Goal: Information Seeking & Learning: Learn about a topic

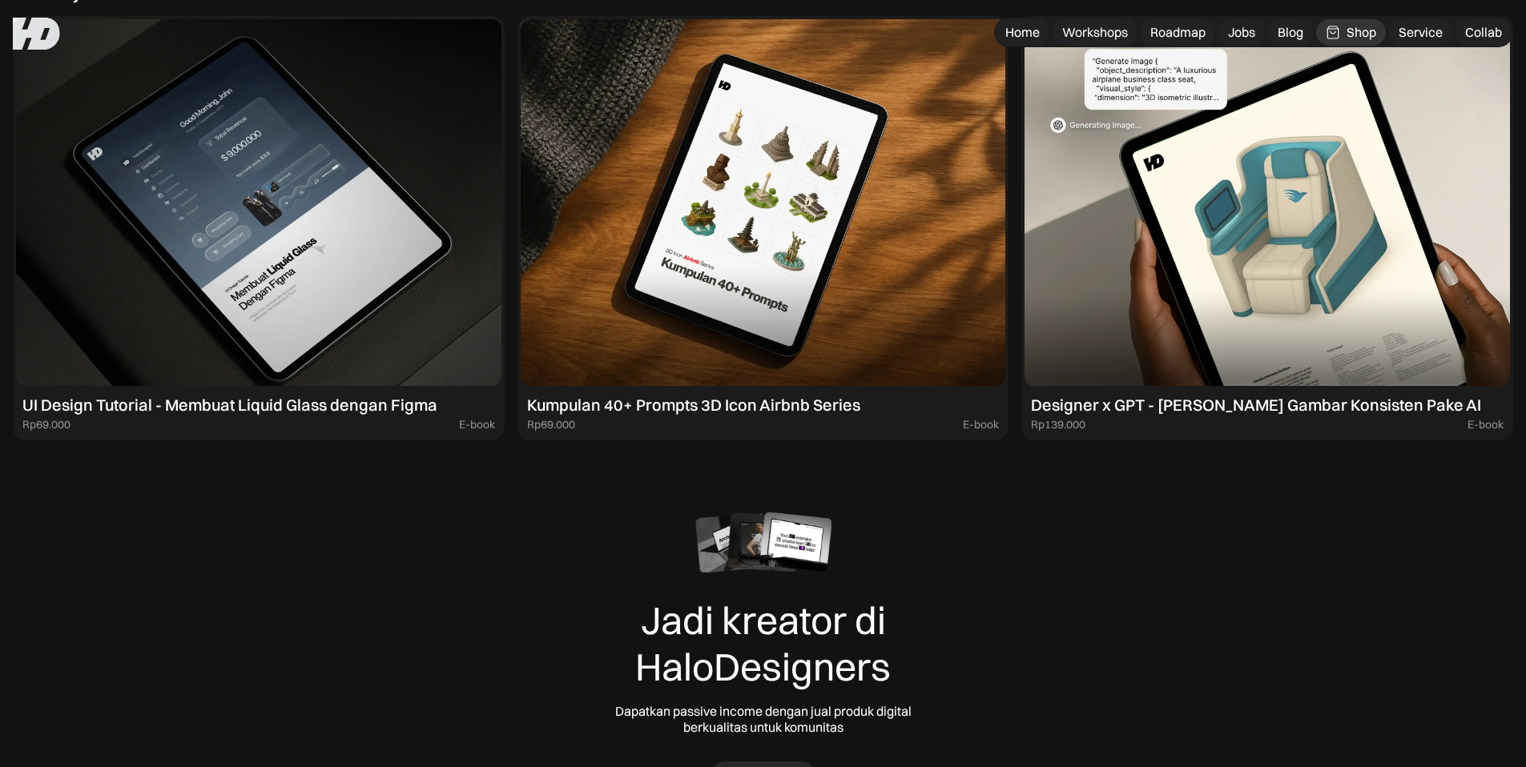
scroll to position [5824, 0]
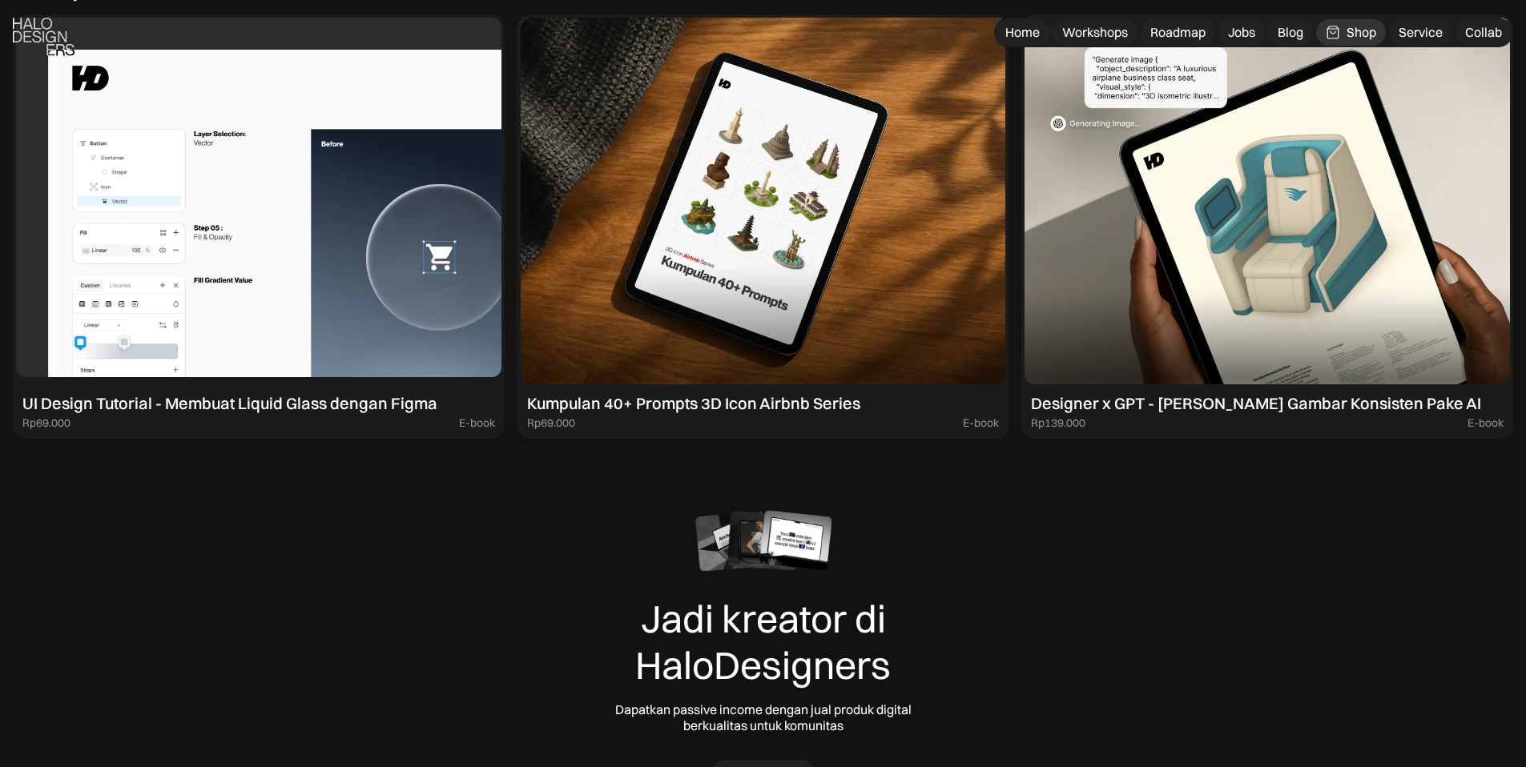
click at [344, 220] on img at bounding box center [258, 201] width 485 height 367
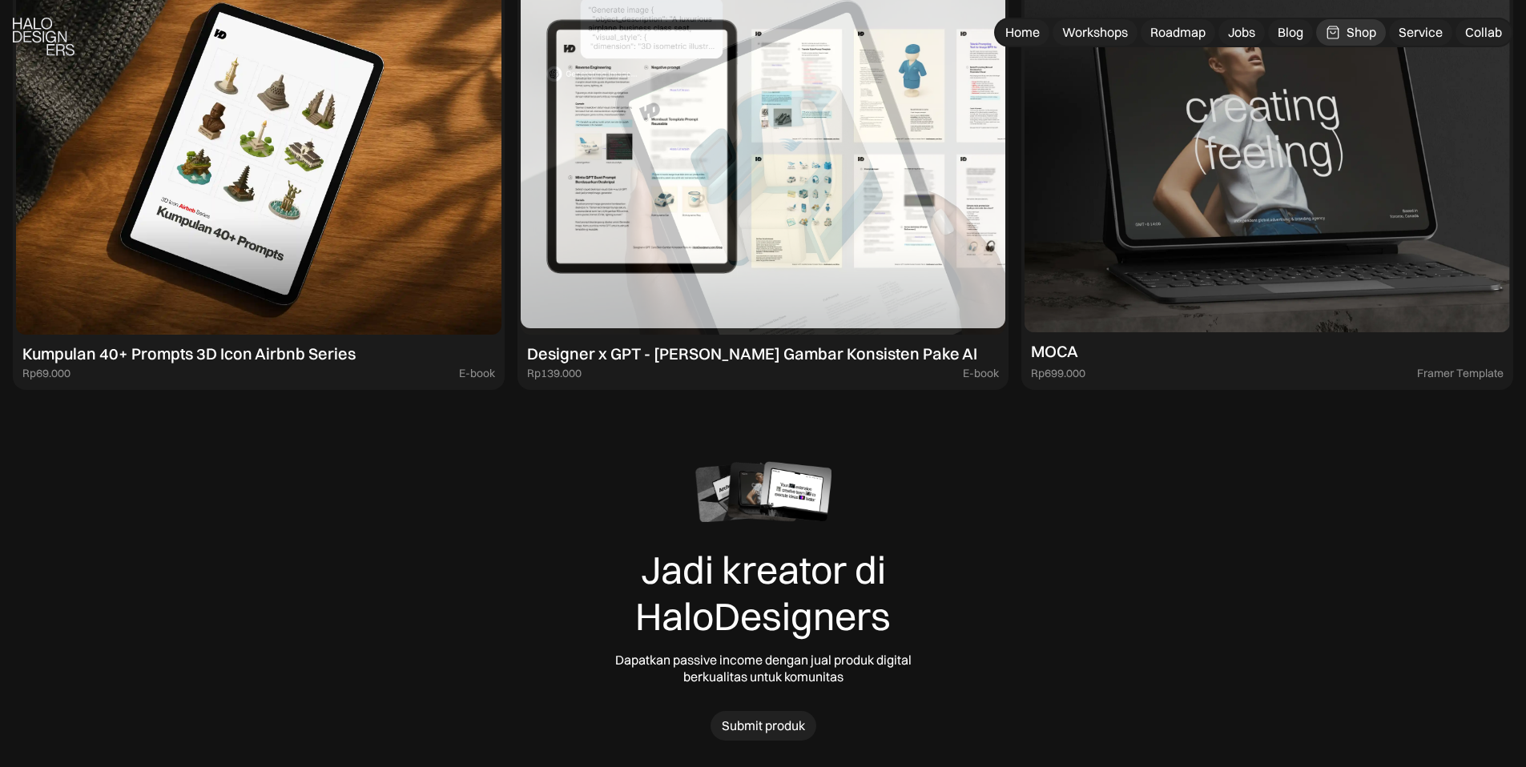
scroll to position [7605, 0]
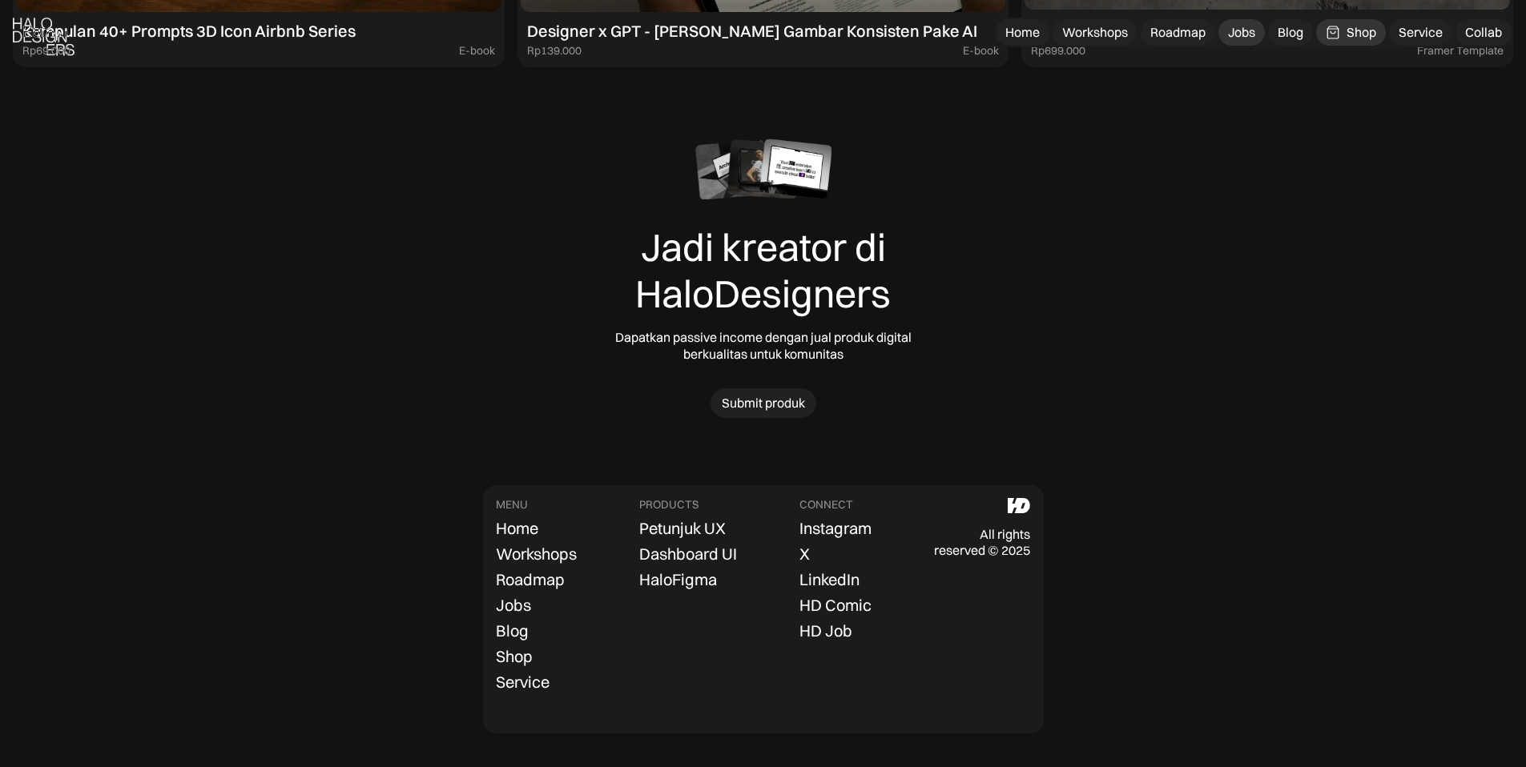
click at [1242, 25] on div "Jobs" at bounding box center [1241, 32] width 27 height 17
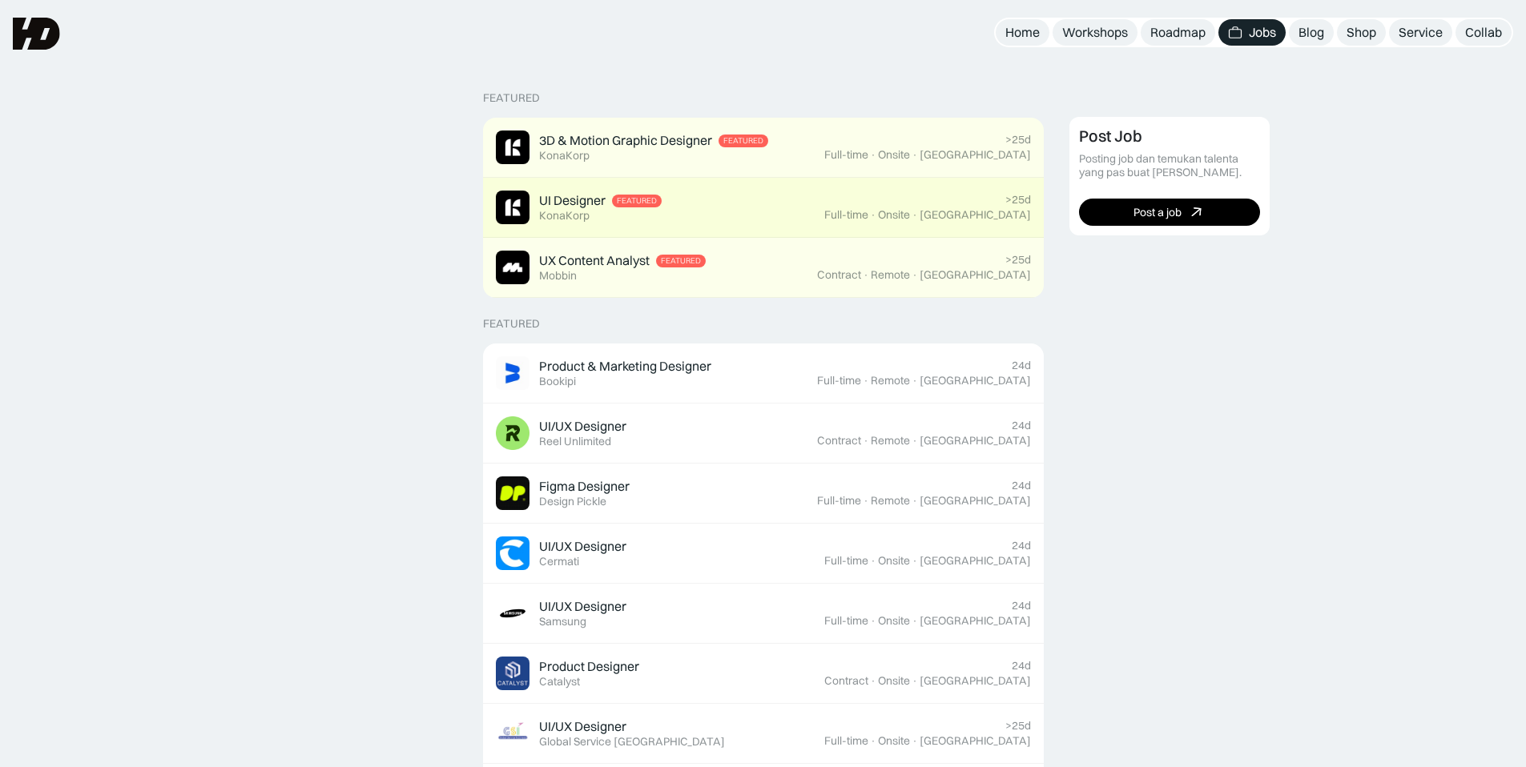
scroll to position [329, 0]
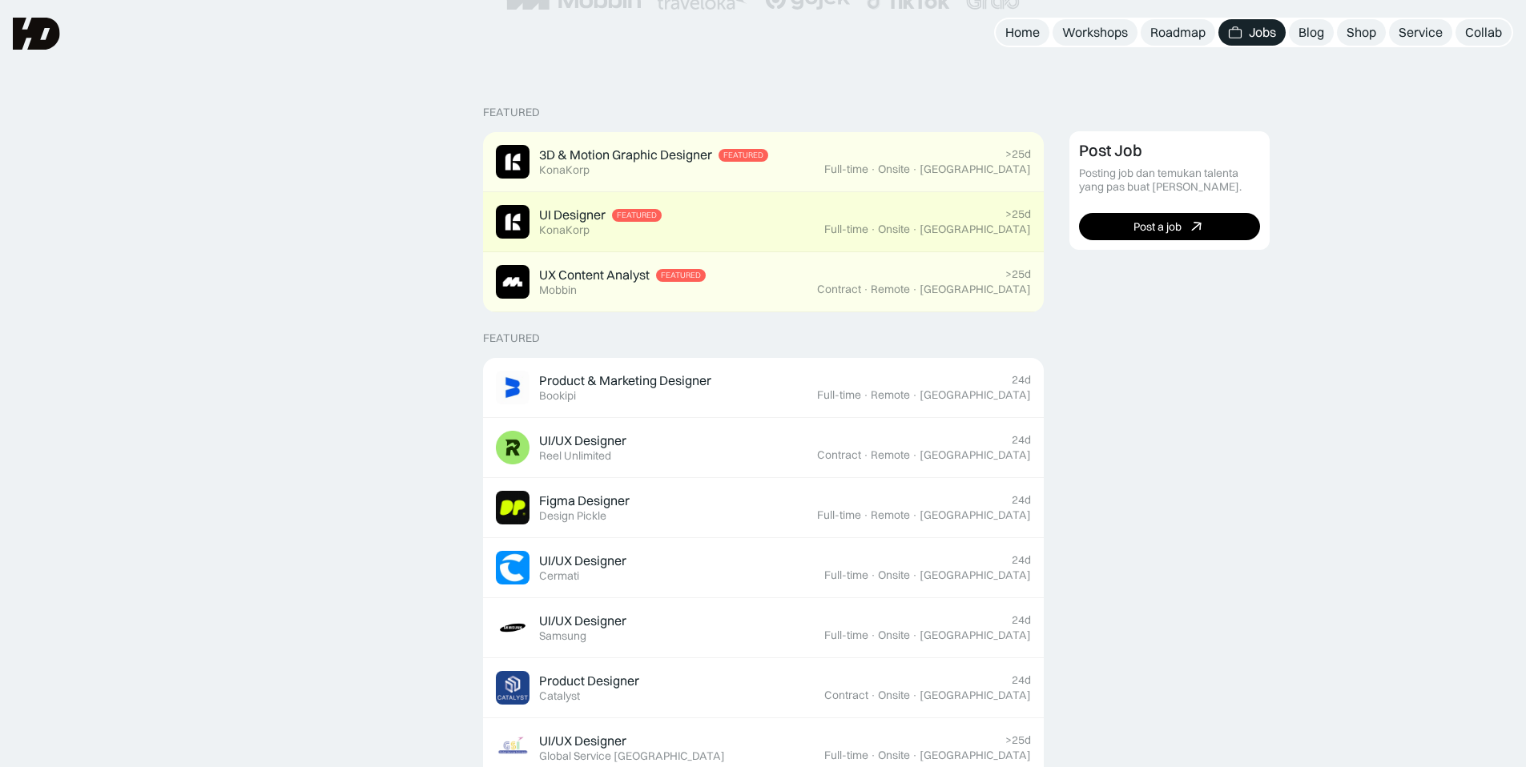
click at [601, 205] on div "UI Designer Featured KonaKorp" at bounding box center [660, 222] width 328 height 34
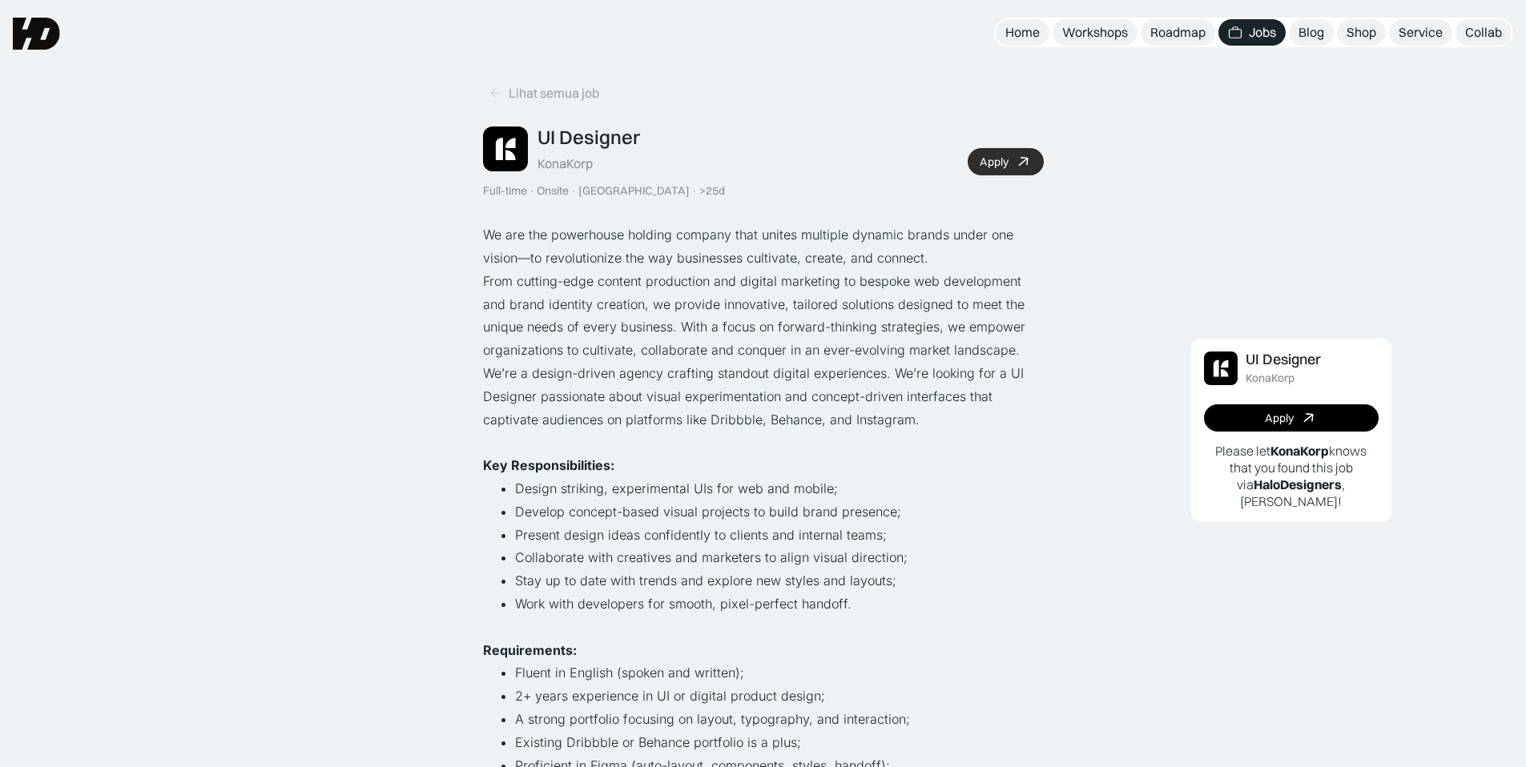
click at [984, 164] on div "Apply" at bounding box center [993, 162] width 29 height 14
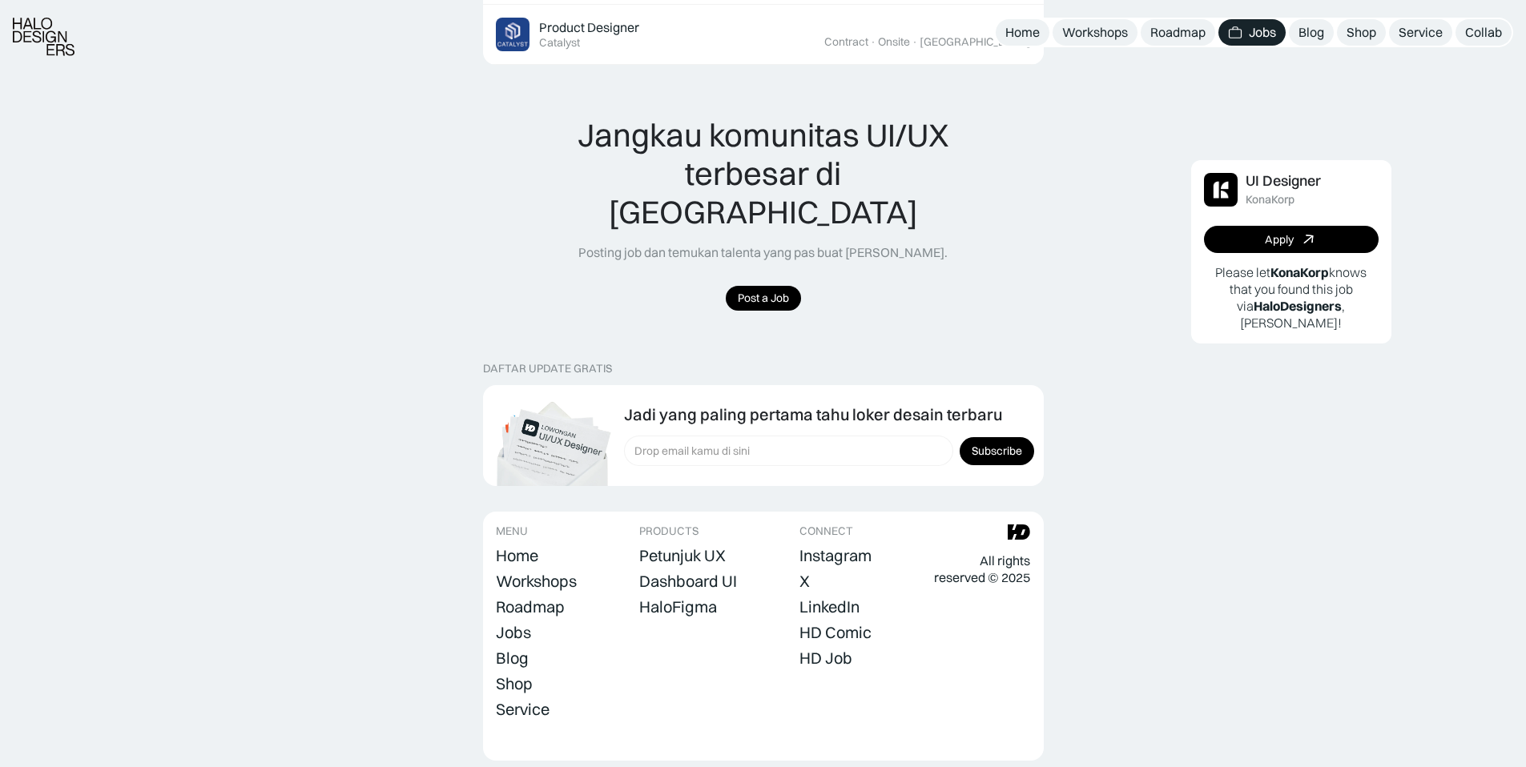
scroll to position [1360, 0]
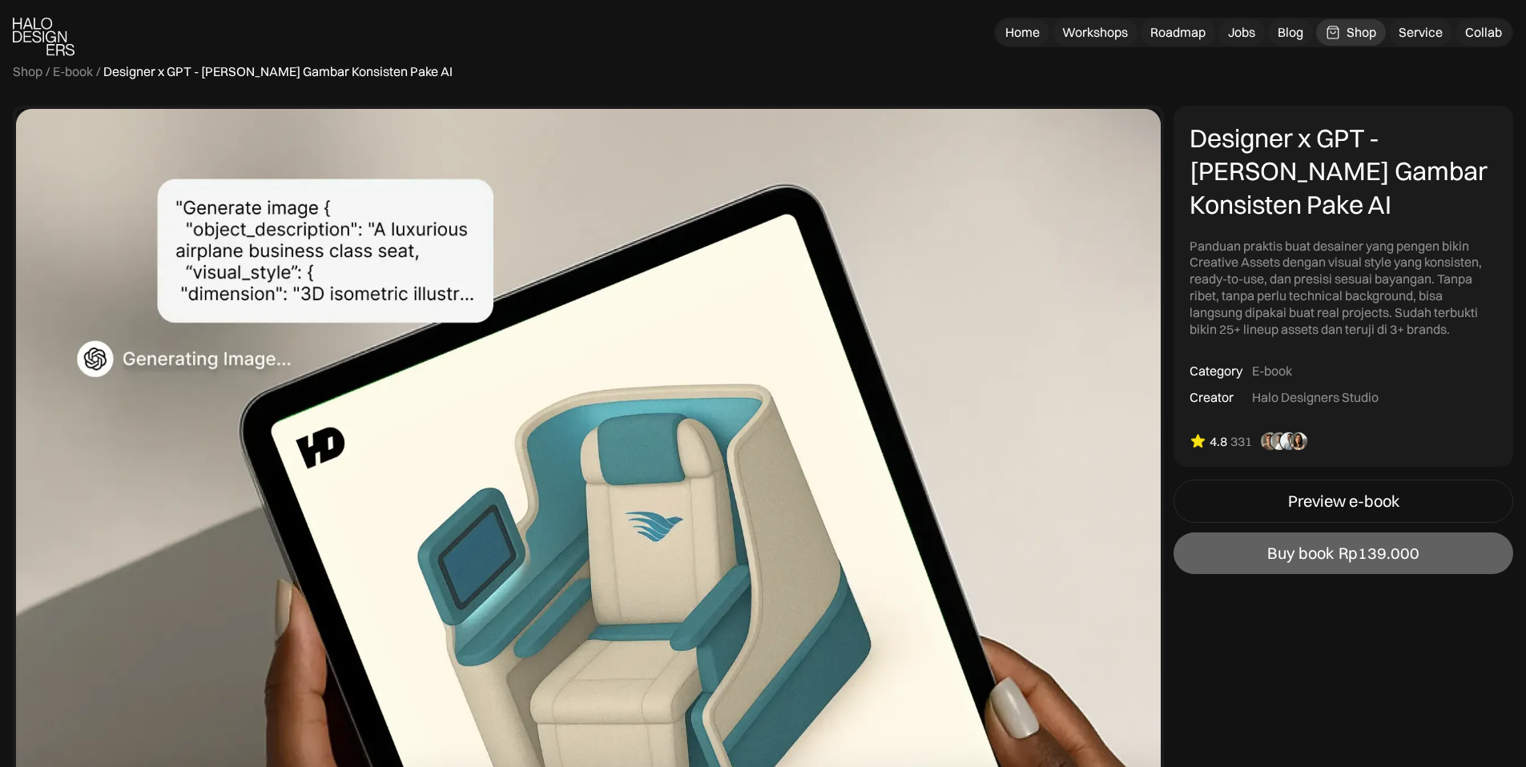
scroll to position [18, 0]
click at [1351, 34] on div "Shop" at bounding box center [1361, 32] width 30 height 17
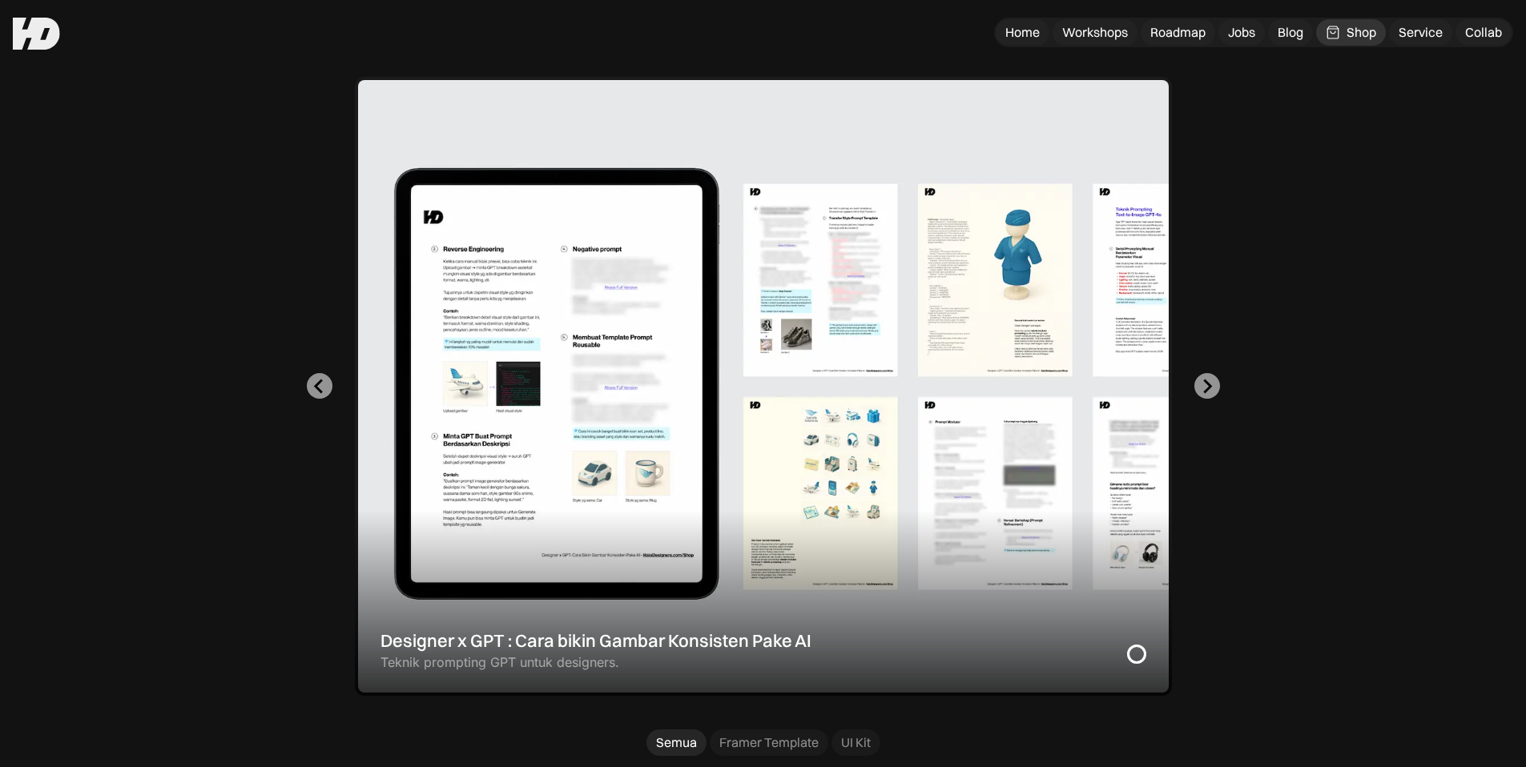
scroll to position [409, 0]
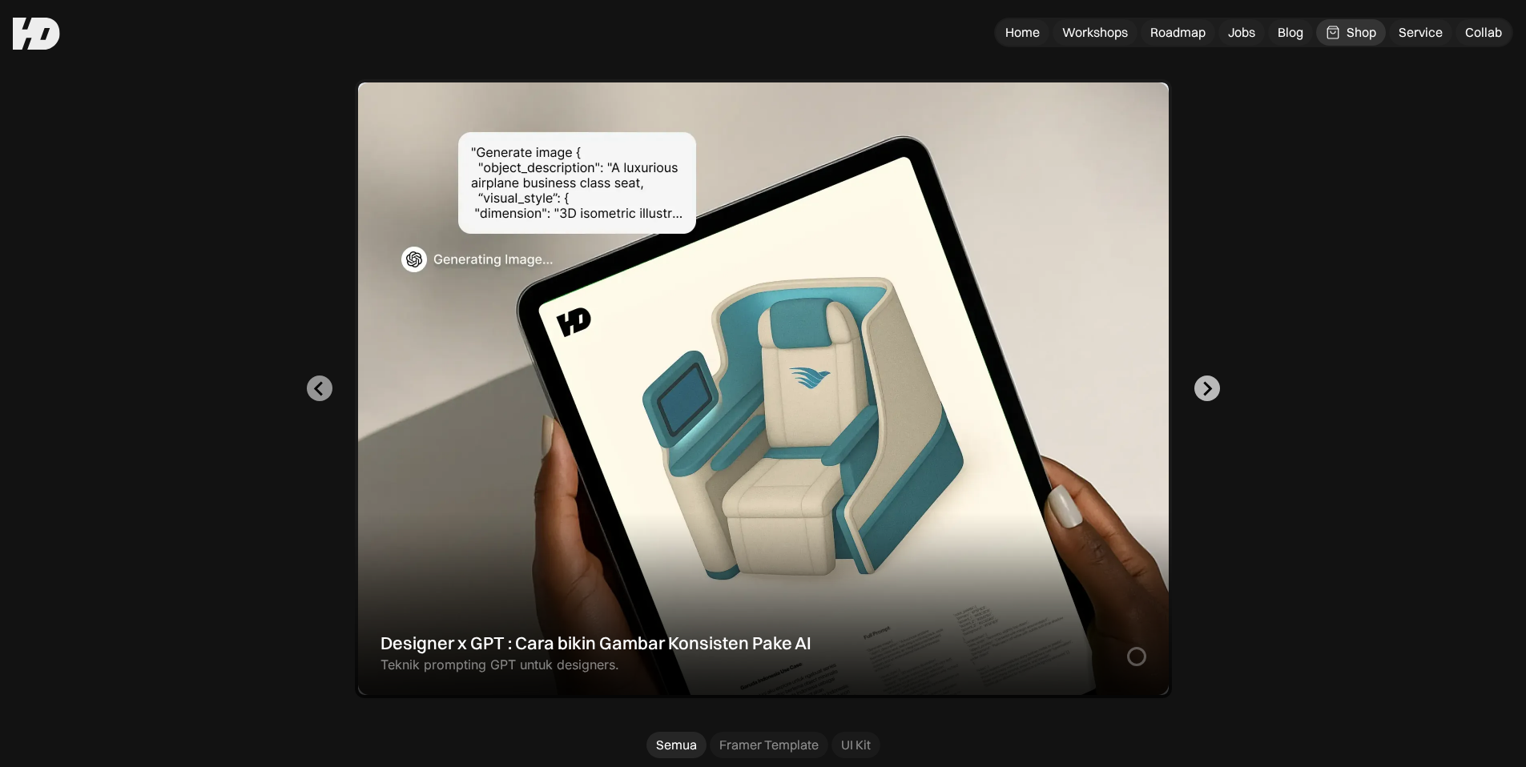
click at [1206, 389] on icon "Next slide" at bounding box center [1206, 388] width 15 height 15
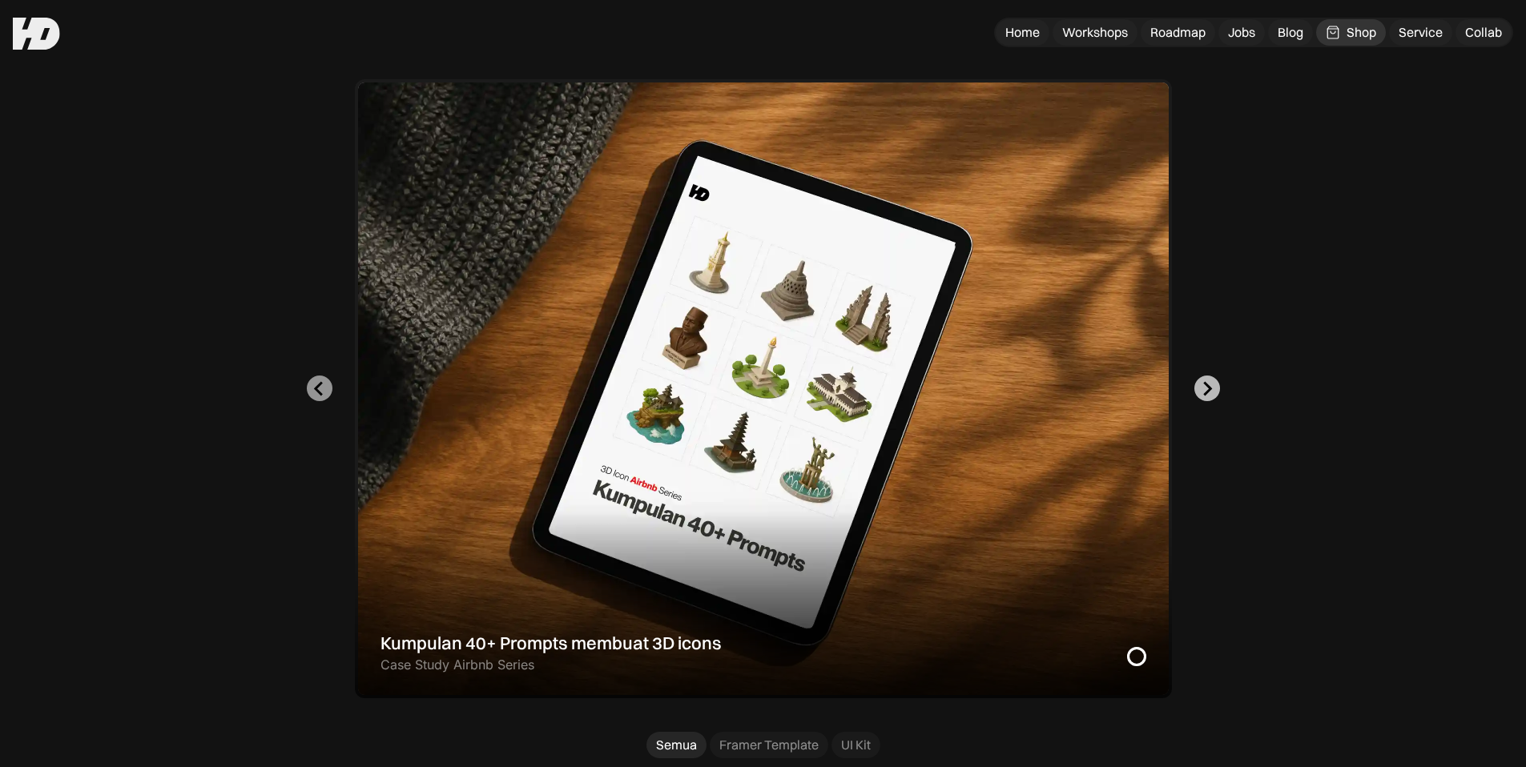
click at [1206, 389] on icon "Go to first slide" at bounding box center [1206, 388] width 15 height 15
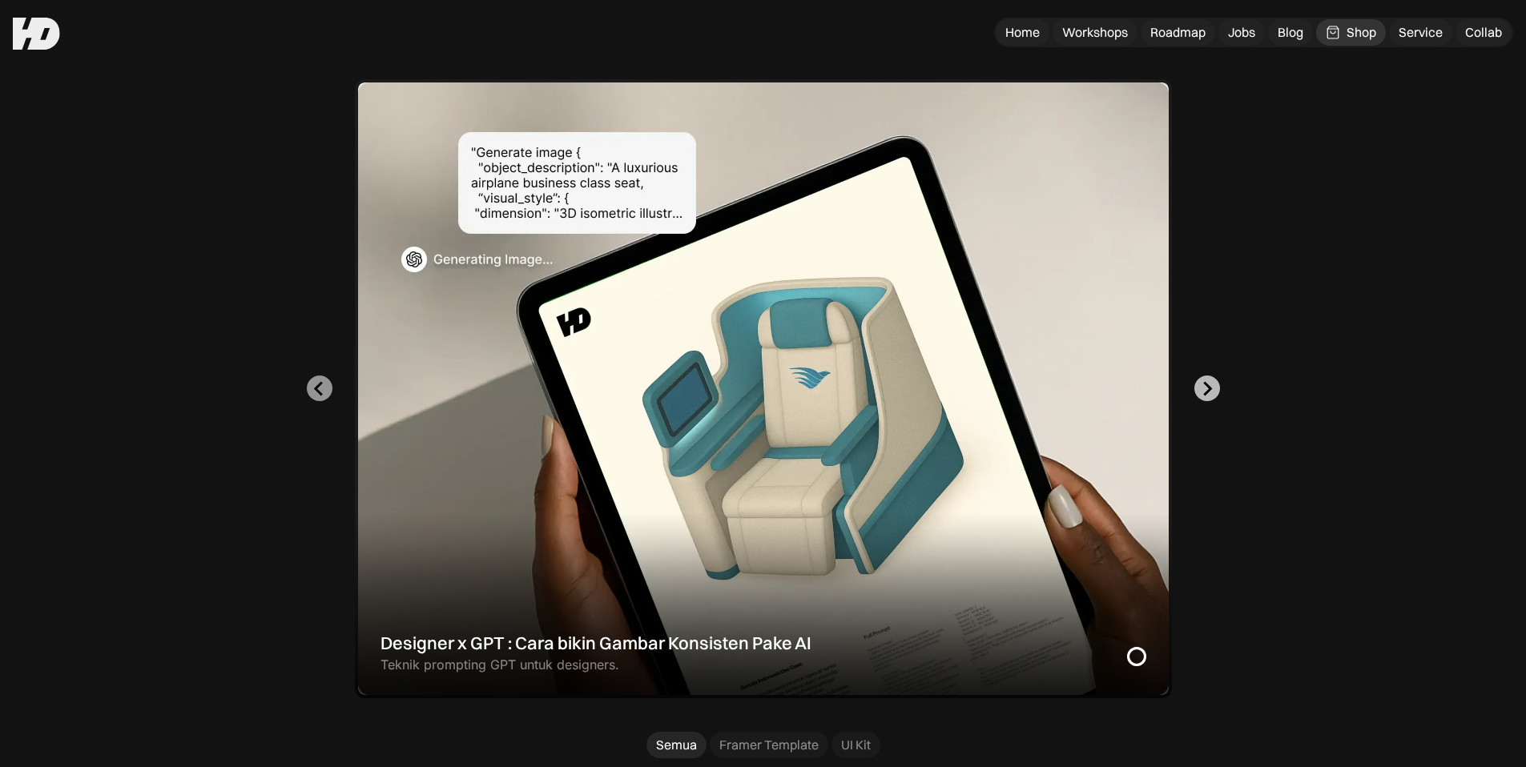
click at [1206, 390] on icon "Next slide" at bounding box center [1206, 388] width 15 height 15
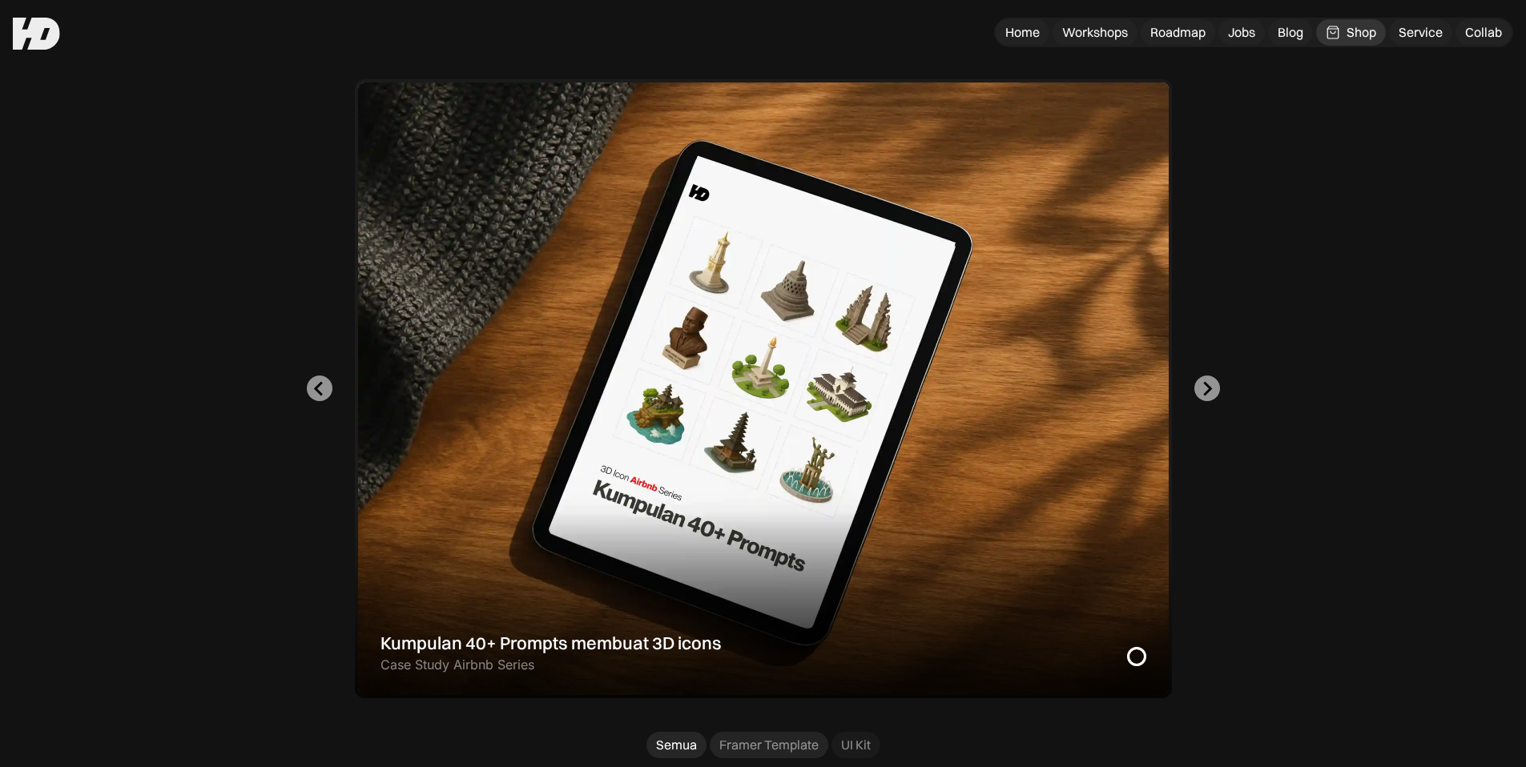
click at [790, 748] on div "Framer Template" at bounding box center [768, 745] width 99 height 17
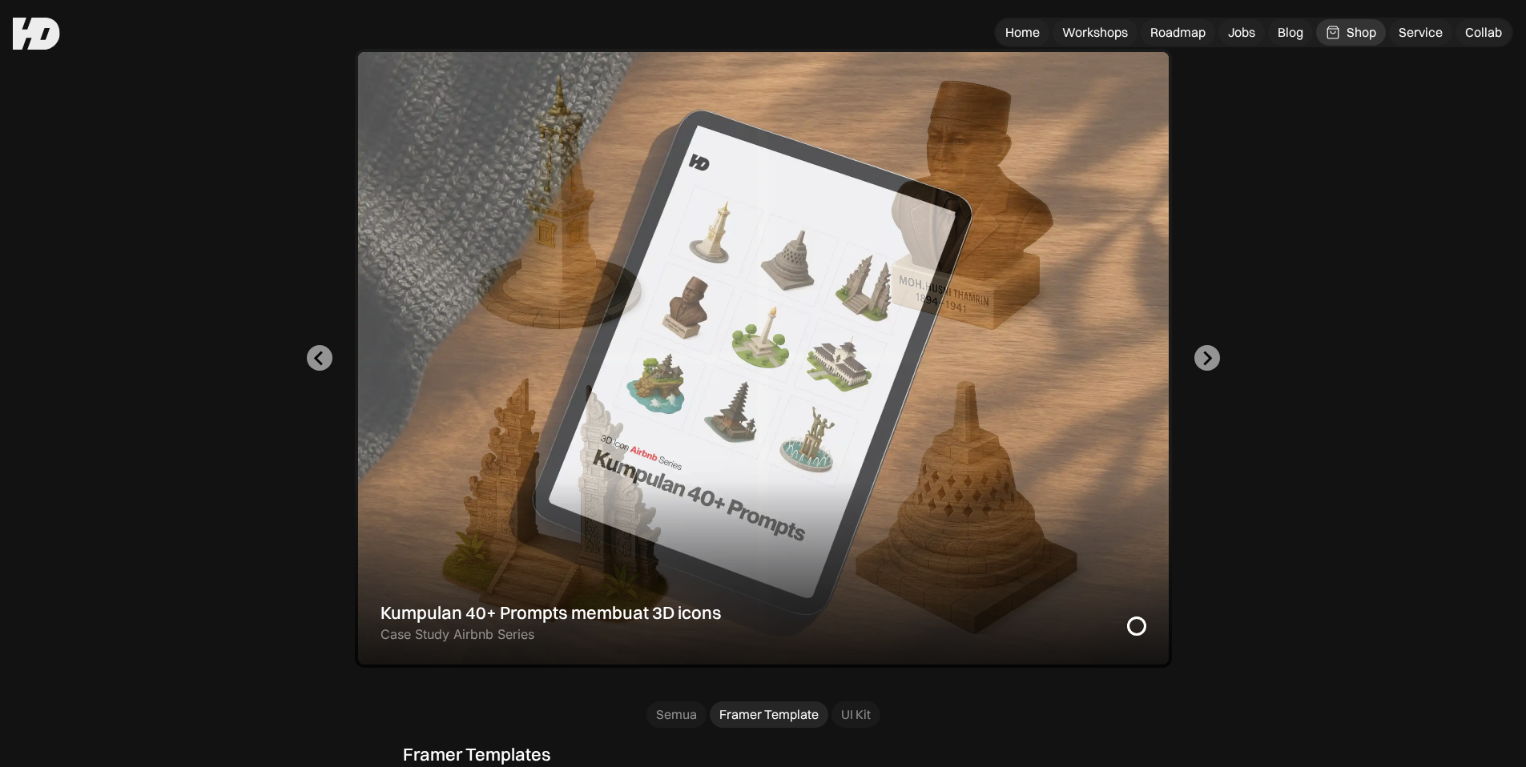
scroll to position [438, 0]
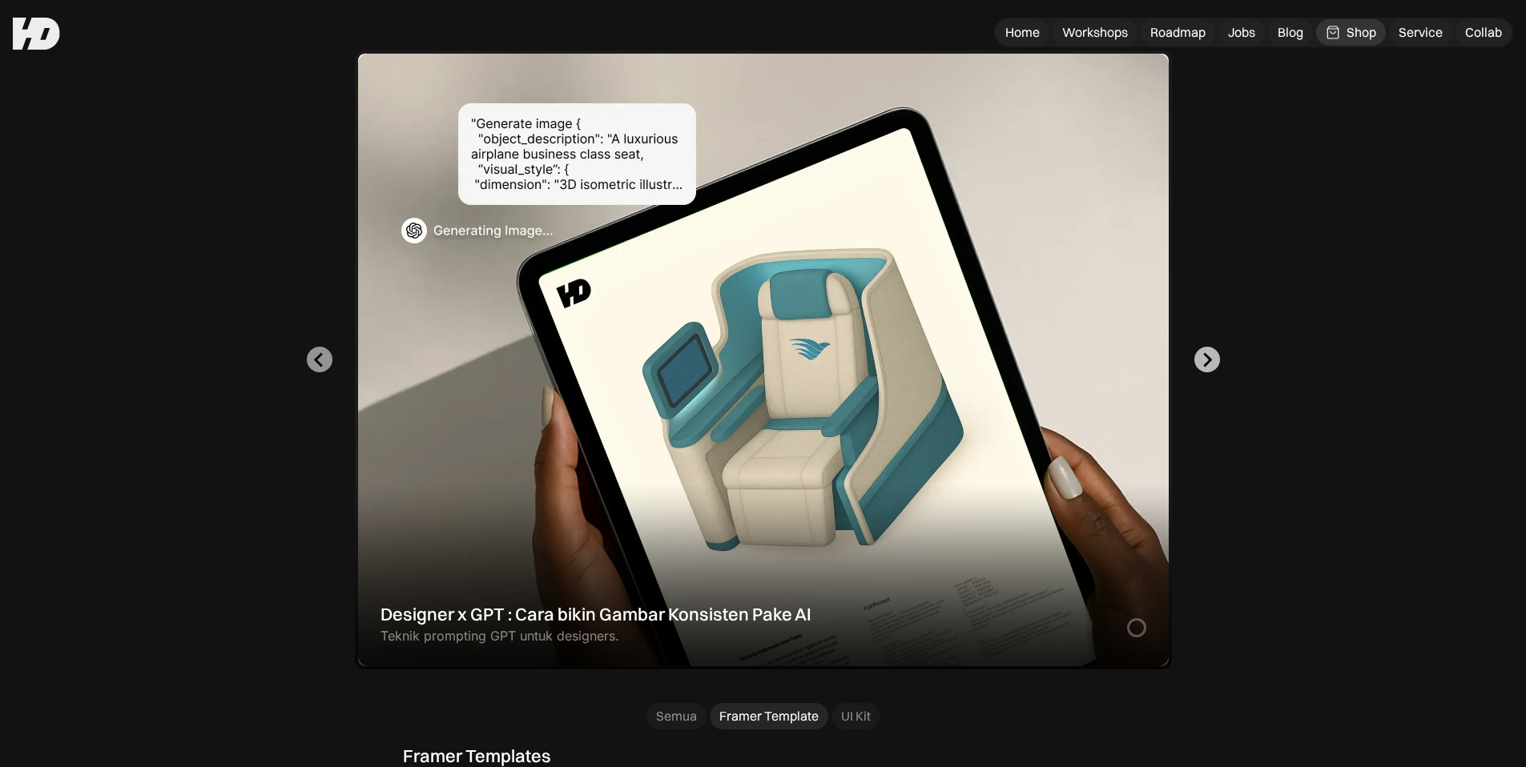
click at [1204, 356] on icon "Next slide" at bounding box center [1206, 359] width 15 height 15
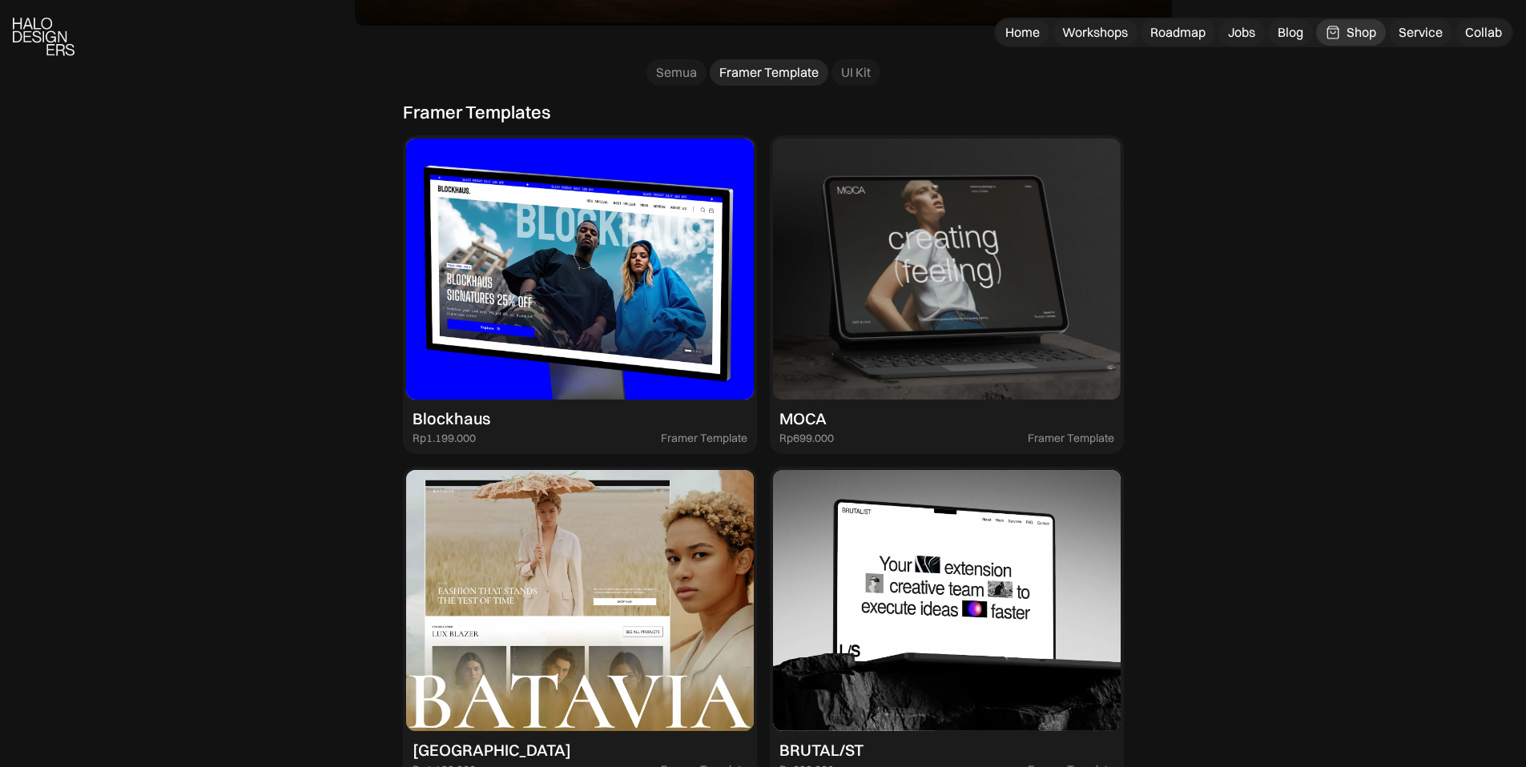
scroll to position [1112, 0]
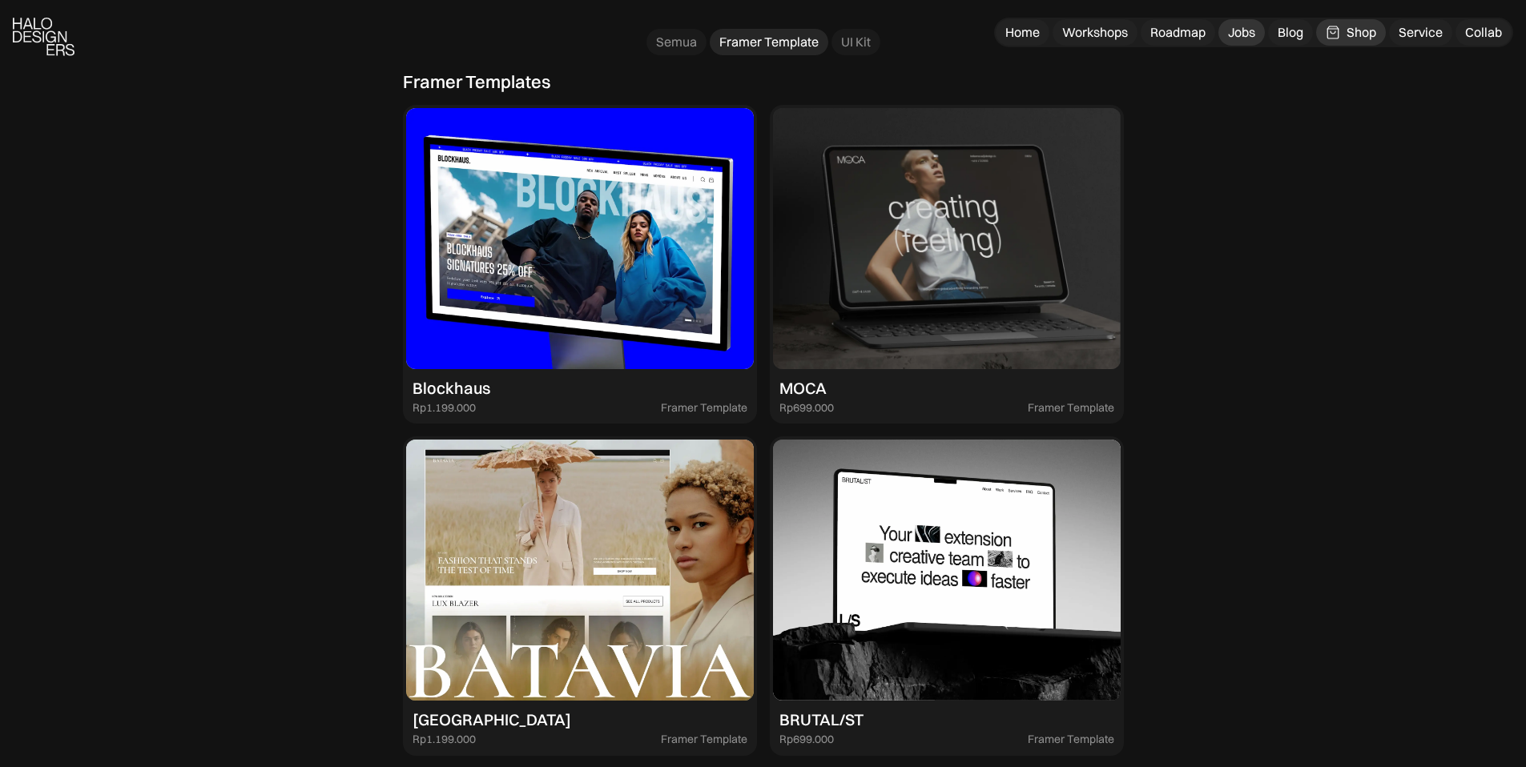
click at [1228, 38] on div "Jobs" at bounding box center [1241, 32] width 27 height 17
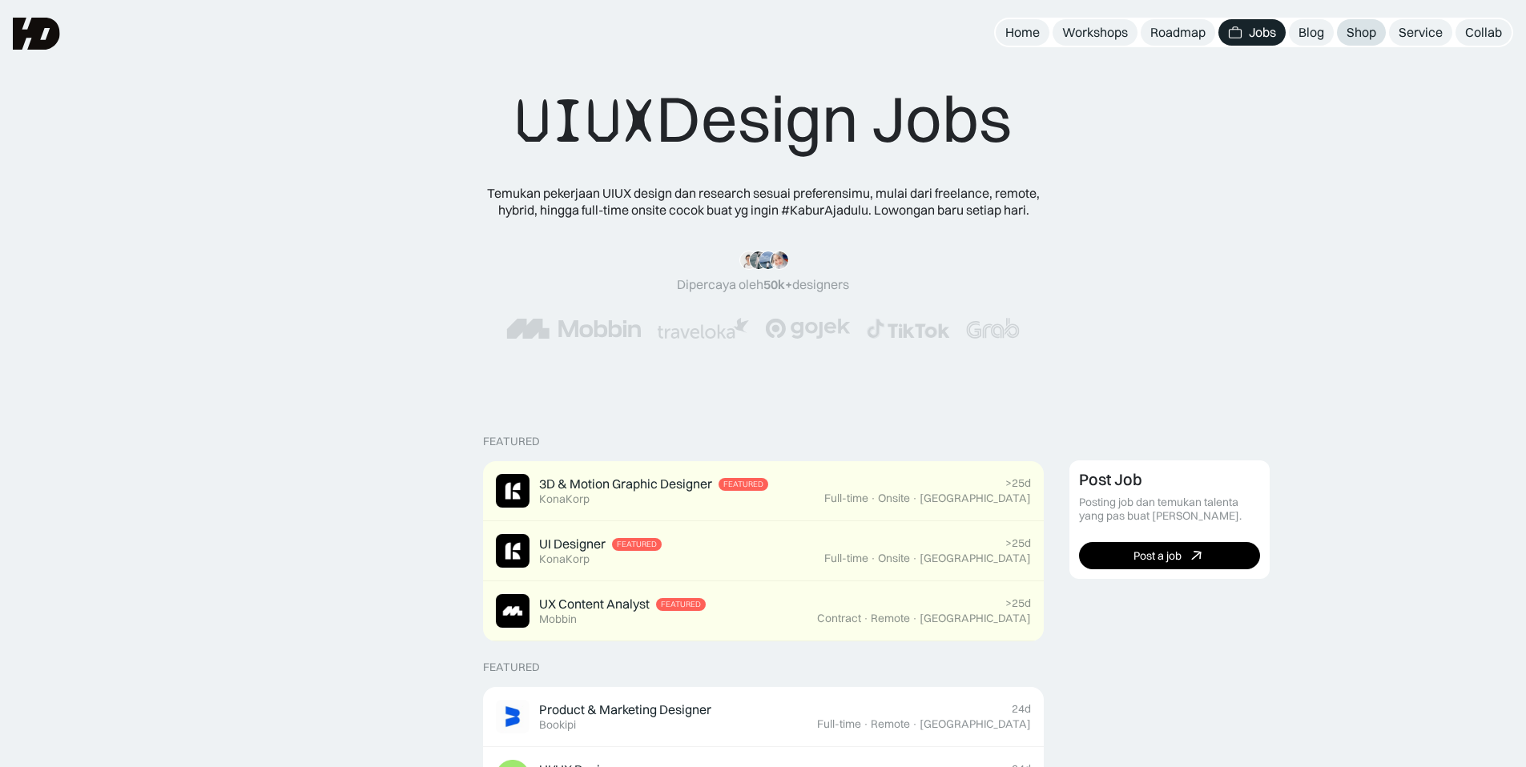
click at [1353, 34] on div "Shop" at bounding box center [1361, 32] width 30 height 17
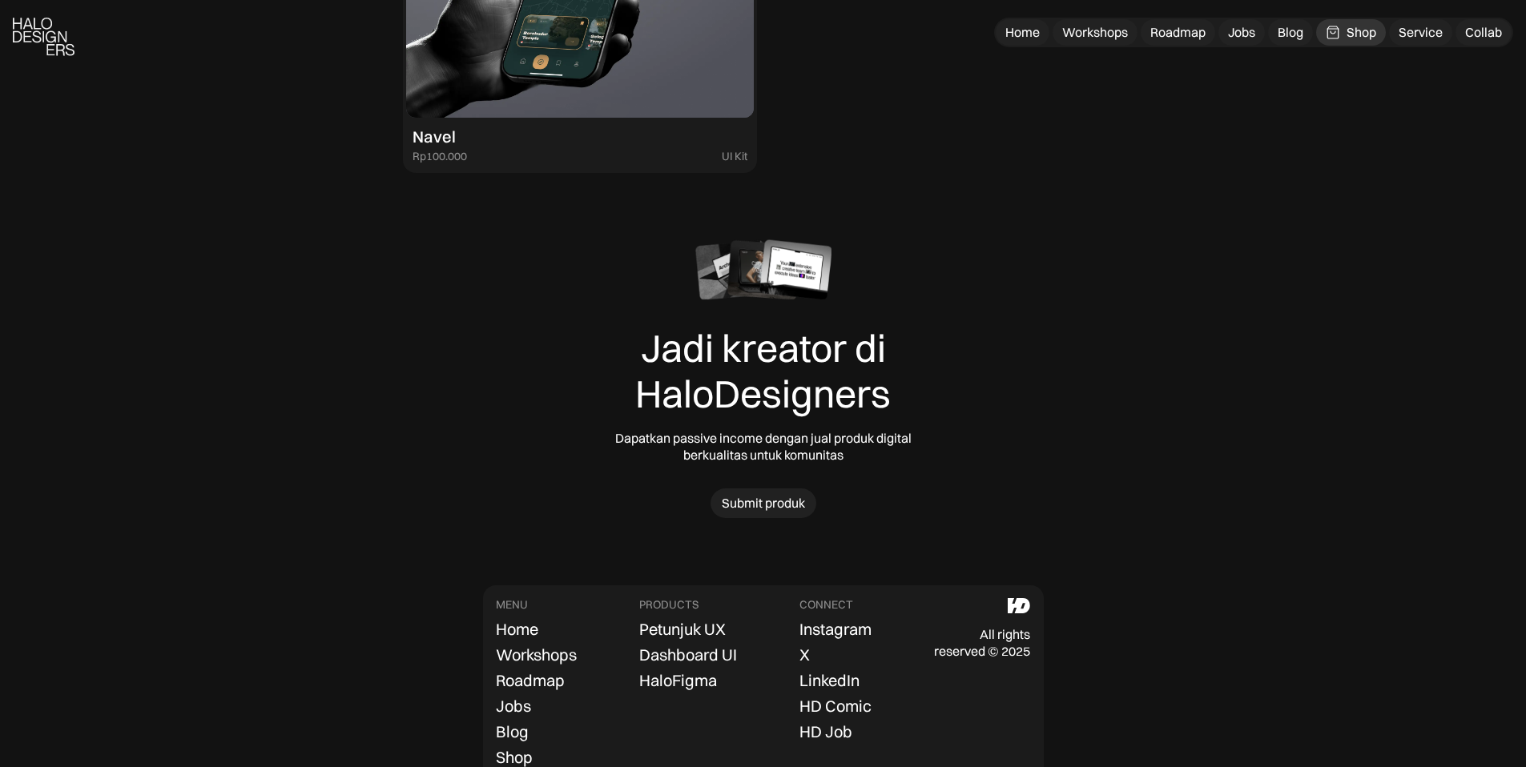
scroll to position [4875, 0]
click at [759, 501] on div "Submit produk" at bounding box center [763, 501] width 83 height 17
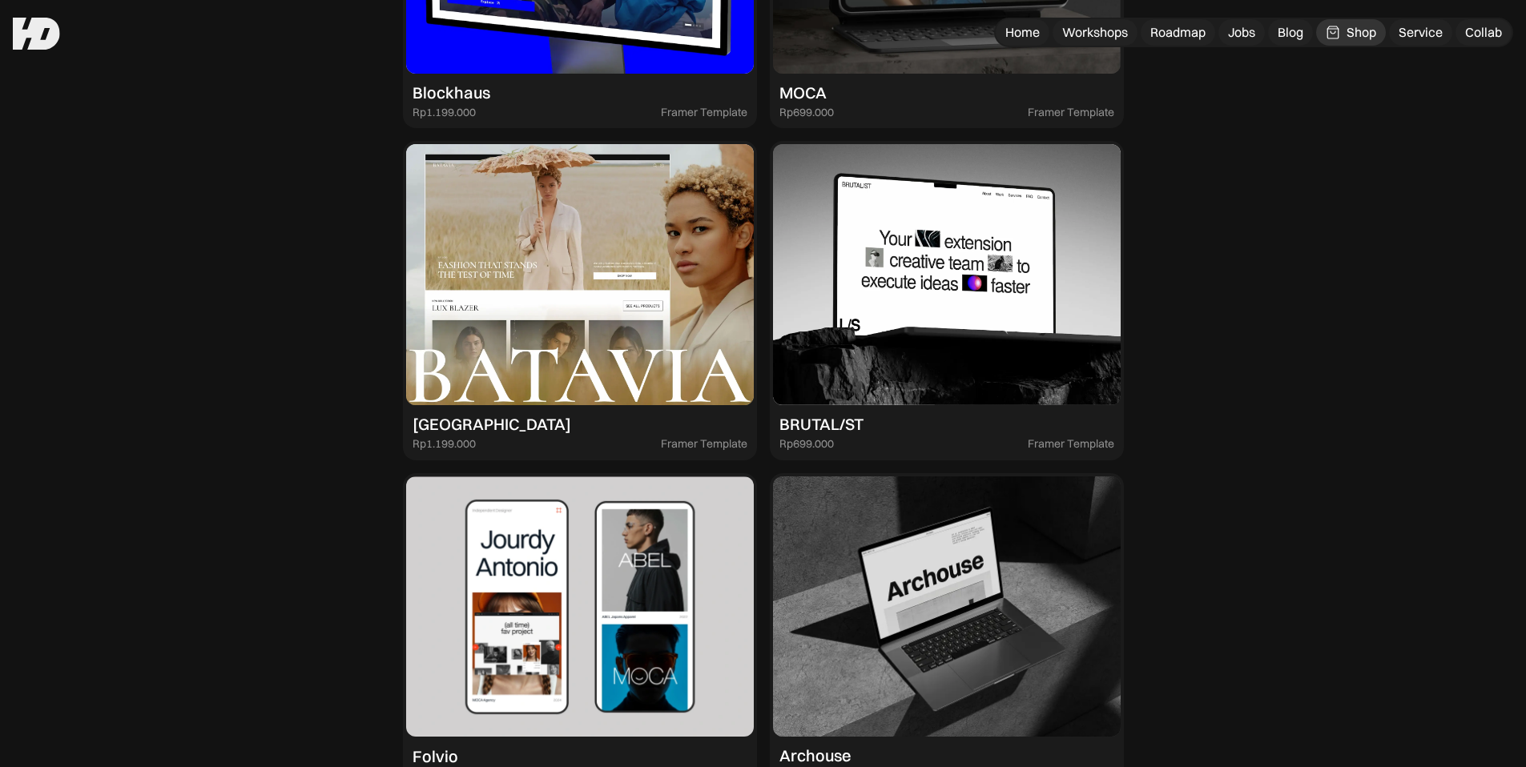
scroll to position [3480, 0]
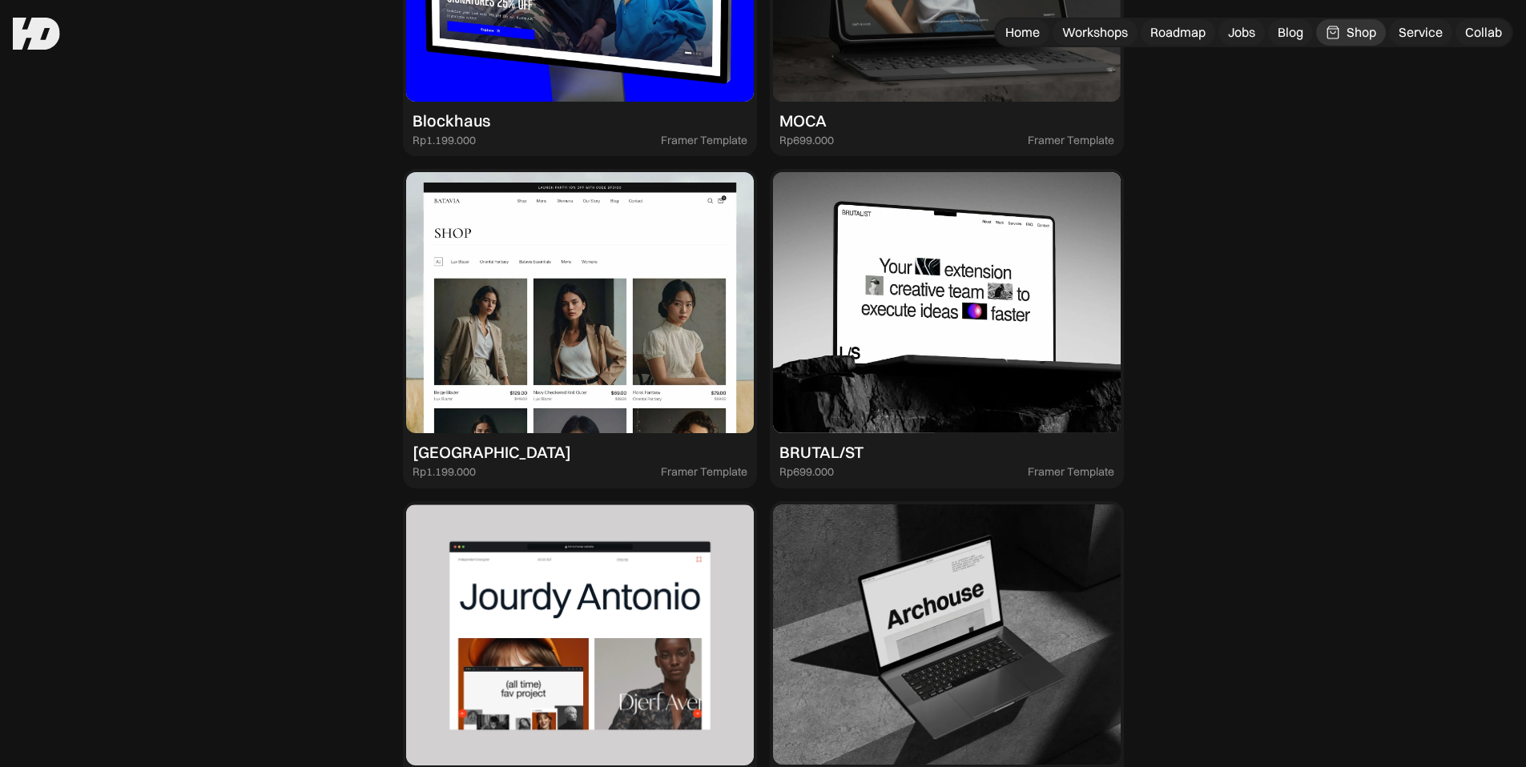
click at [603, 434] on link "Batavia 25% OFF Rp1.199.000 Framer Template Price Discount Framer Template" at bounding box center [580, 329] width 354 height 320
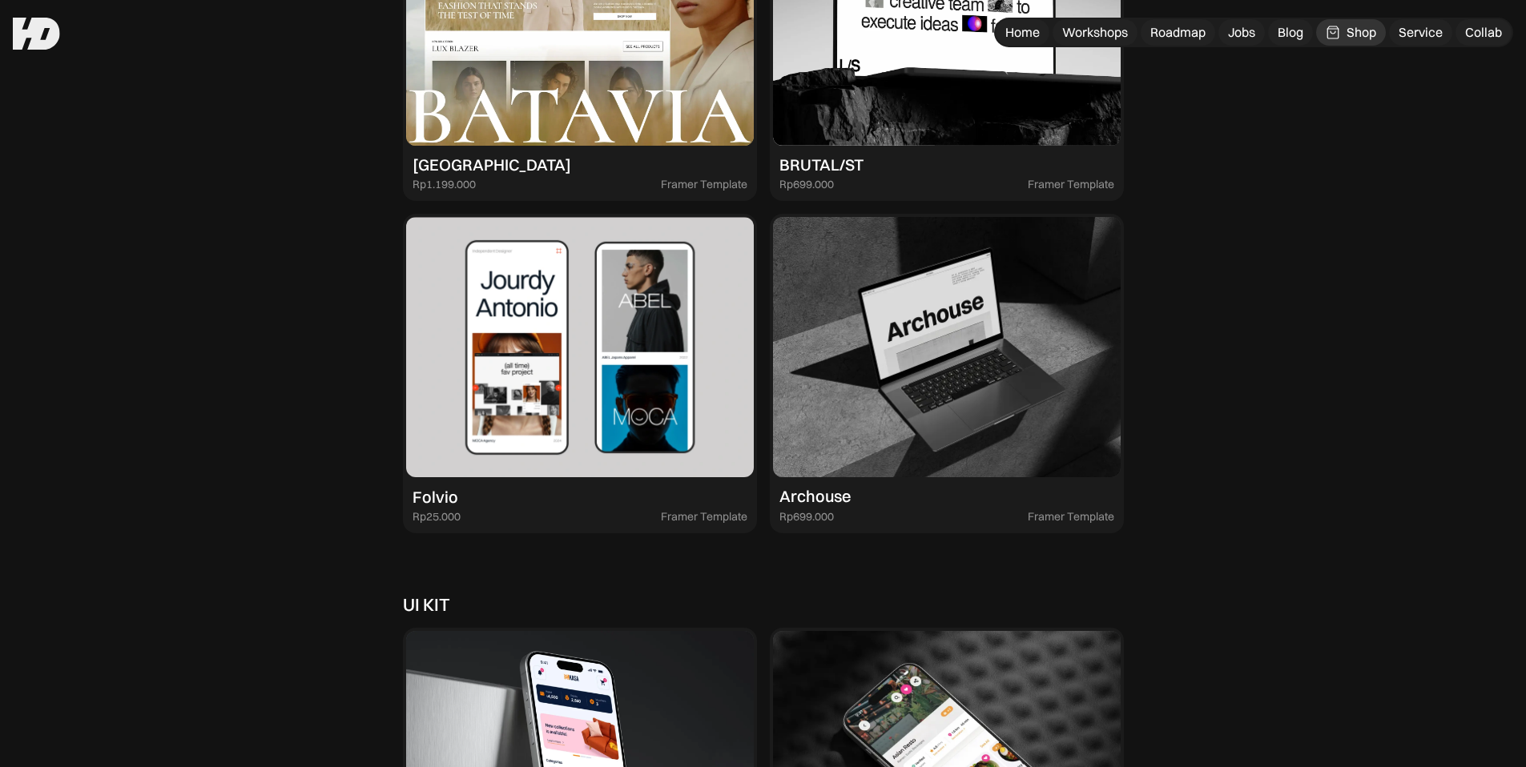
scroll to position [3683, 0]
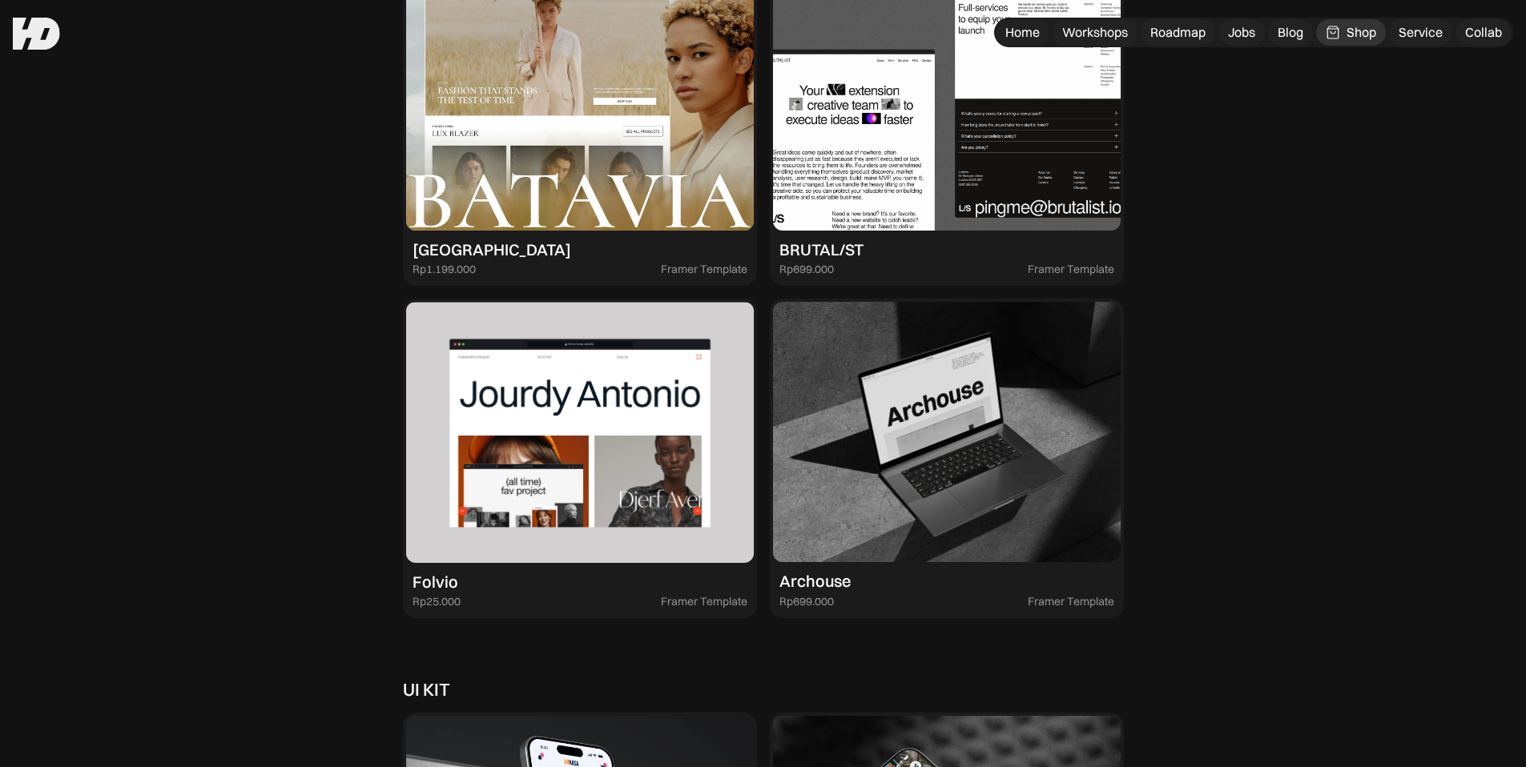
click at [861, 200] on img at bounding box center [947, 100] width 348 height 261
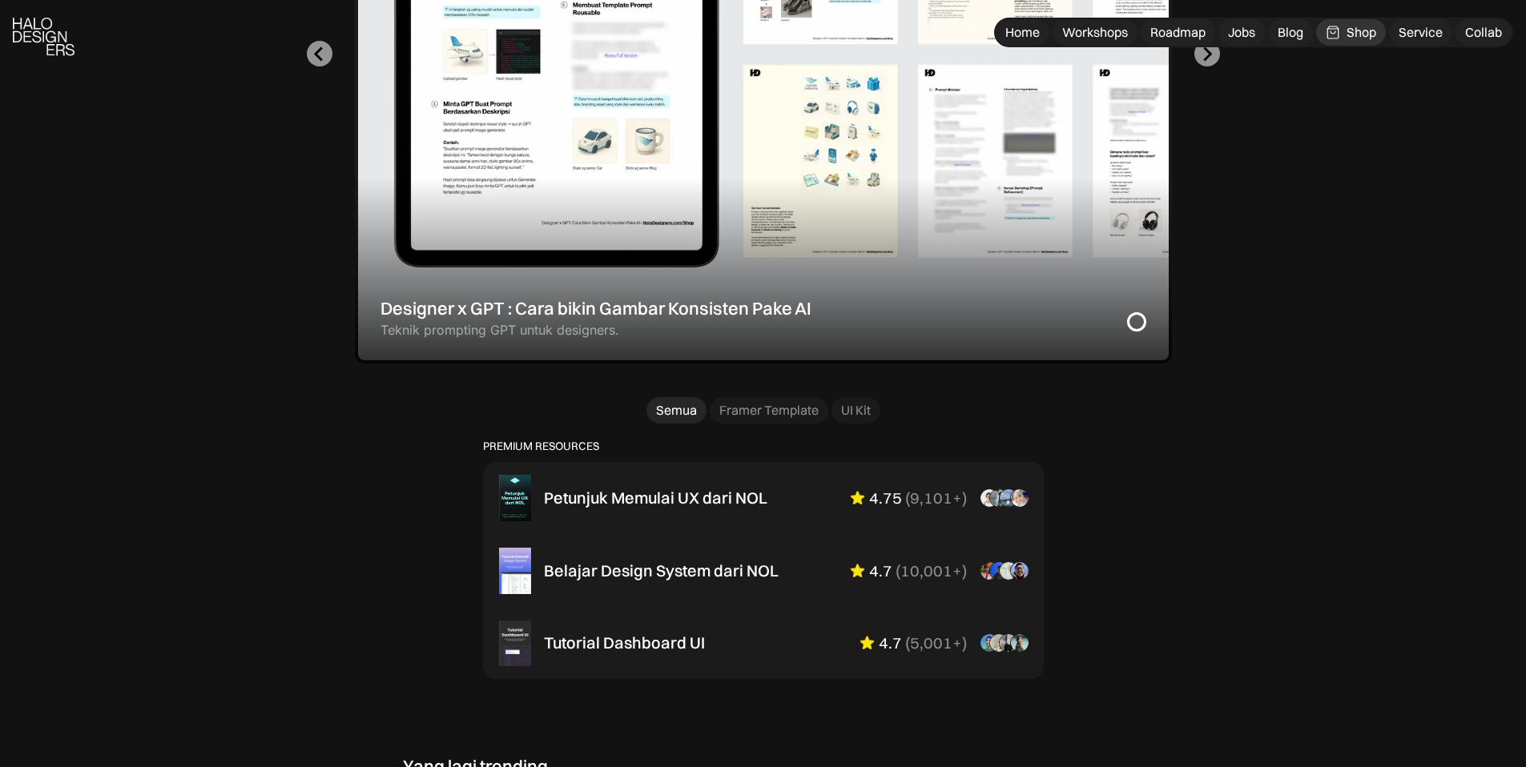
scroll to position [745, 0]
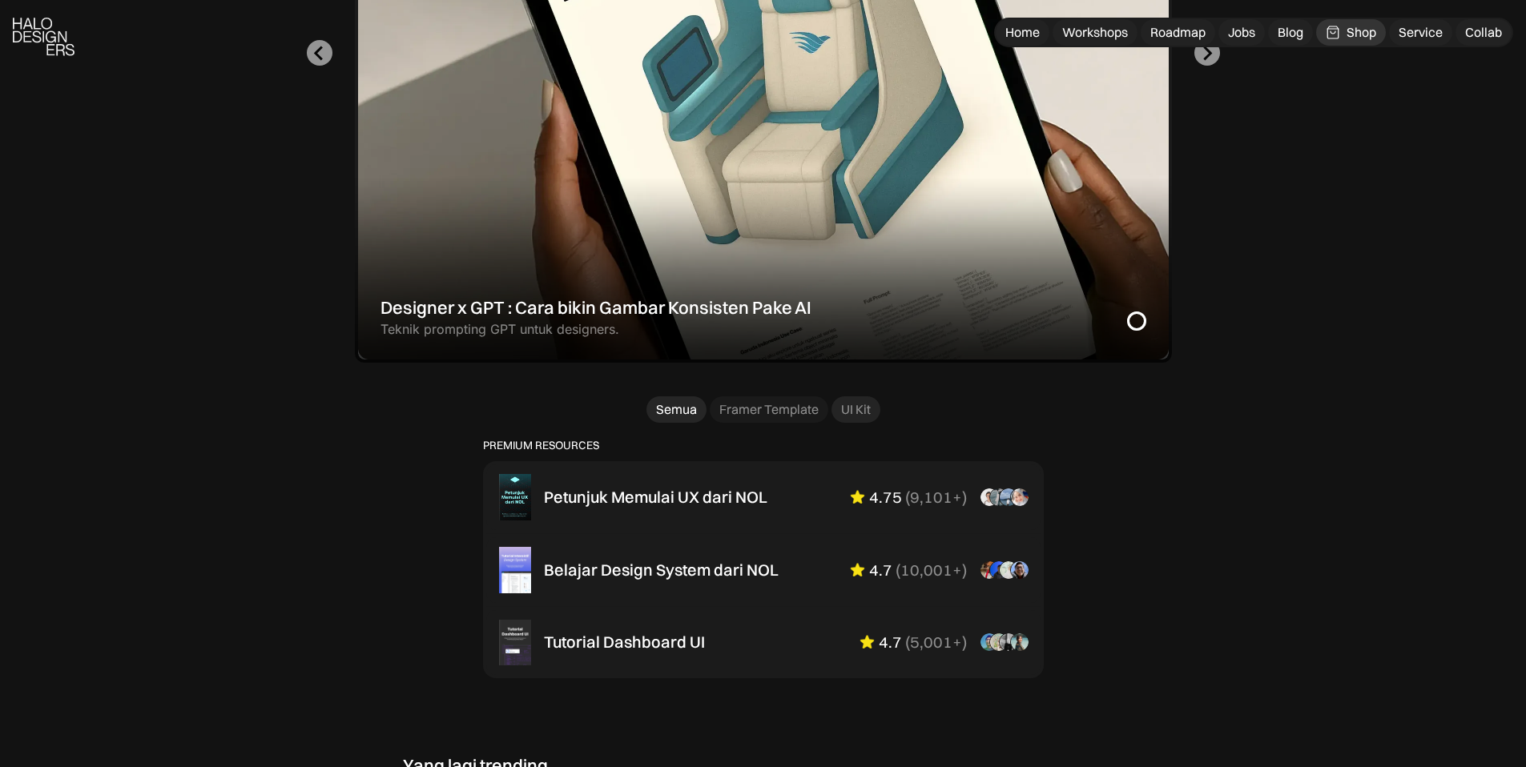
click at [858, 416] on div "UI Kit" at bounding box center [856, 409] width 30 height 17
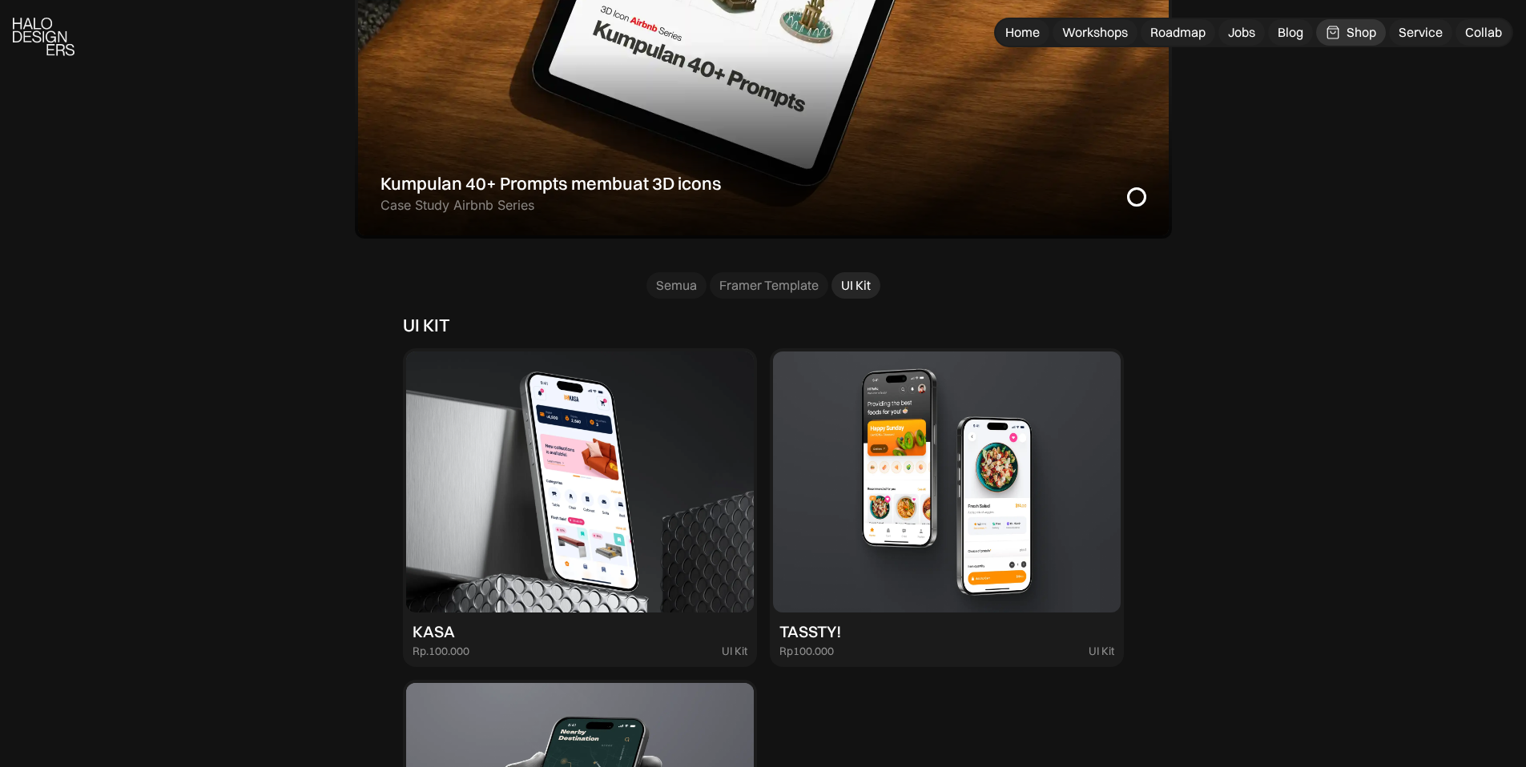
scroll to position [877, 0]
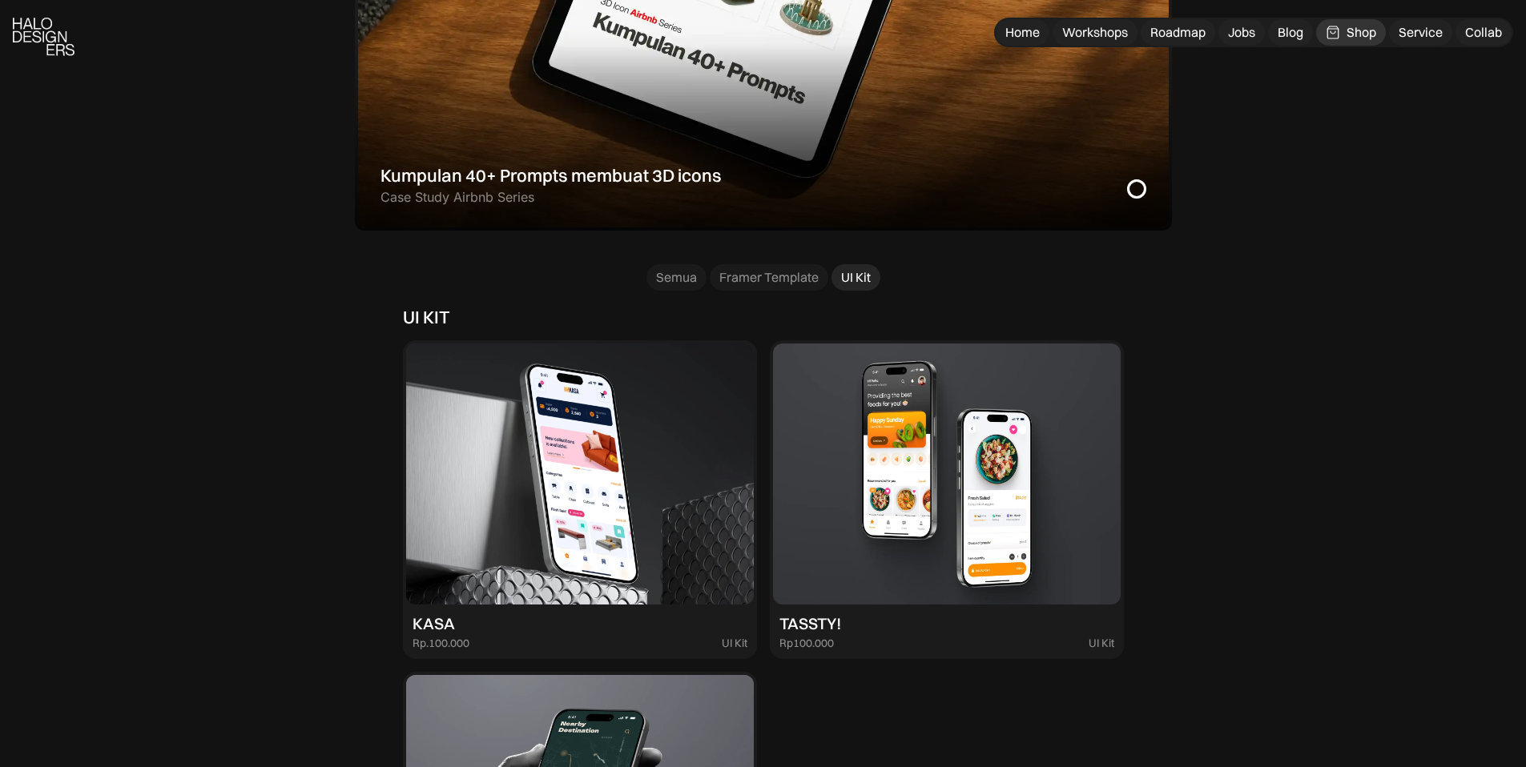
click at [858, 485] on img at bounding box center [947, 474] width 348 height 261
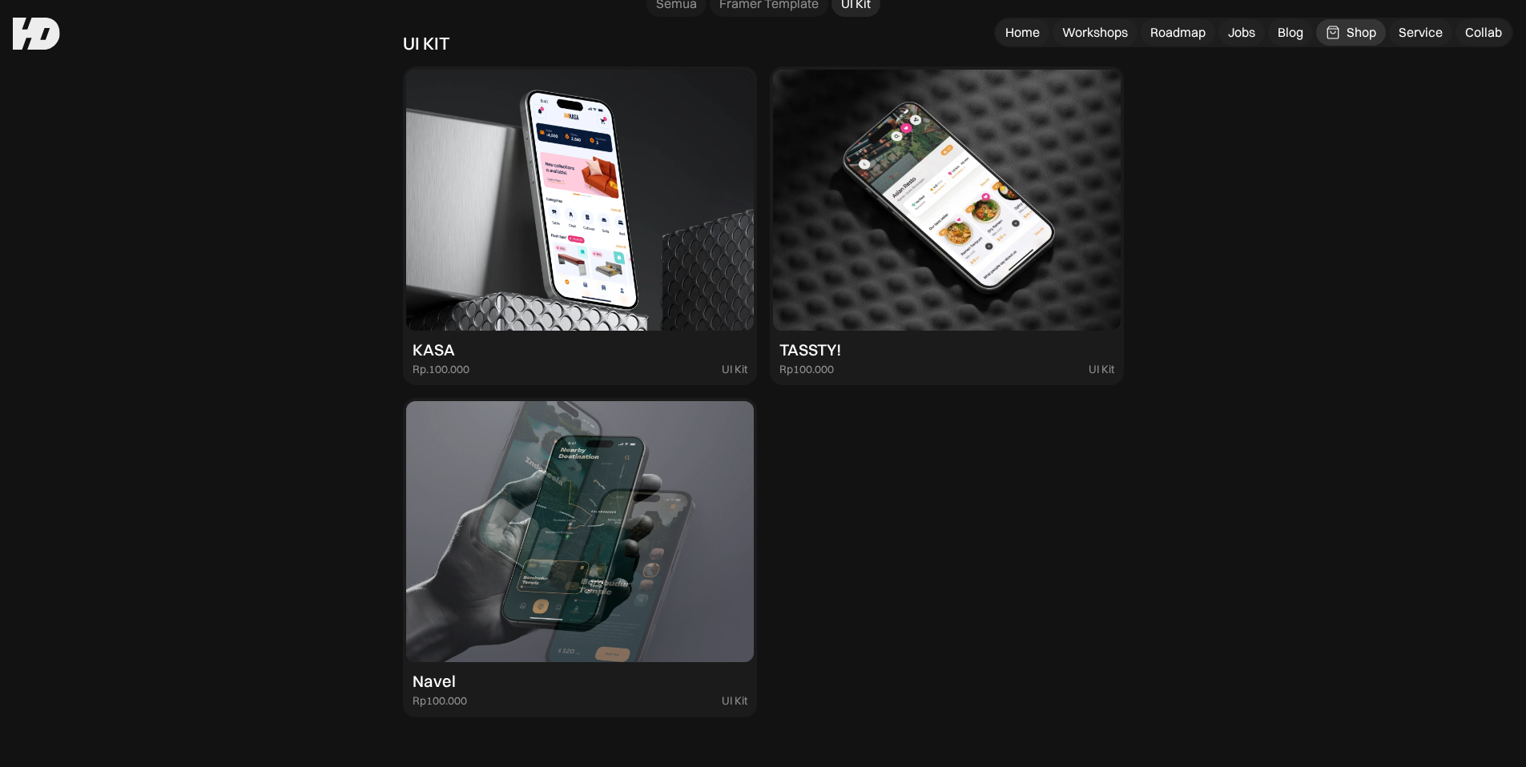
scroll to position [1145, 0]
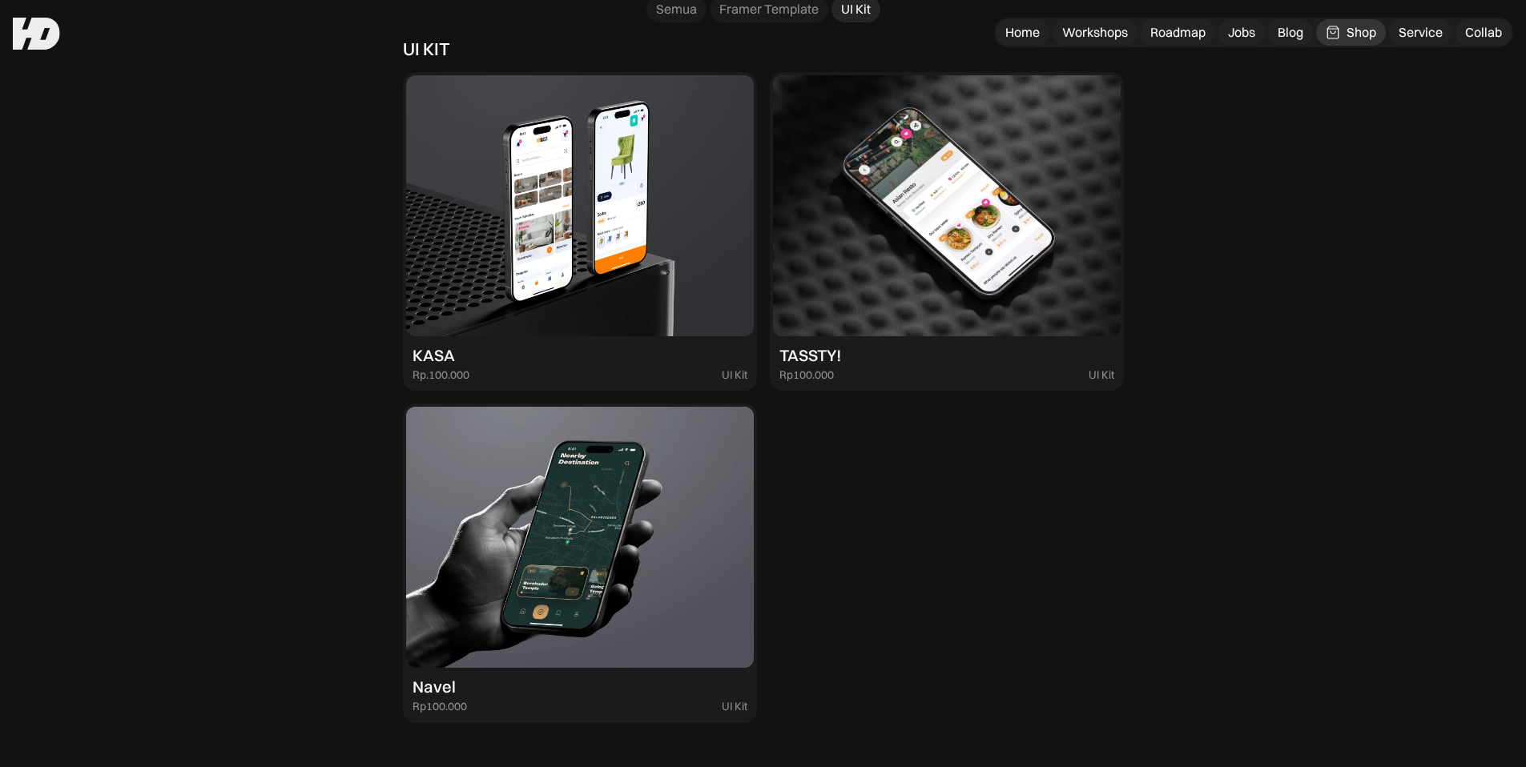
click at [498, 250] on img at bounding box center [580, 205] width 348 height 261
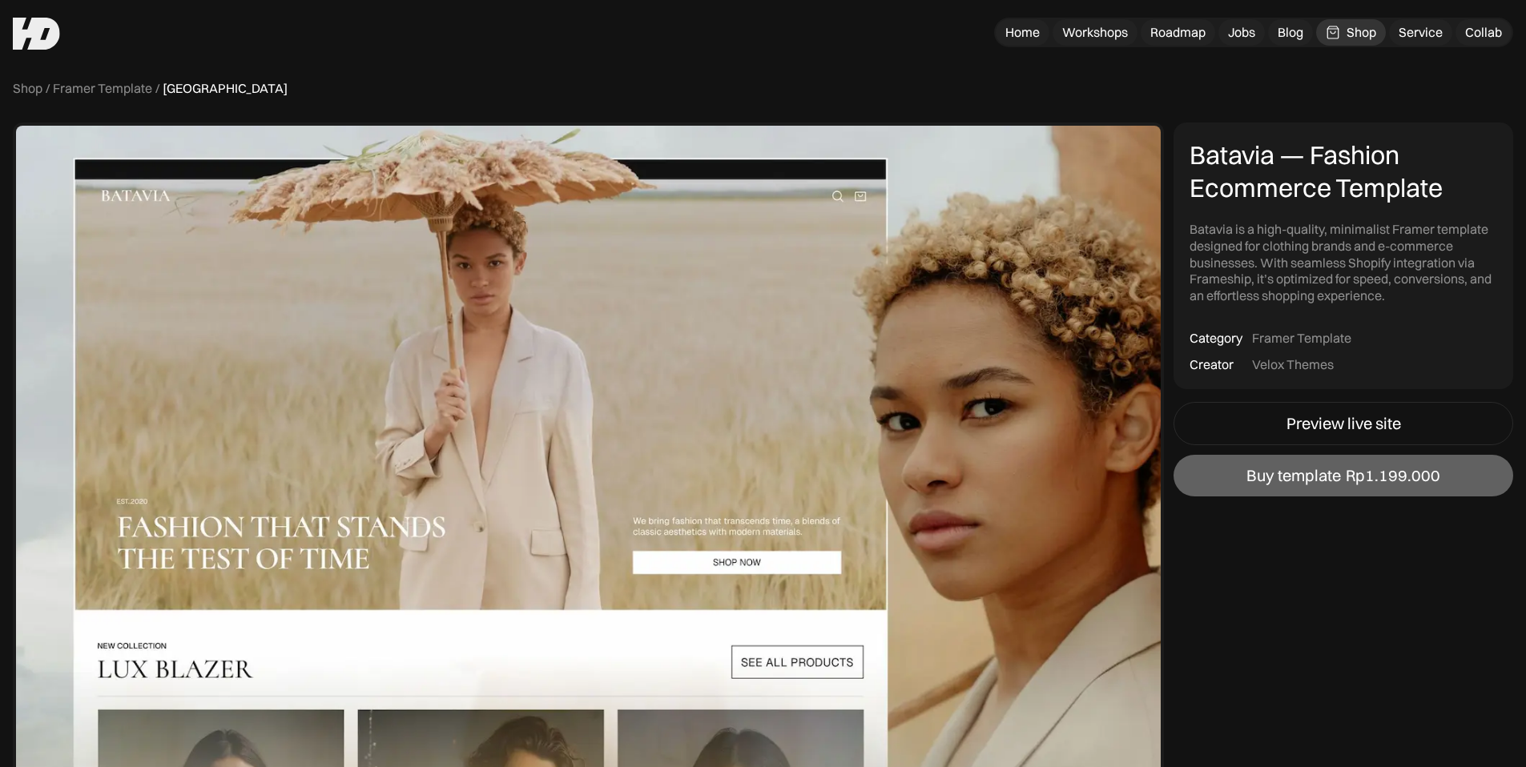
click at [1300, 368] on div "Velox Themes" at bounding box center [1293, 364] width 82 height 17
click at [1269, 420] on link "Preview live site" at bounding box center [1343, 423] width 340 height 43
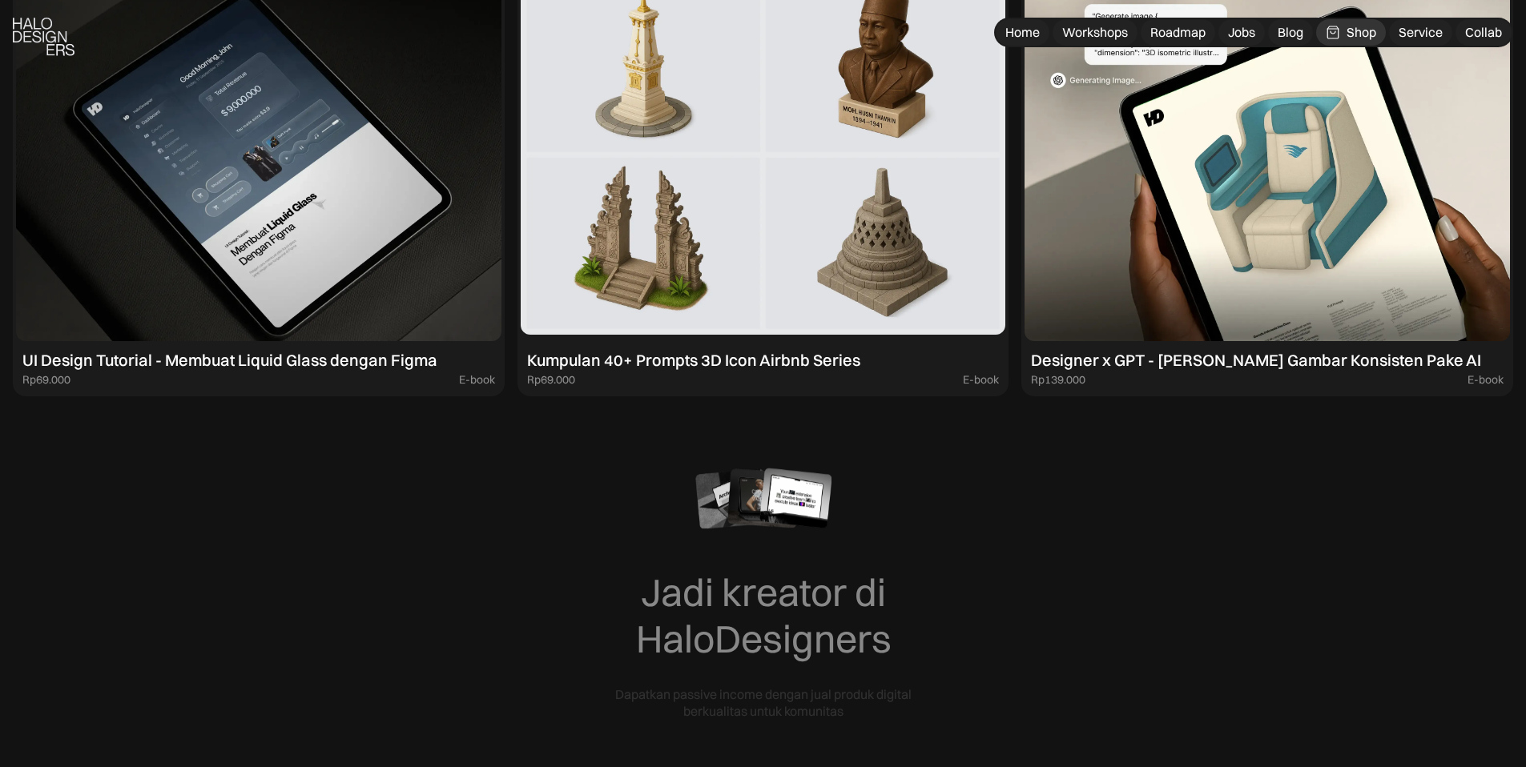
scroll to position [3858, 0]
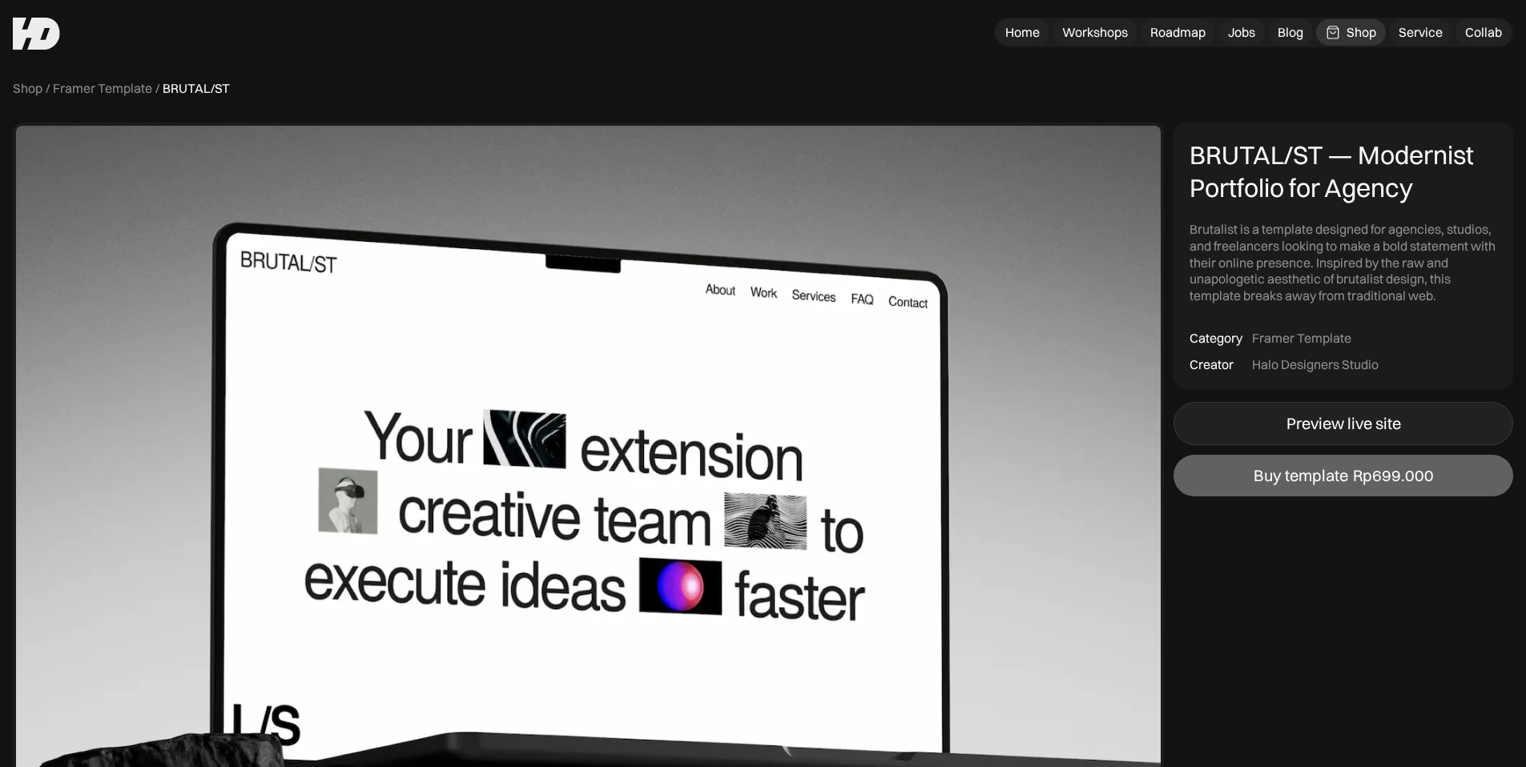
click at [1331, 430] on div "Preview live site" at bounding box center [1343, 423] width 115 height 19
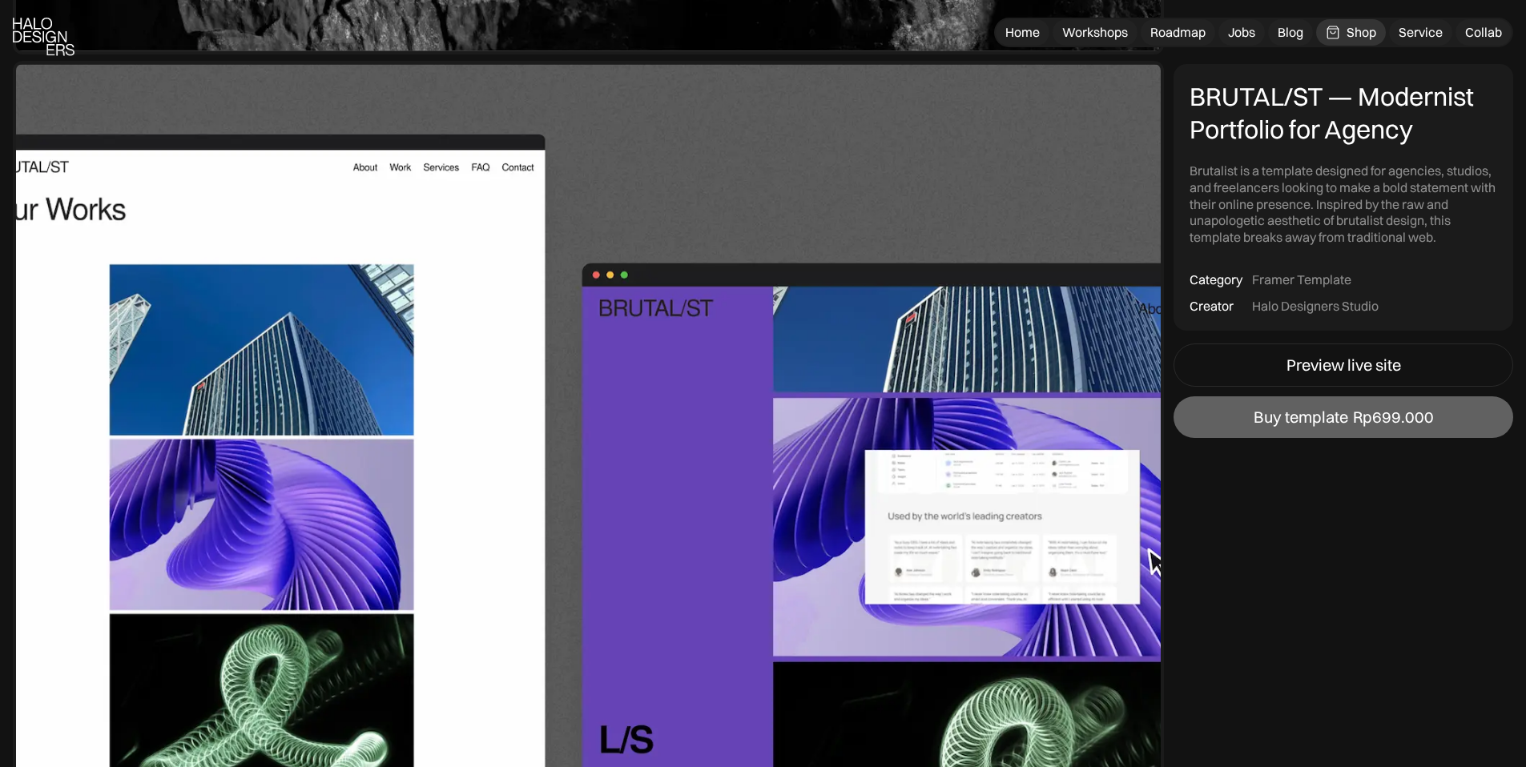
scroll to position [951, 0]
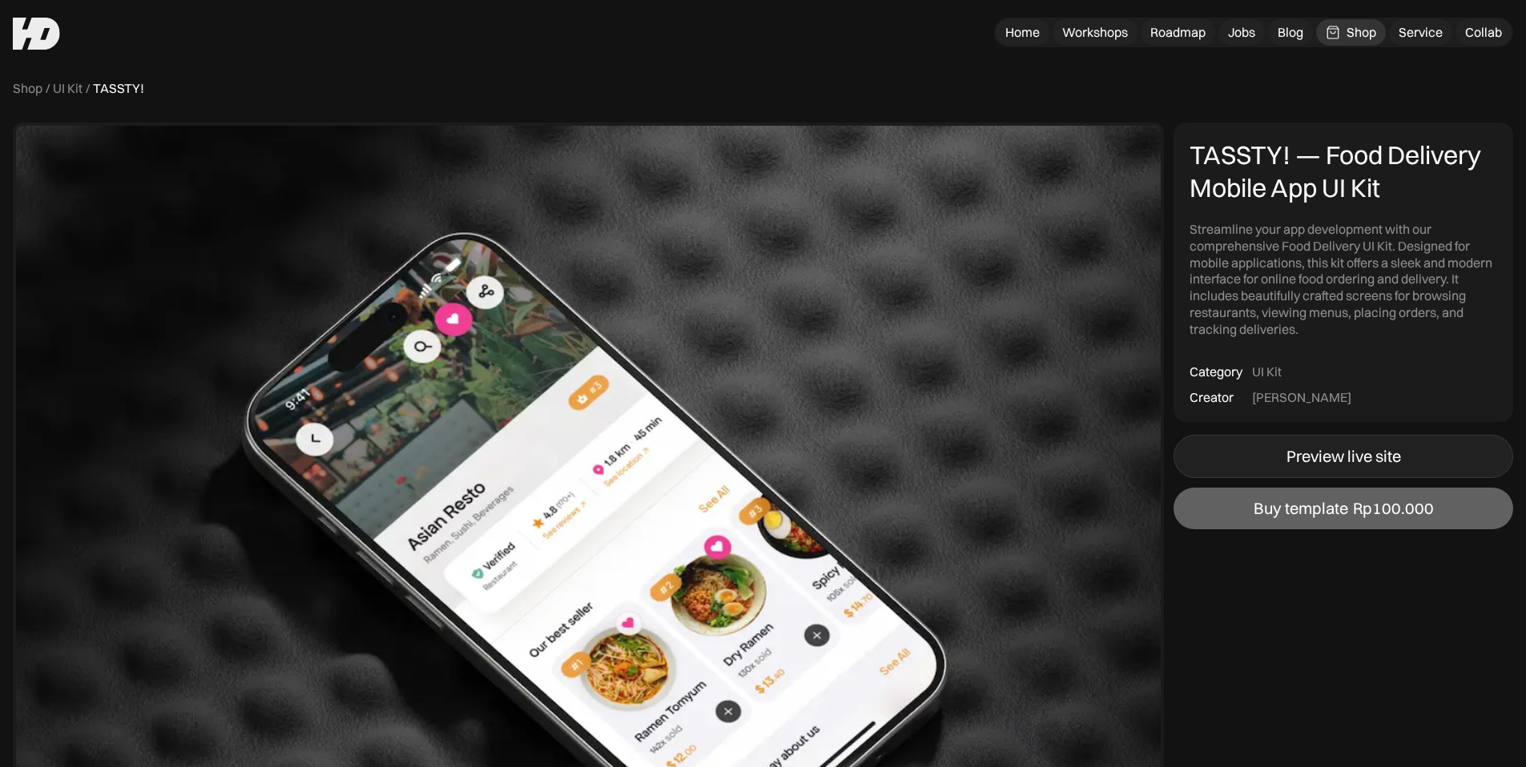
click at [1356, 460] on div "Preview live site" at bounding box center [1343, 456] width 115 height 19
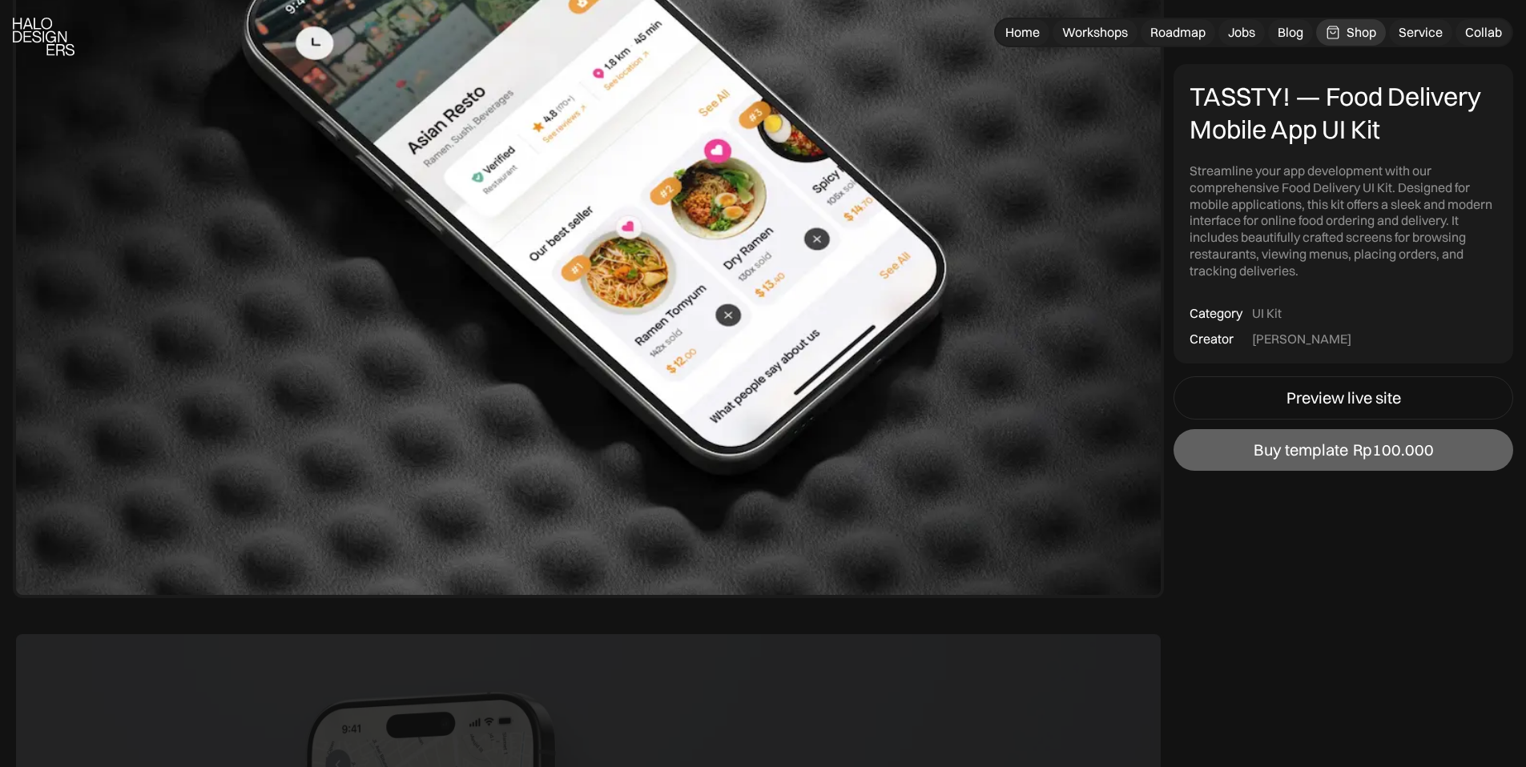
scroll to position [613, 0]
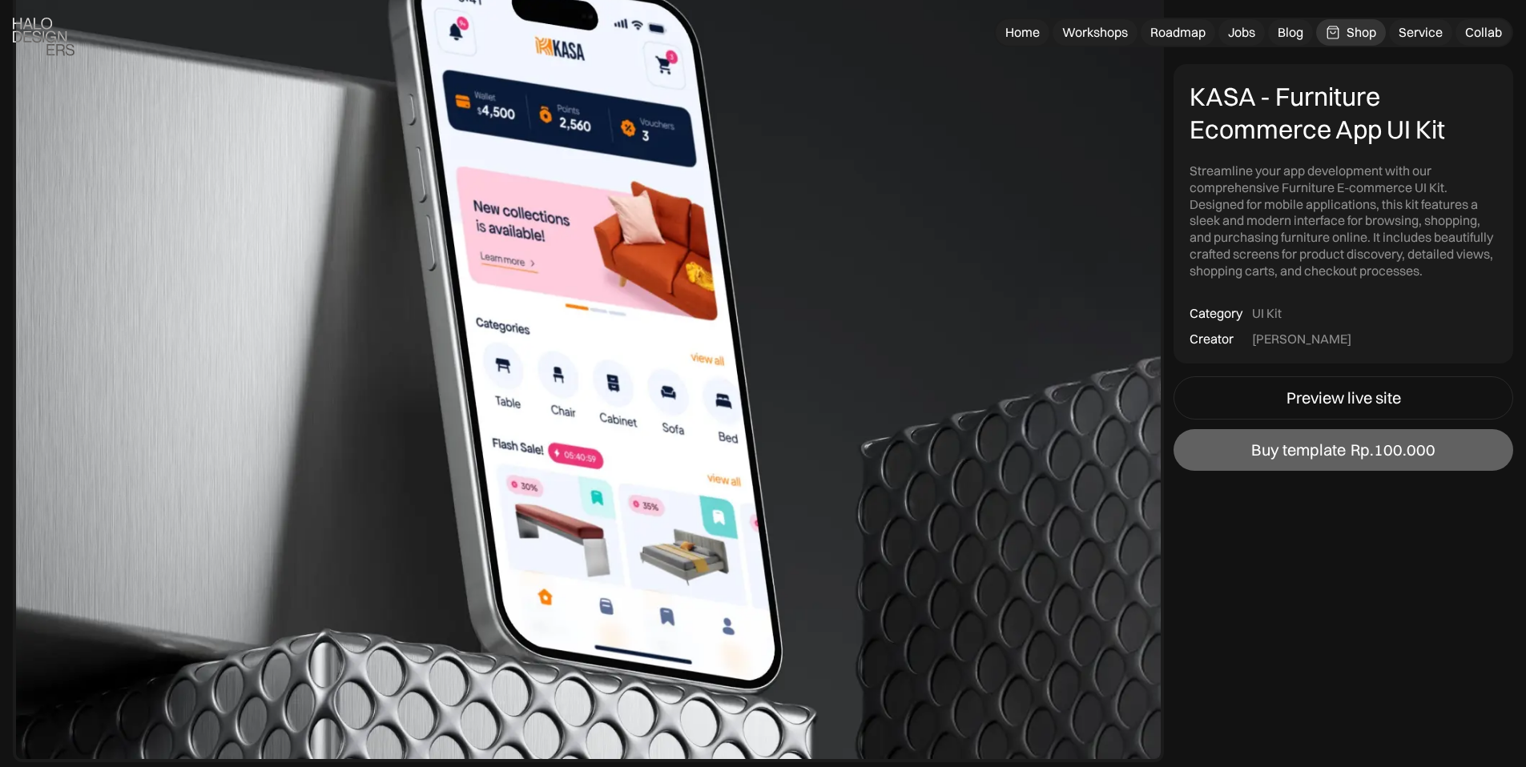
scroll to position [225, 0]
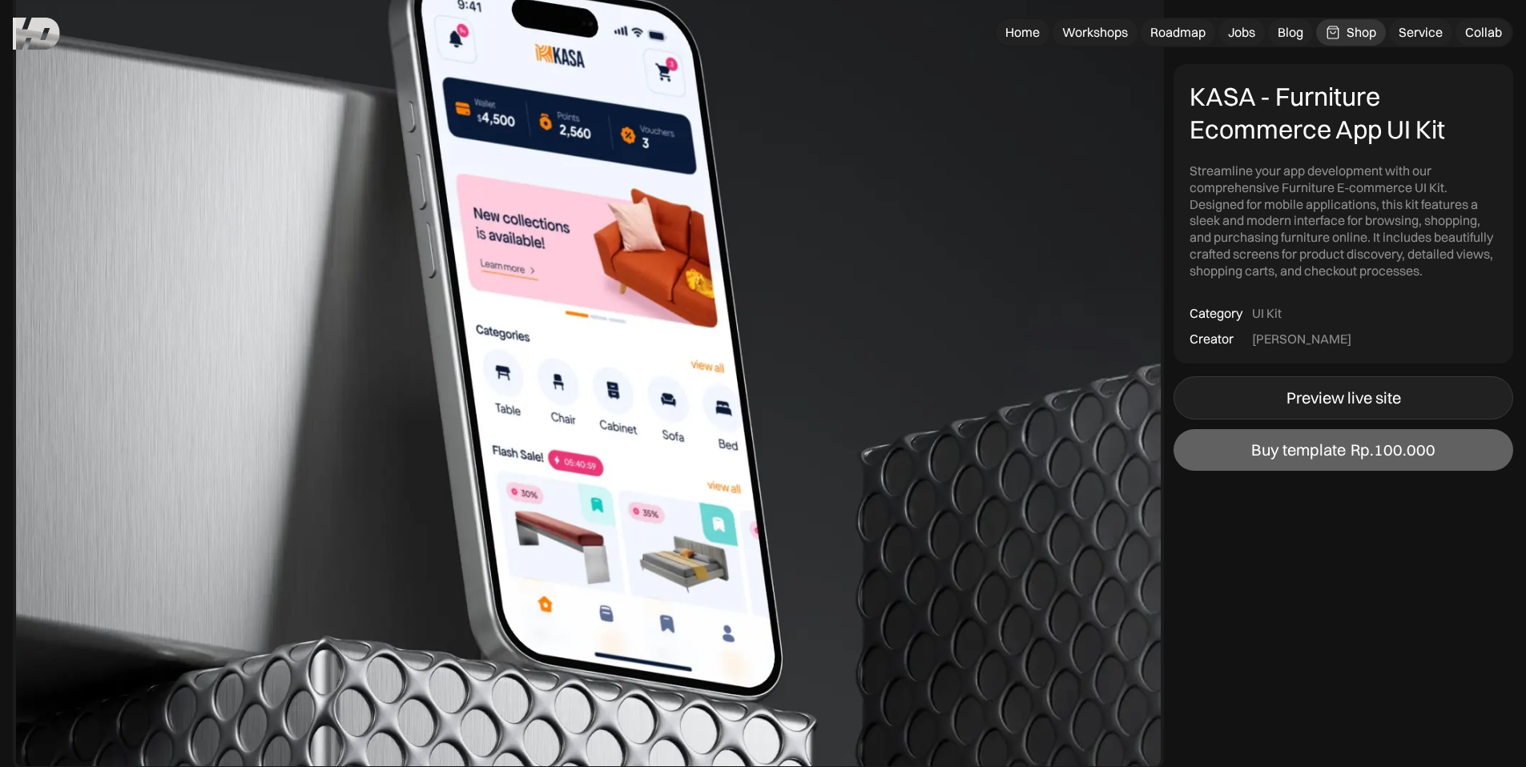
click at [1316, 388] on div "Preview live site" at bounding box center [1343, 397] width 115 height 19
click at [42, 21] on img at bounding box center [36, 34] width 47 height 32
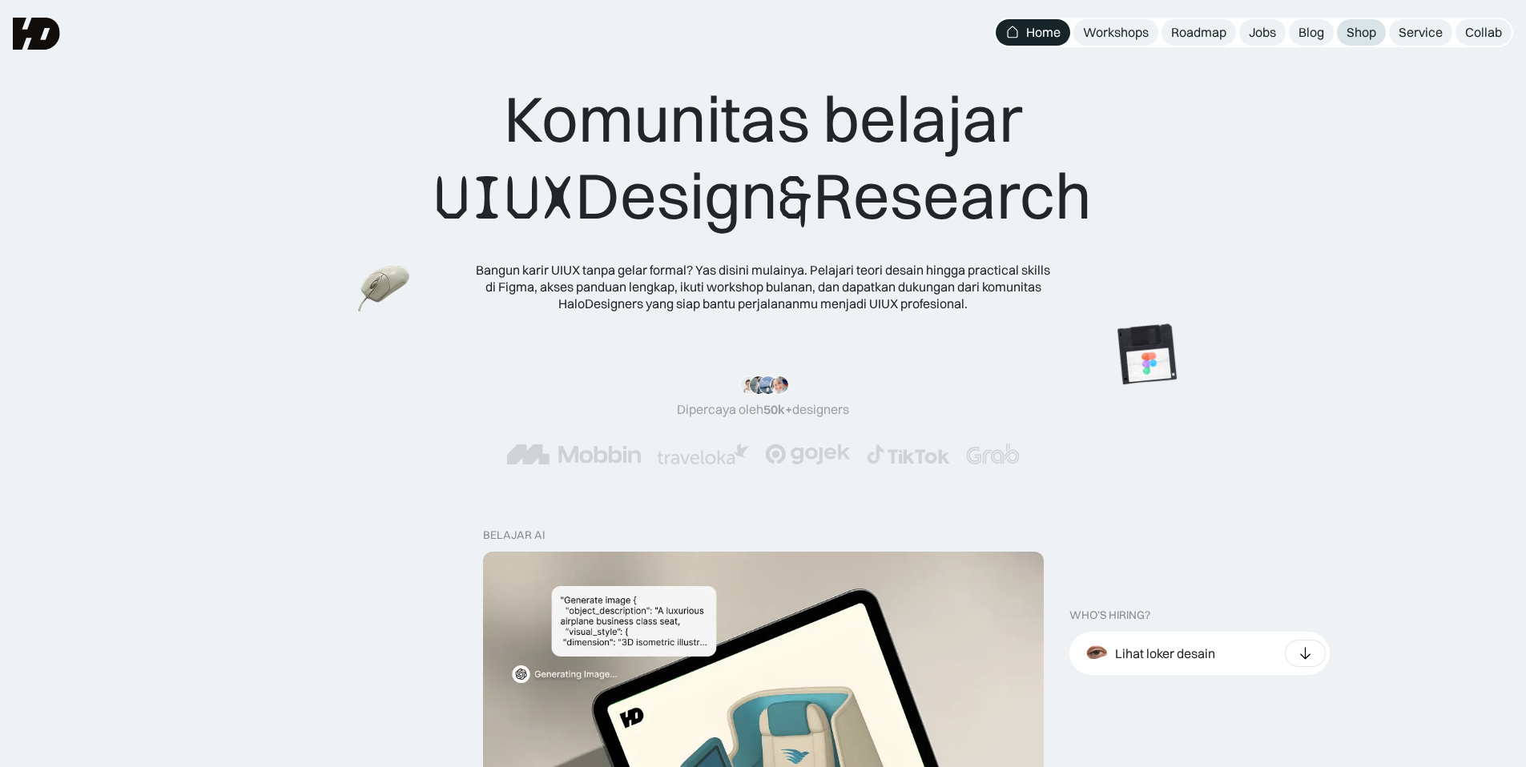
click at [1353, 31] on div "Shop" at bounding box center [1361, 32] width 30 height 17
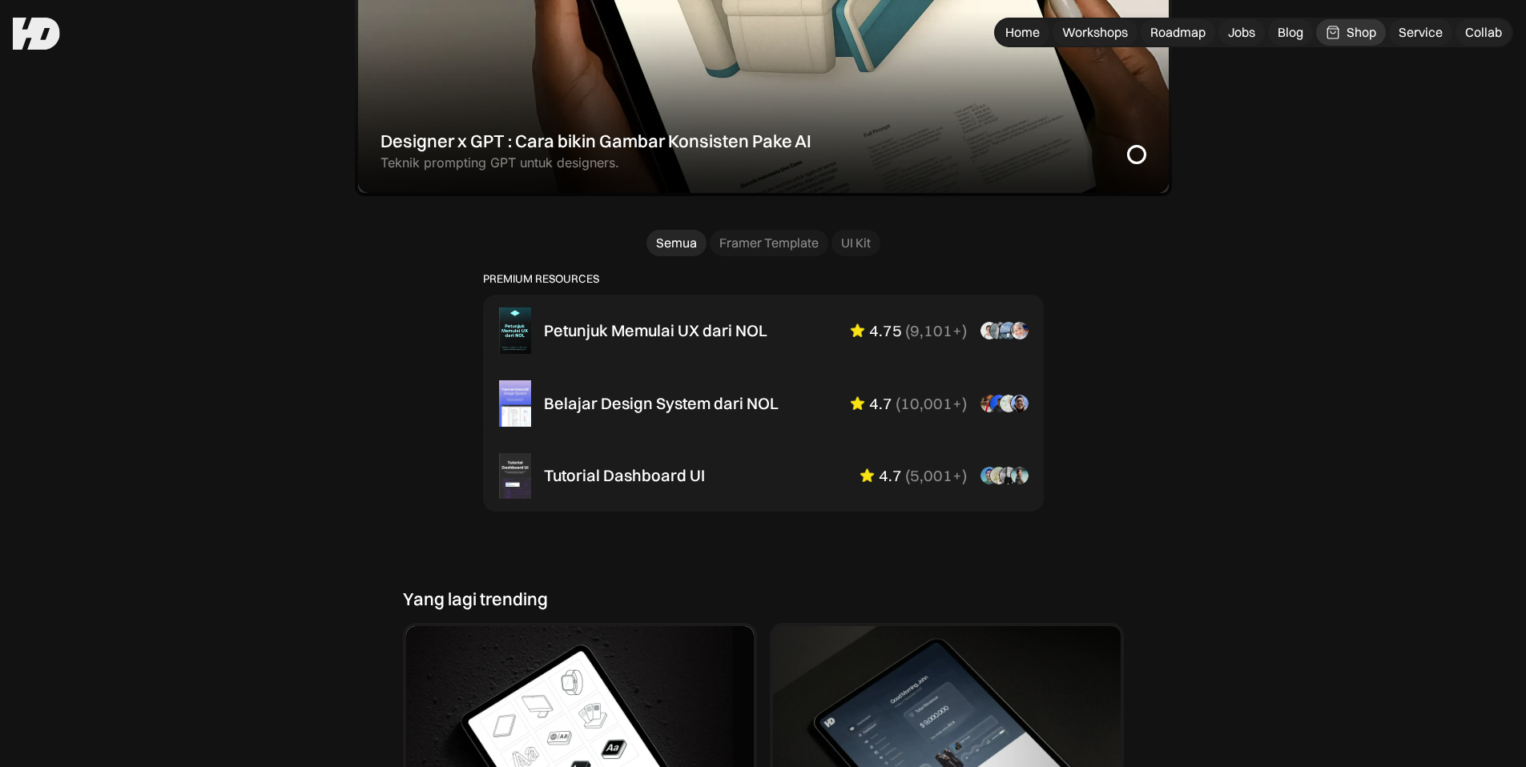
scroll to position [907, 0]
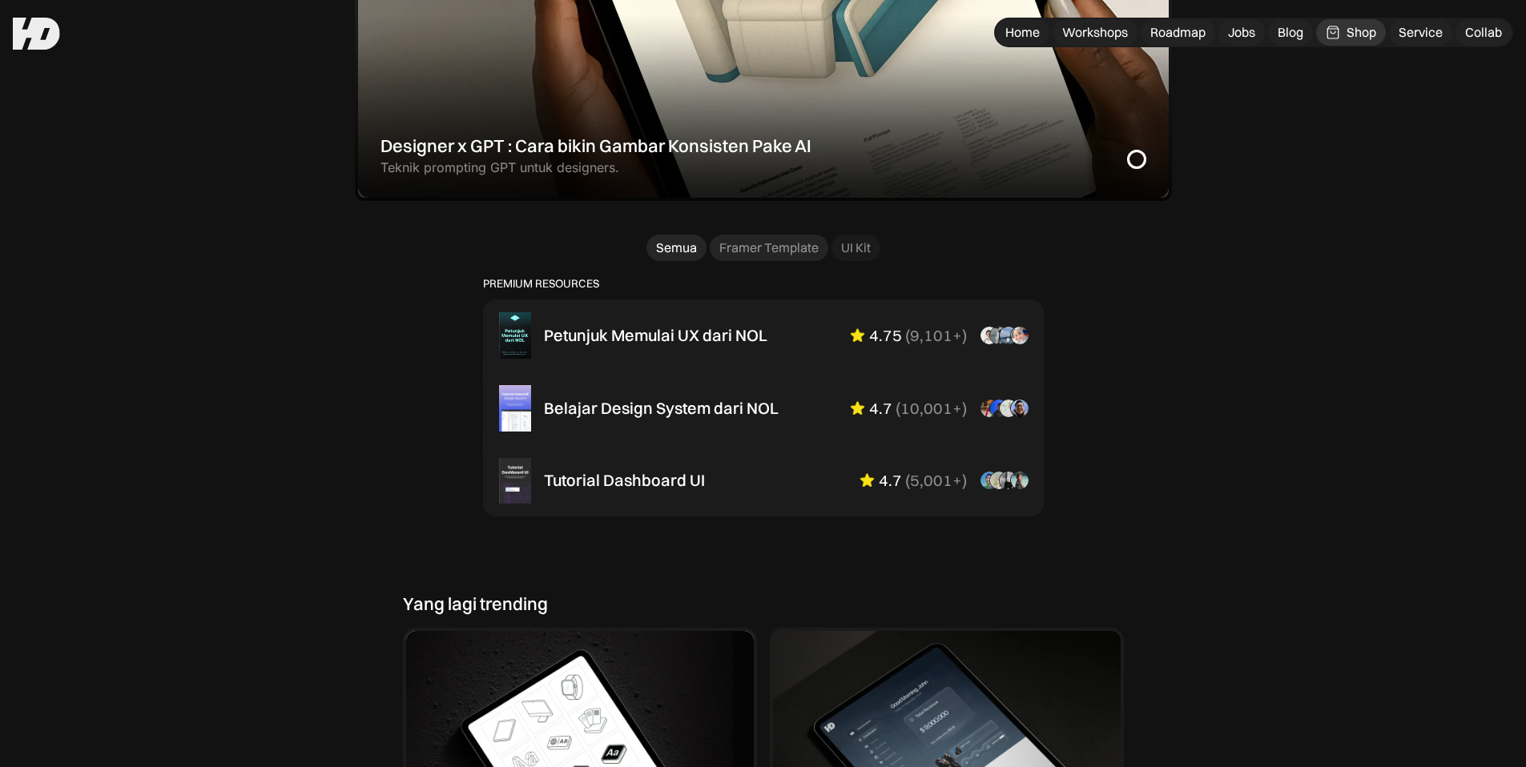
click at [770, 247] on div "Framer Template" at bounding box center [768, 247] width 99 height 17
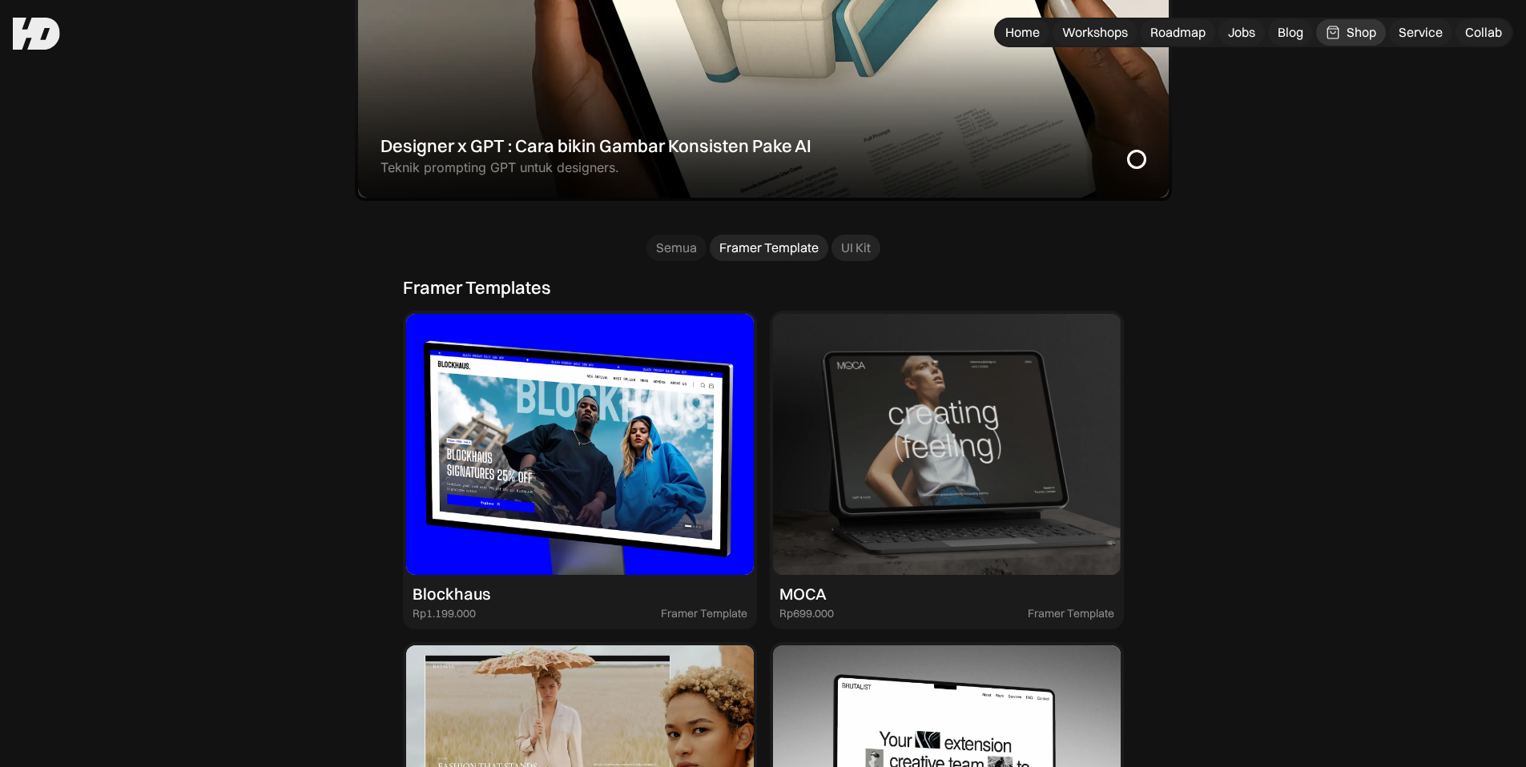
click at [860, 244] on div "UI Kit" at bounding box center [856, 247] width 30 height 17
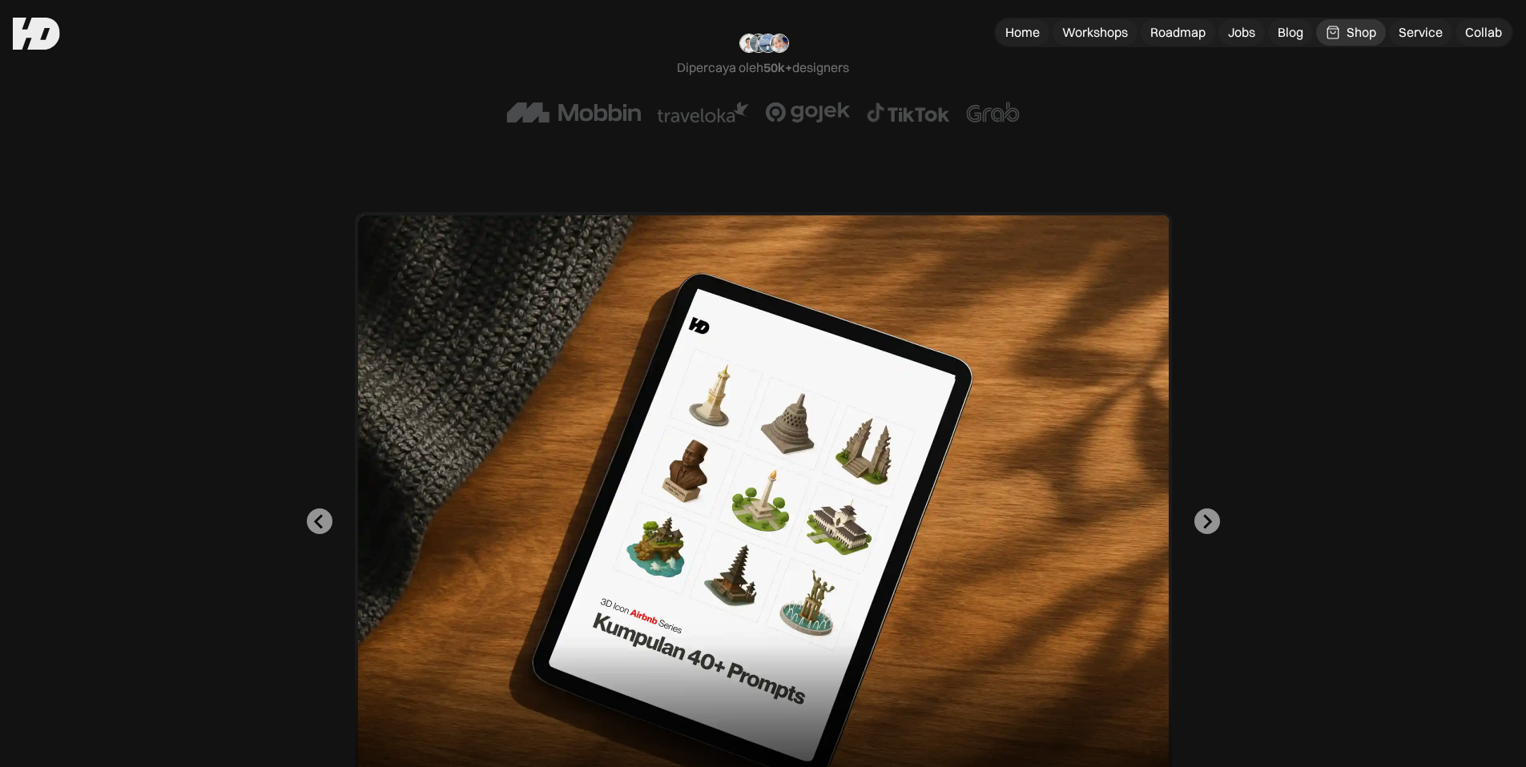
scroll to position [158, 0]
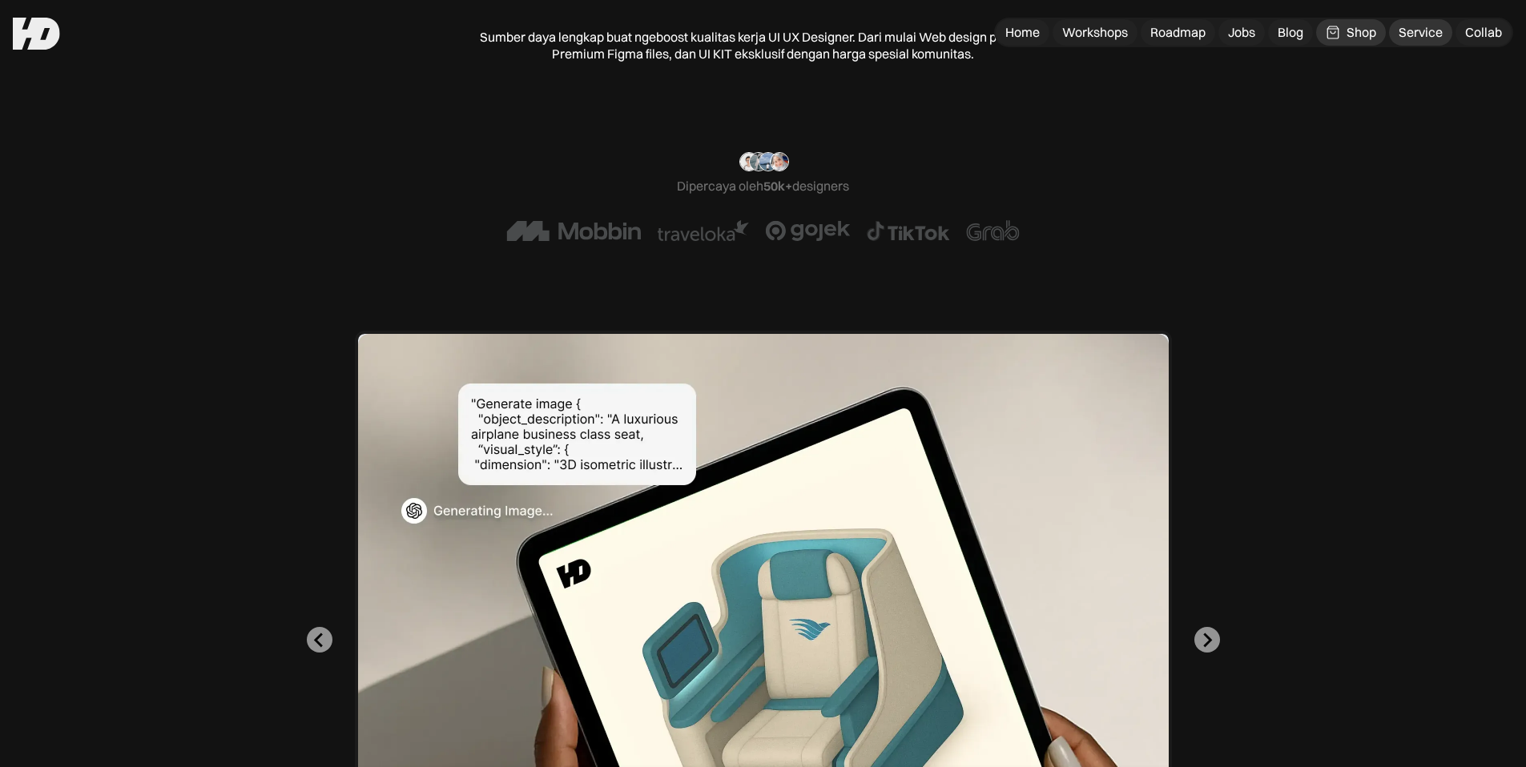
click at [1421, 33] on div "Service" at bounding box center [1420, 32] width 44 height 17
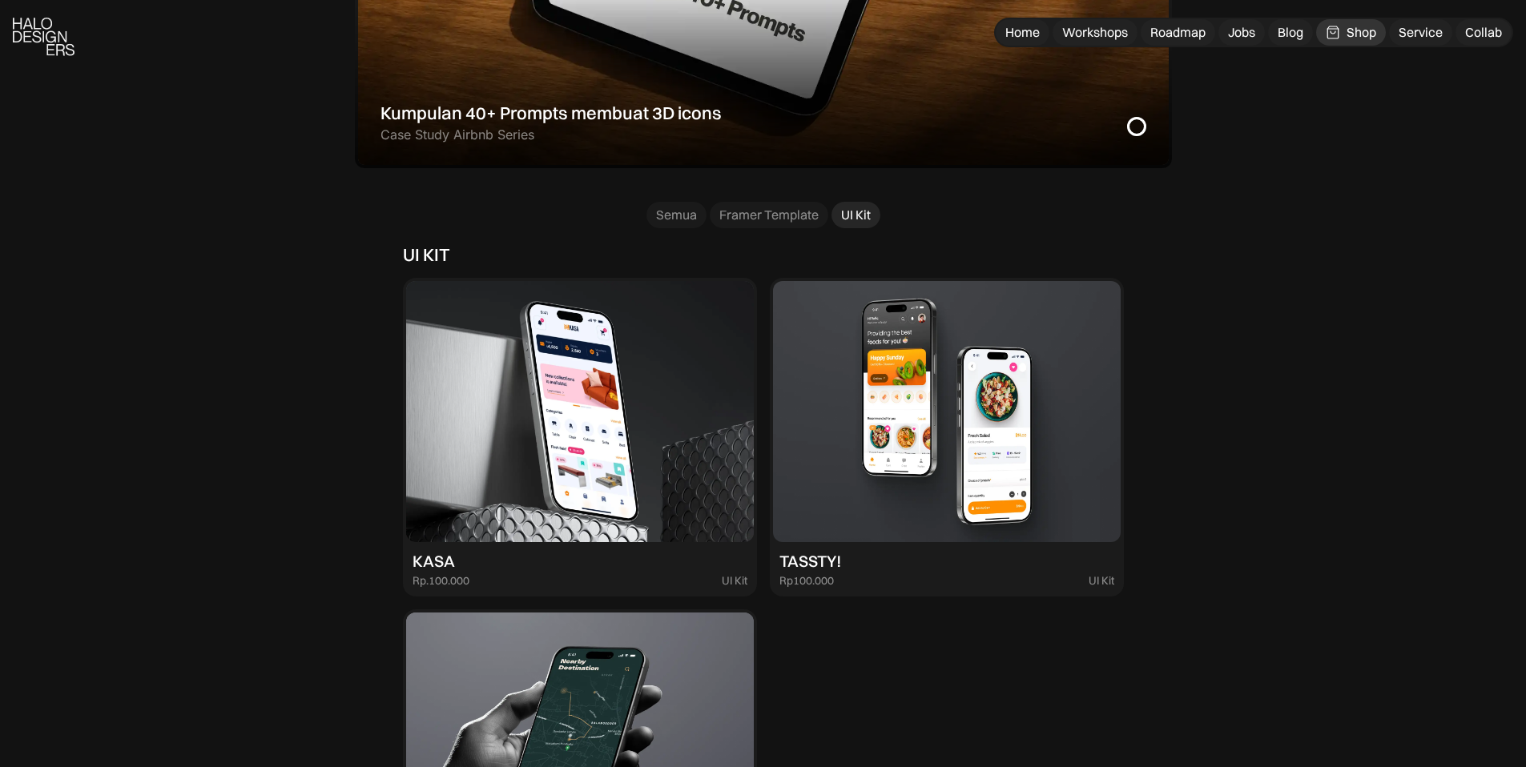
scroll to position [950, 0]
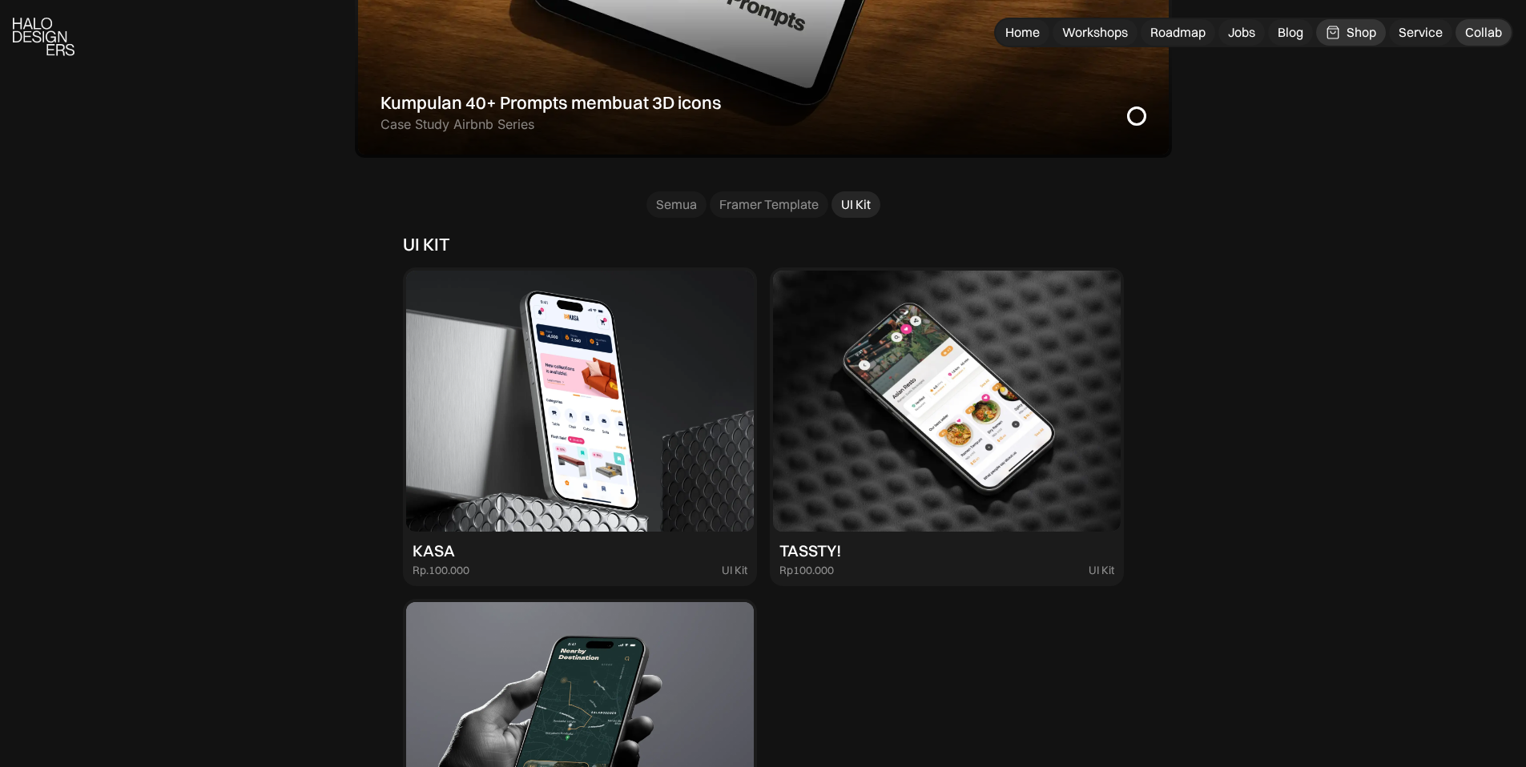
click at [1480, 39] on div "Collab" at bounding box center [1483, 32] width 37 height 17
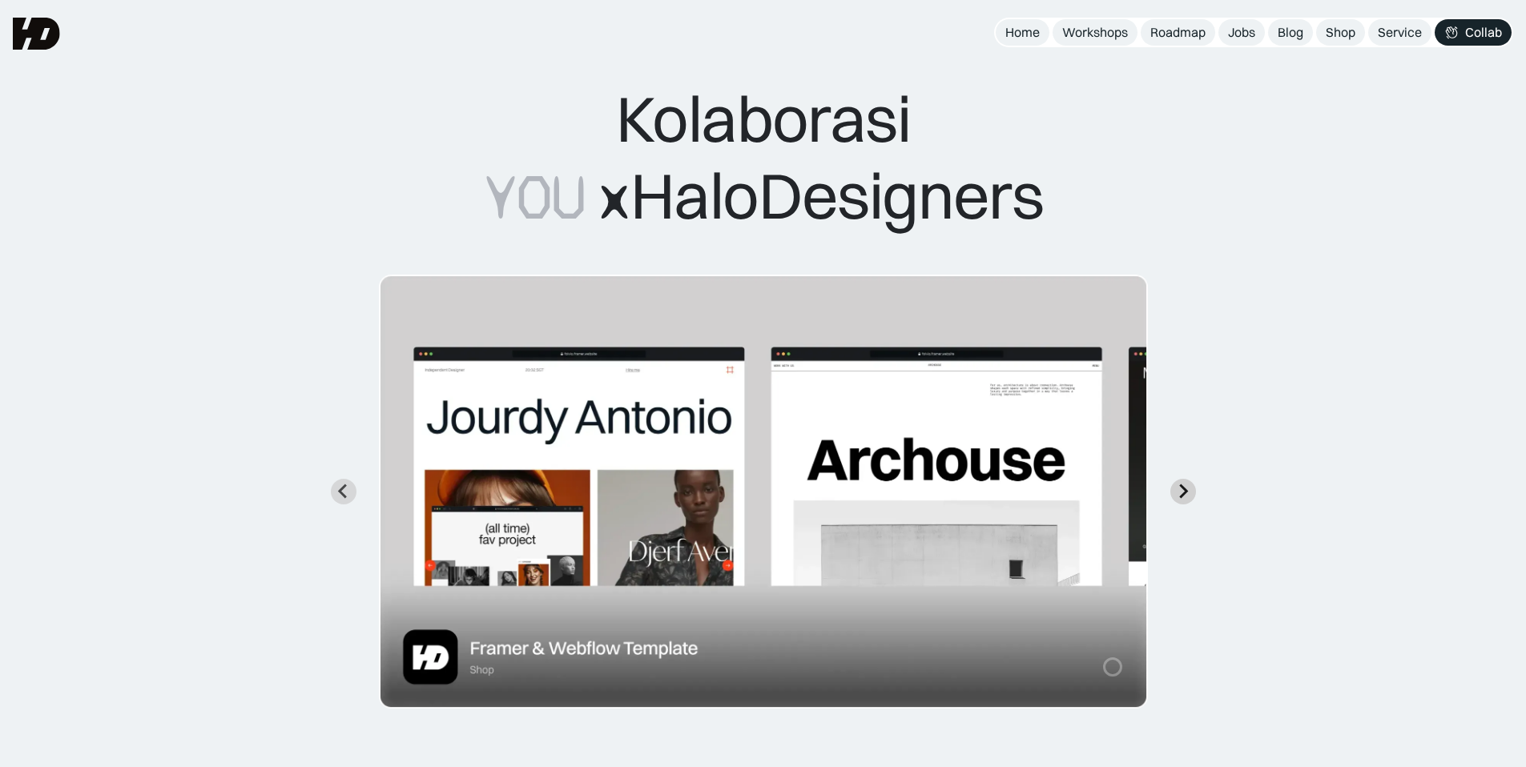
click at [1179, 493] on icon "Next slide" at bounding box center [1182, 491] width 15 height 15
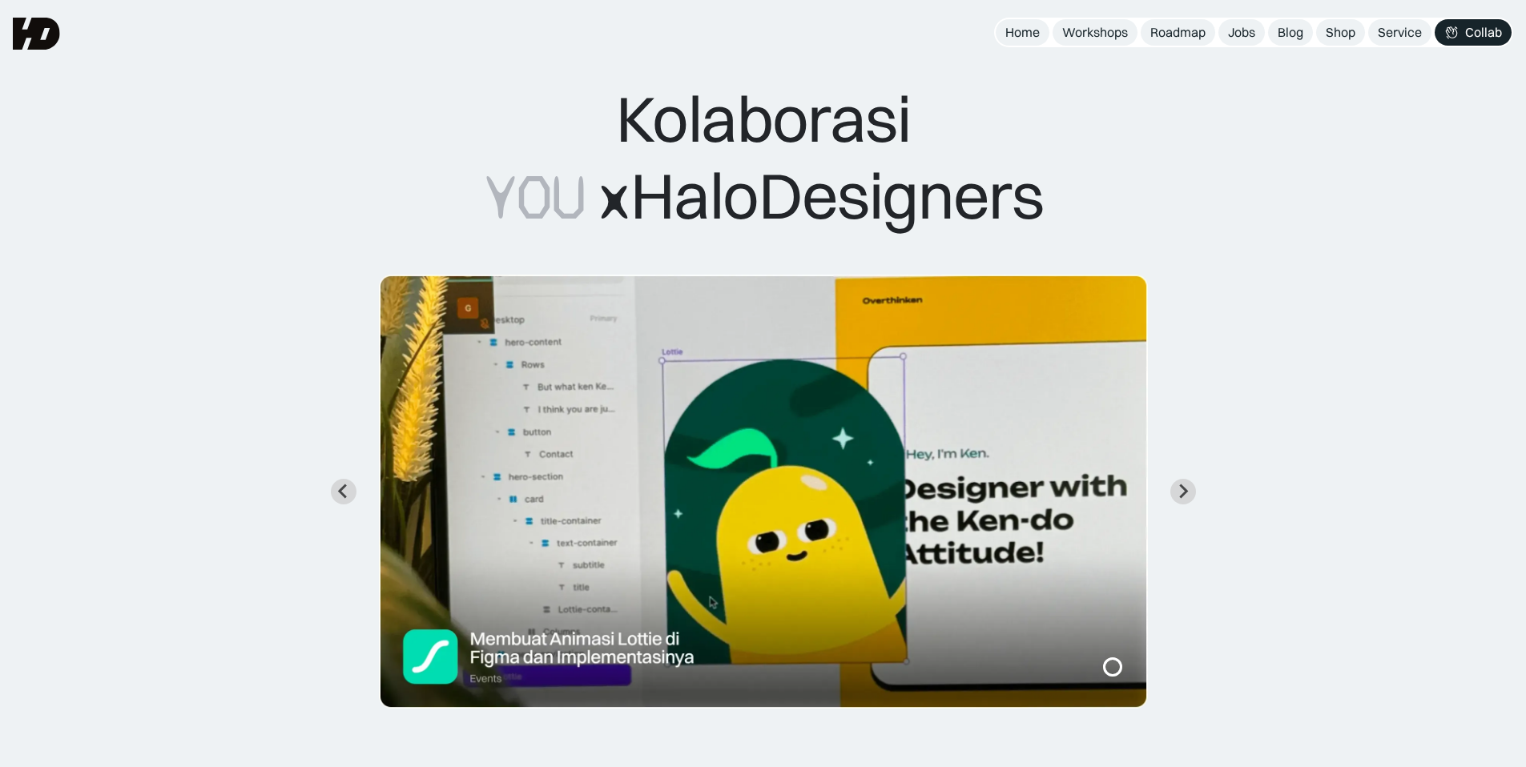
click at [754, 501] on img "2 of 7" at bounding box center [763, 492] width 769 height 434
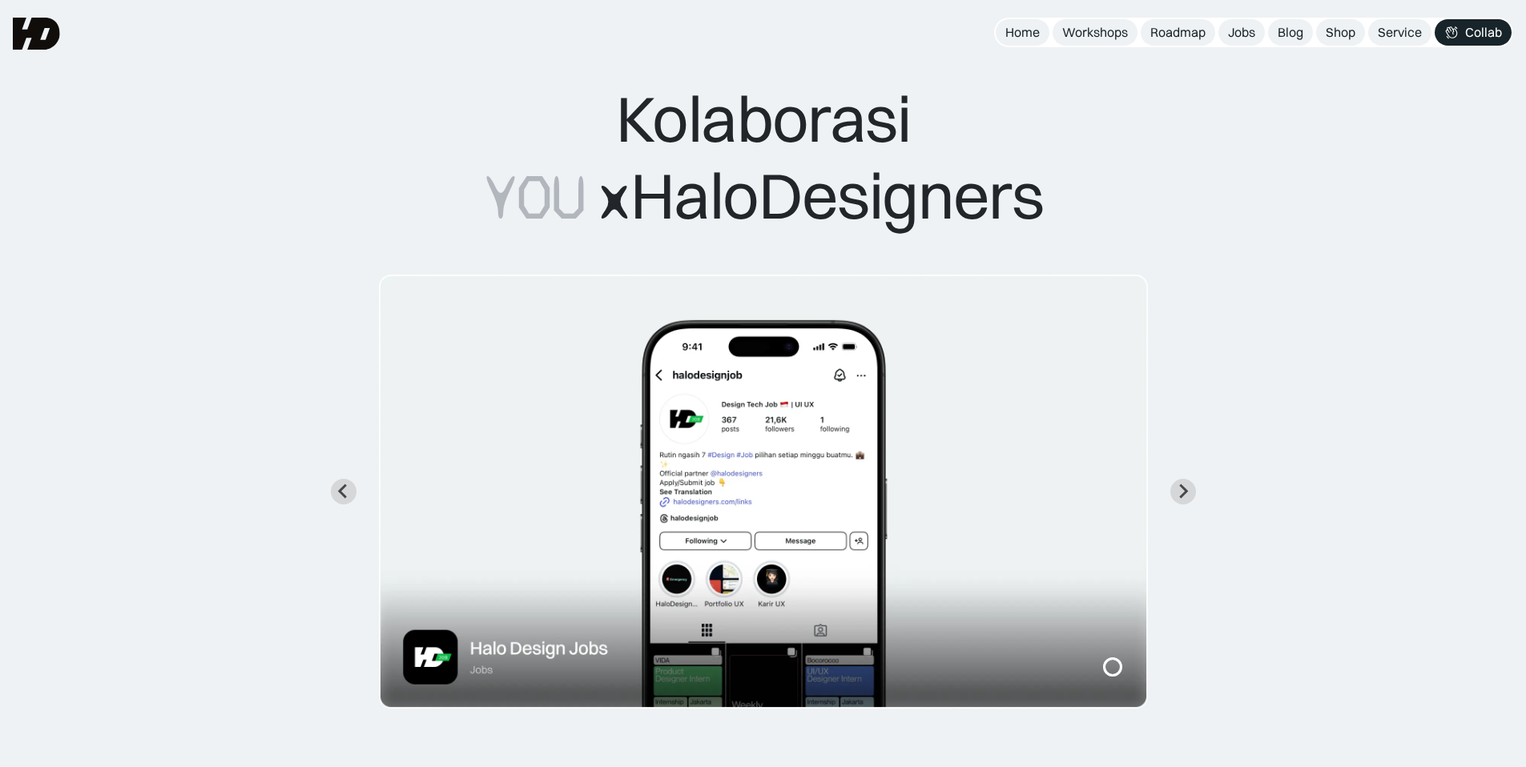
click at [344, 476] on div "Kolaborasi YOU x HaloDesigners Slide 1 of 8." at bounding box center [762, 394] width 1397 height 629
click at [344, 483] on button "Previous slide" at bounding box center [344, 492] width 26 height 26
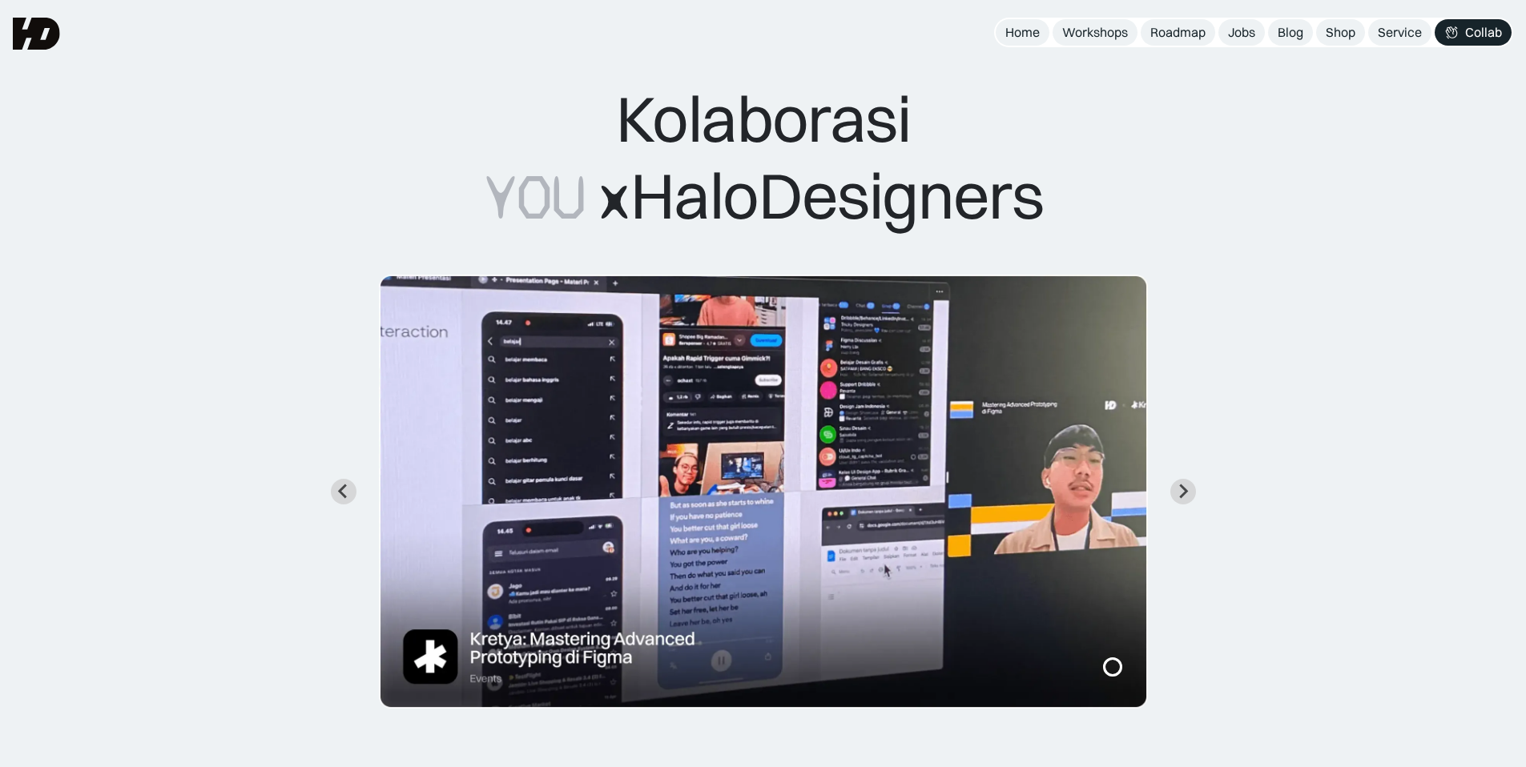
click at [641, 523] on img "3 of 7" at bounding box center [763, 492] width 769 height 434
click at [598, 657] on img "3 of 7" at bounding box center [763, 492] width 769 height 434
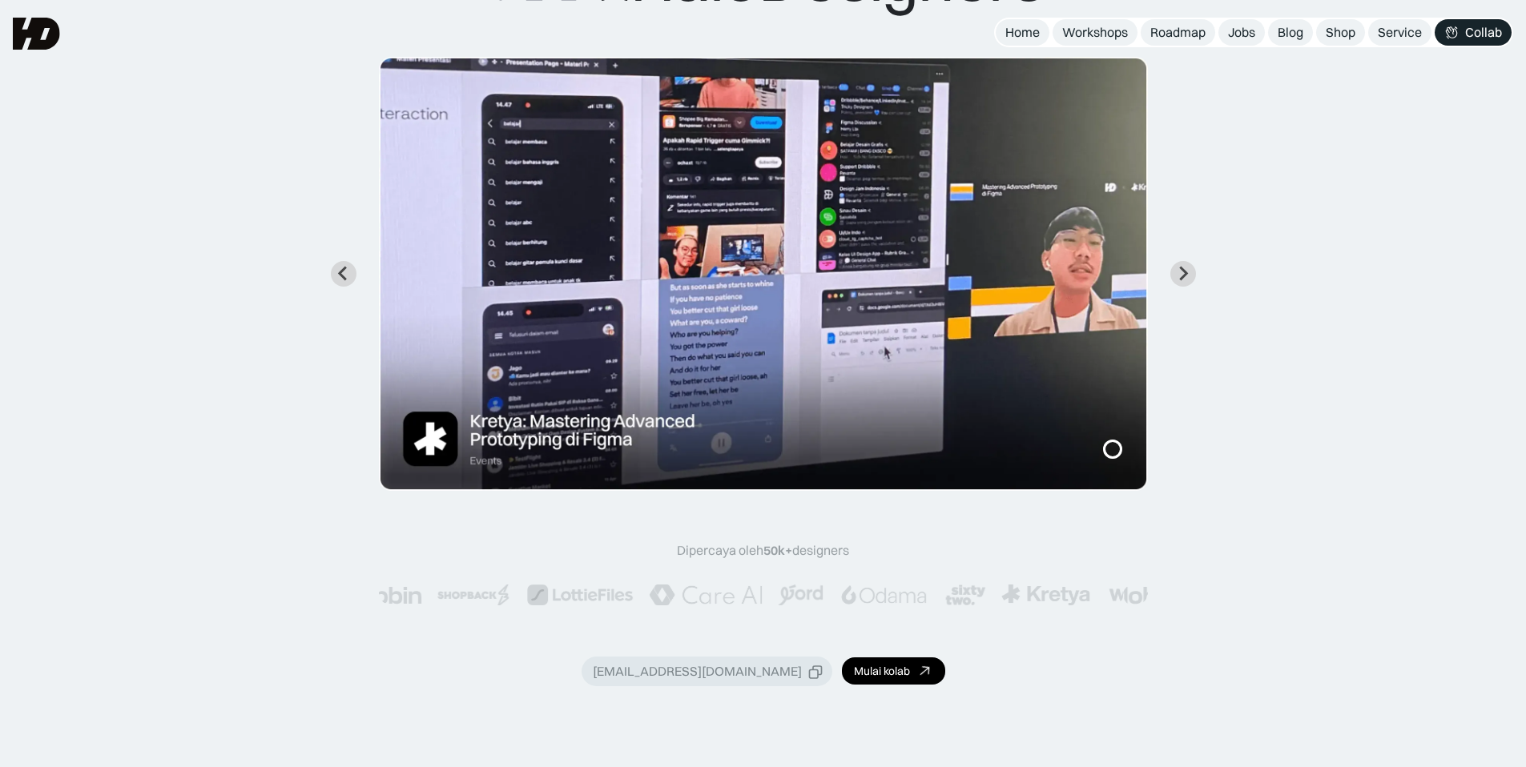
scroll to position [187, 0]
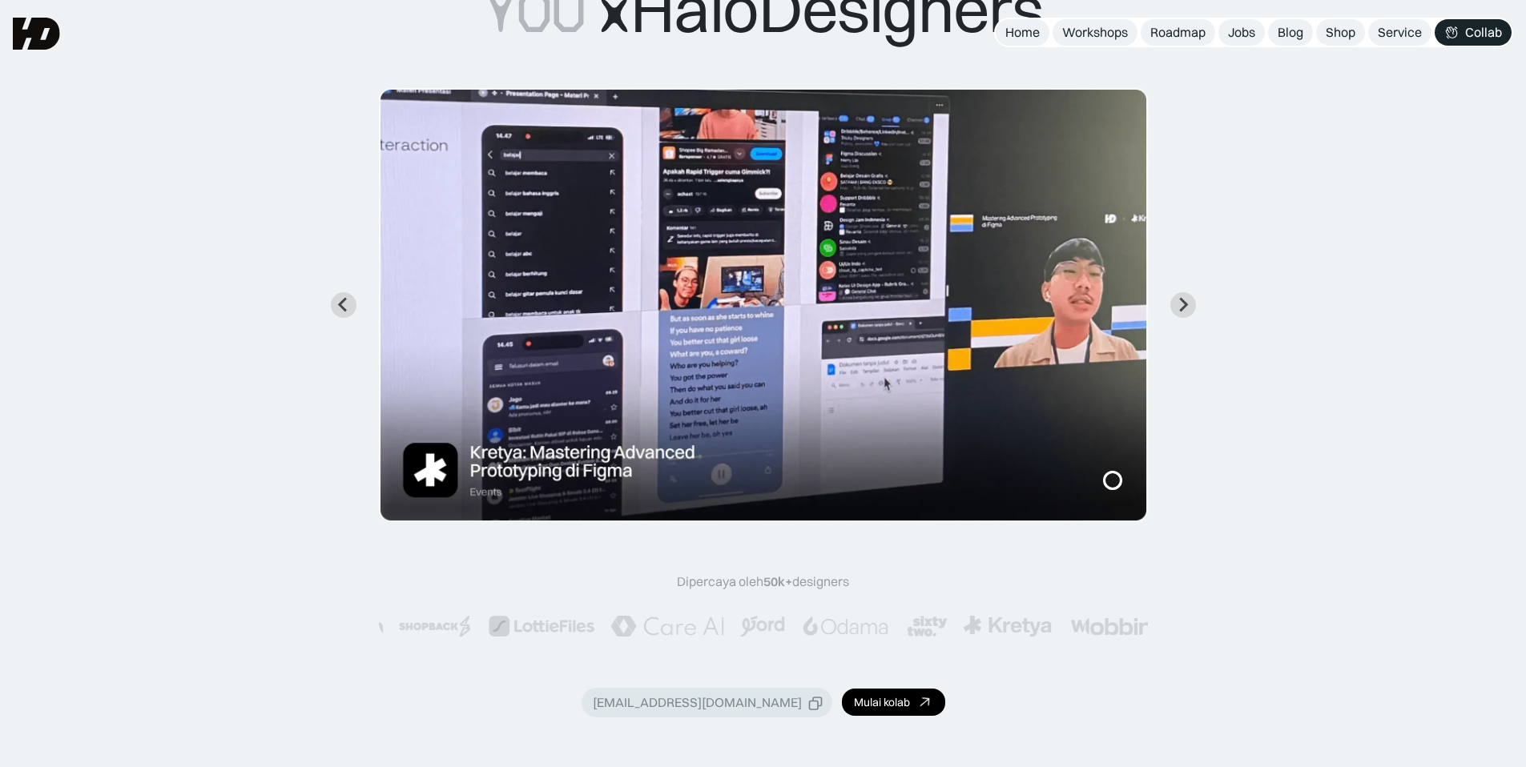
click at [555, 476] on img "3 of 7" at bounding box center [763, 305] width 769 height 434
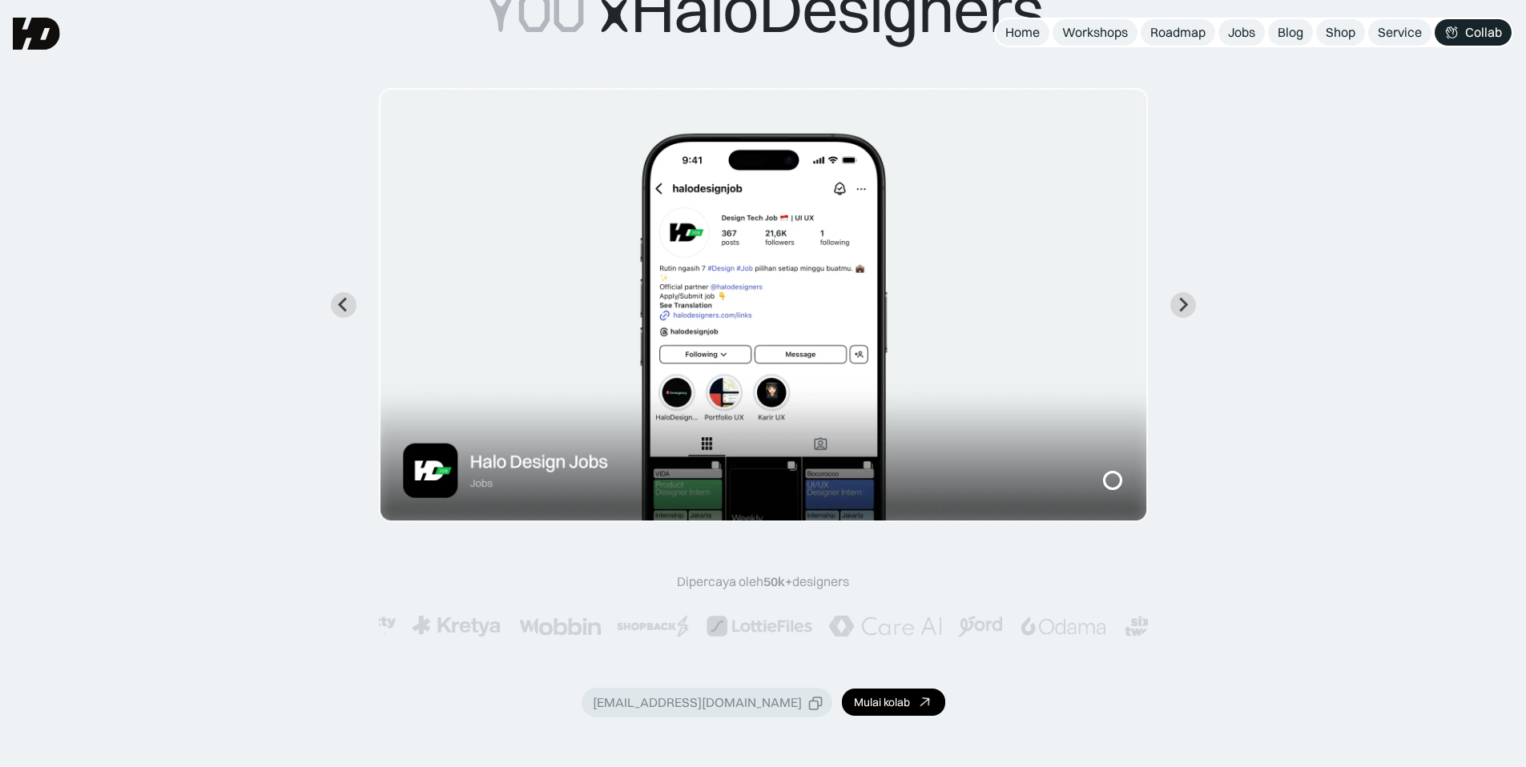
click at [428, 501] on img "4 of 7" at bounding box center [763, 305] width 769 height 434
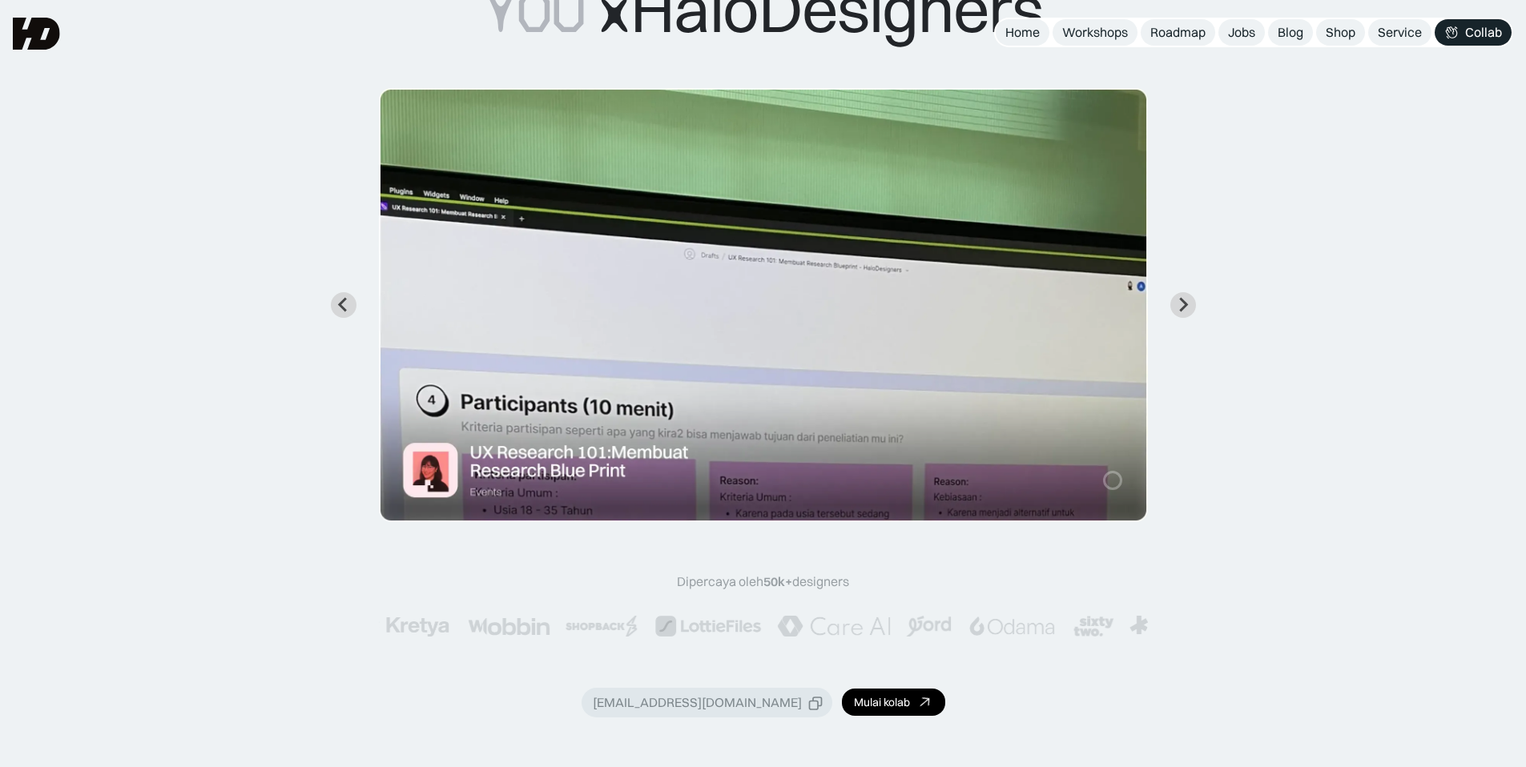
click at [1186, 305] on icon "Next slide" at bounding box center [1183, 305] width 9 height 14
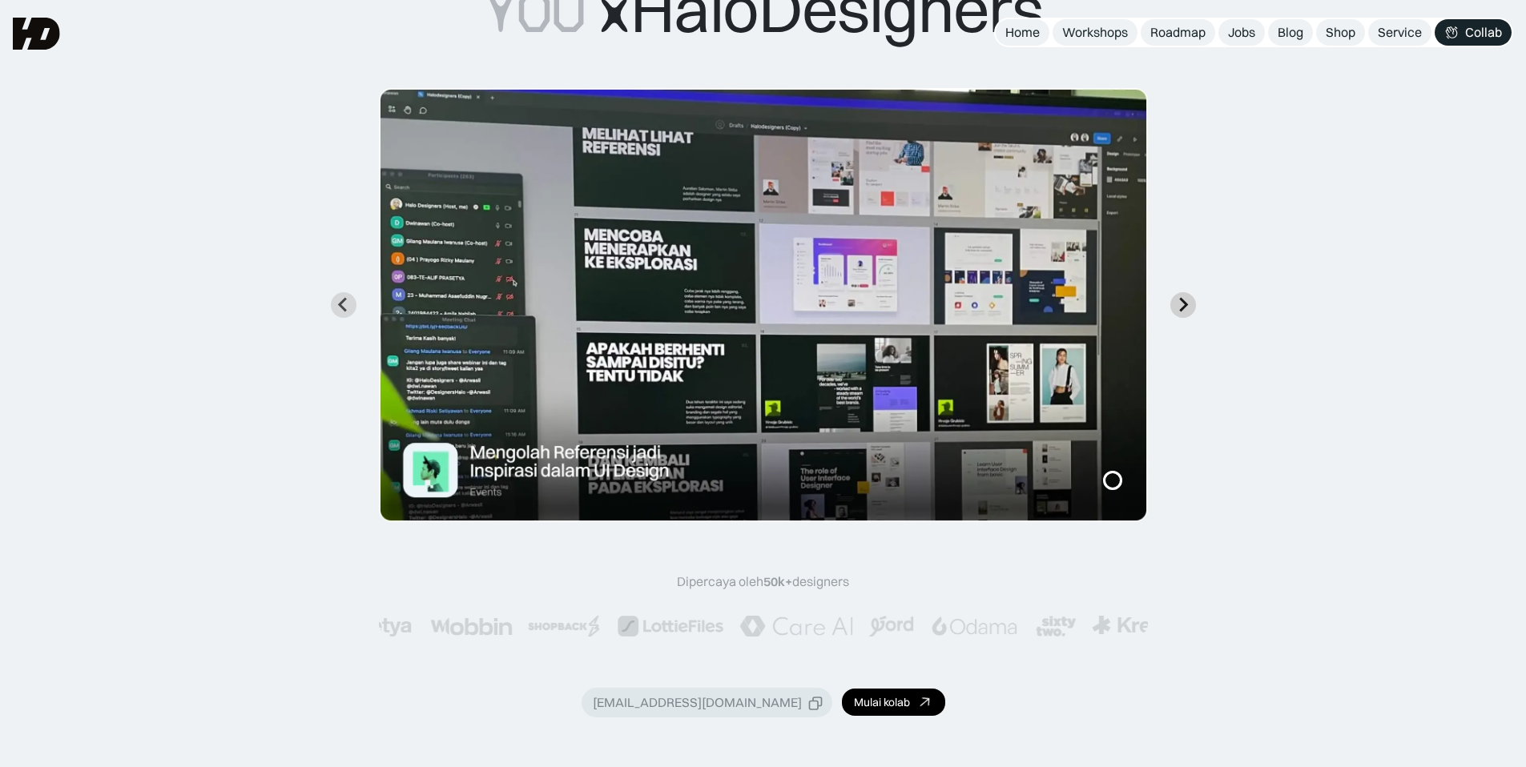
click at [1187, 310] on icon "Next slide" at bounding box center [1182, 304] width 15 height 15
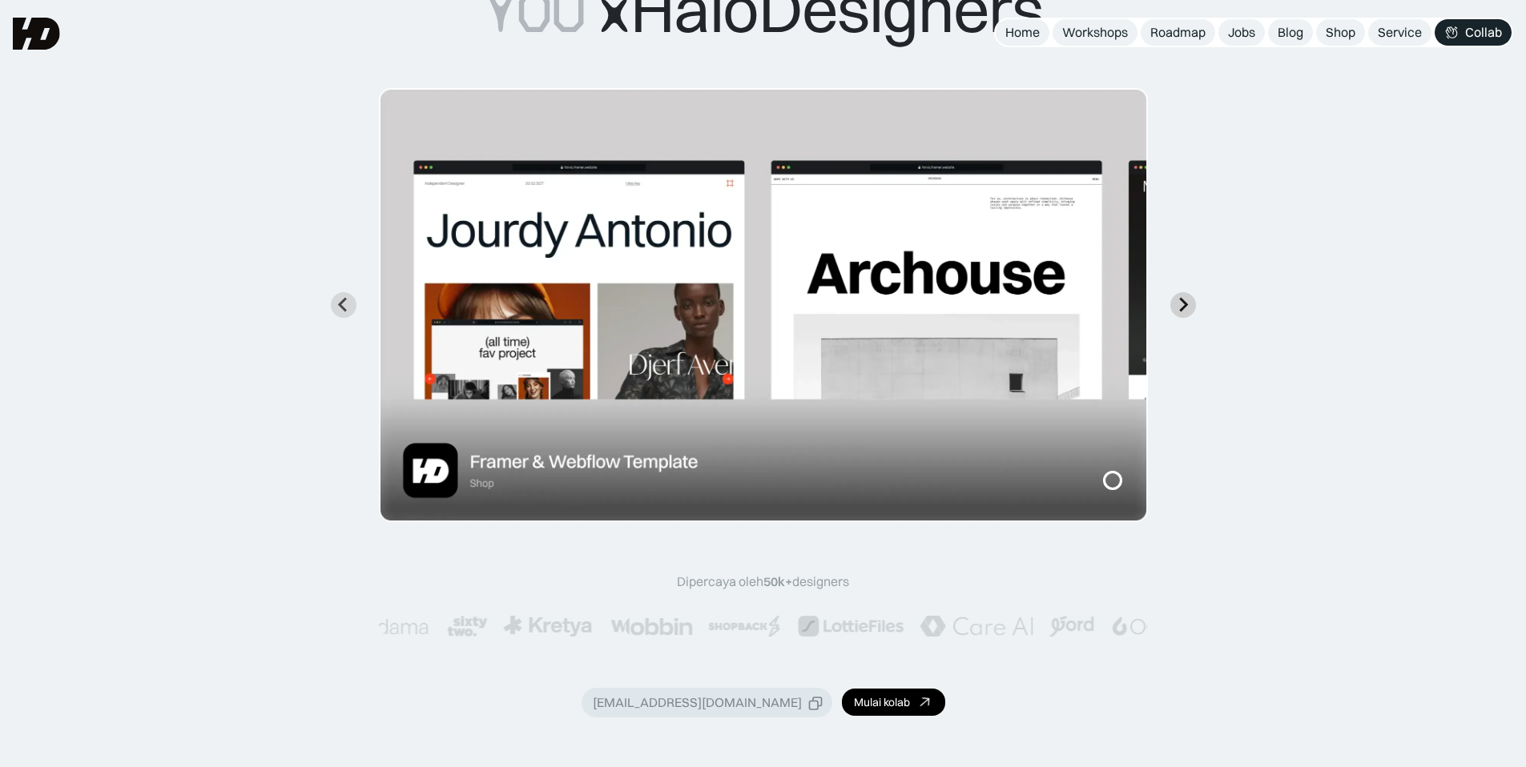
click at [1191, 304] on button "Next slide" at bounding box center [1183, 305] width 26 height 26
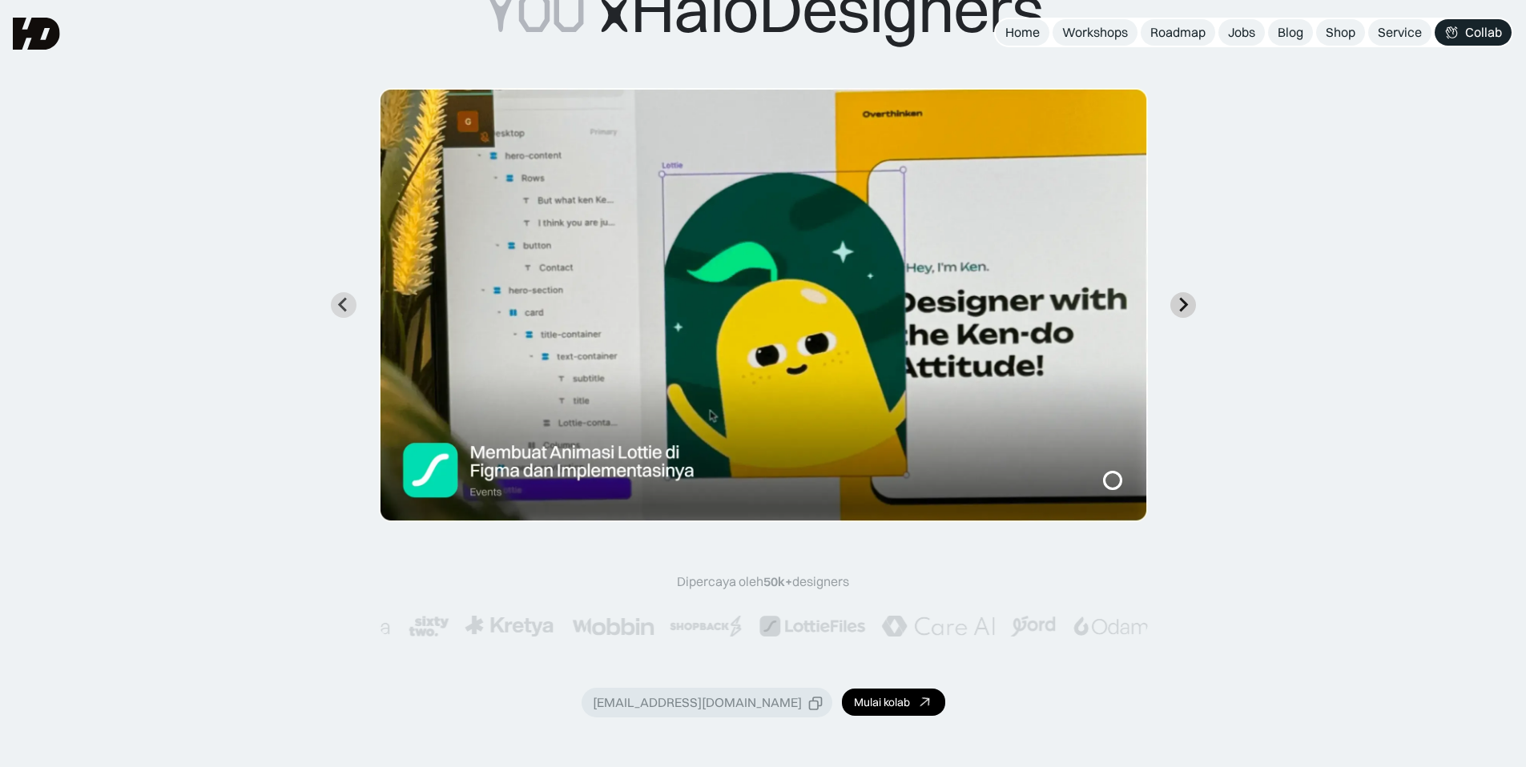
click at [1191, 304] on button "Next slide" at bounding box center [1183, 305] width 26 height 26
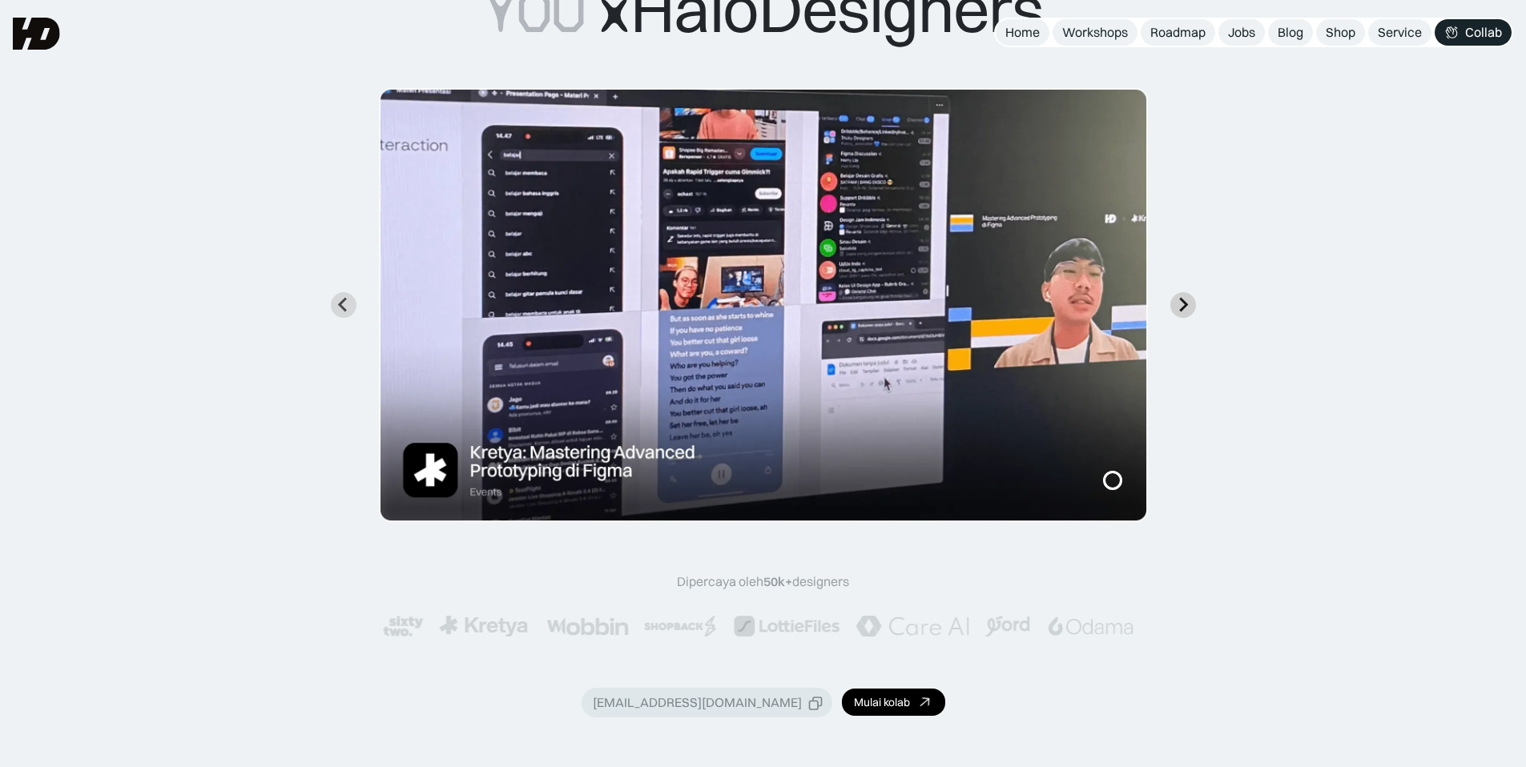
click at [1191, 304] on button "Next slide" at bounding box center [1183, 305] width 26 height 26
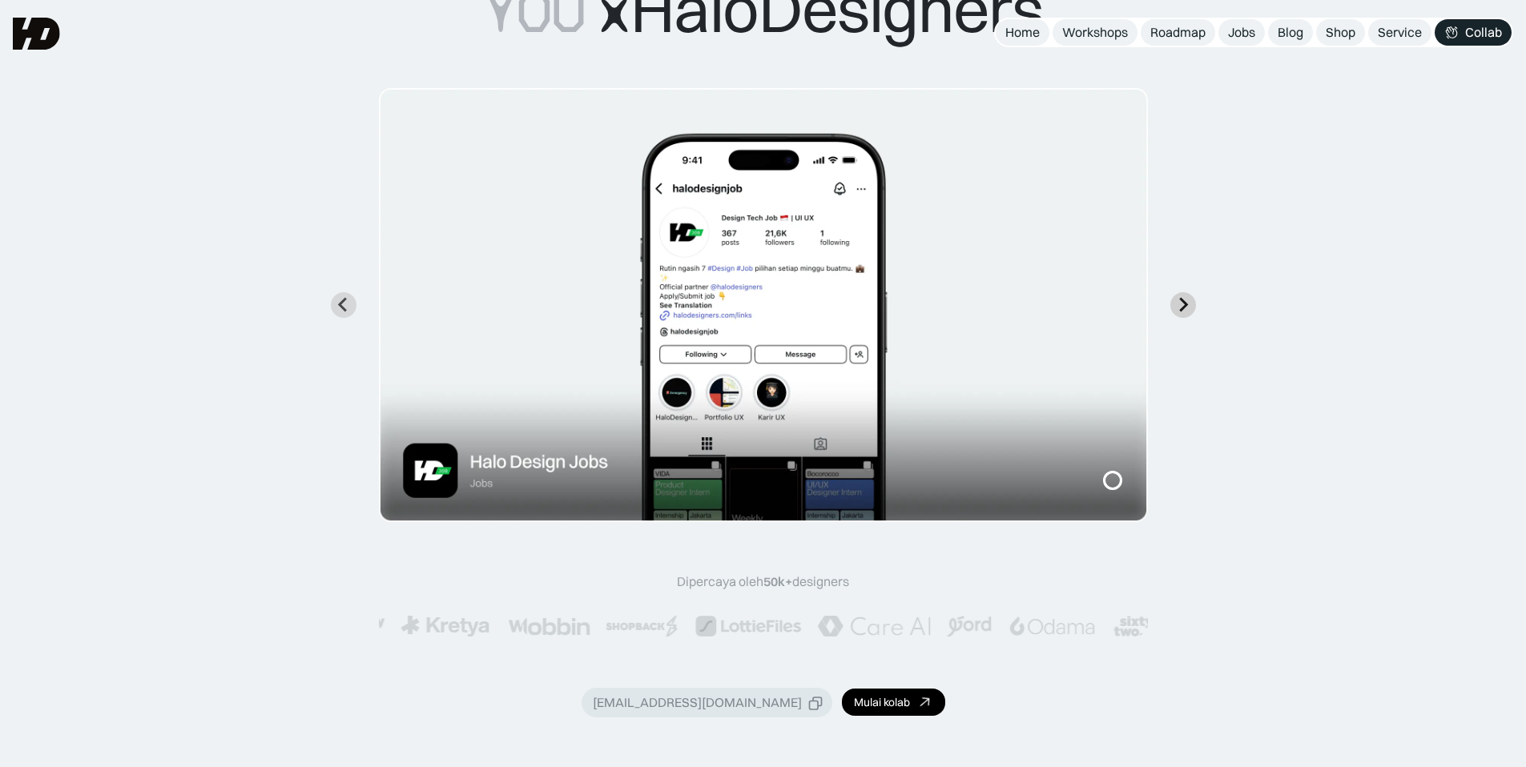
click at [1191, 304] on button "Next slide" at bounding box center [1183, 305] width 26 height 26
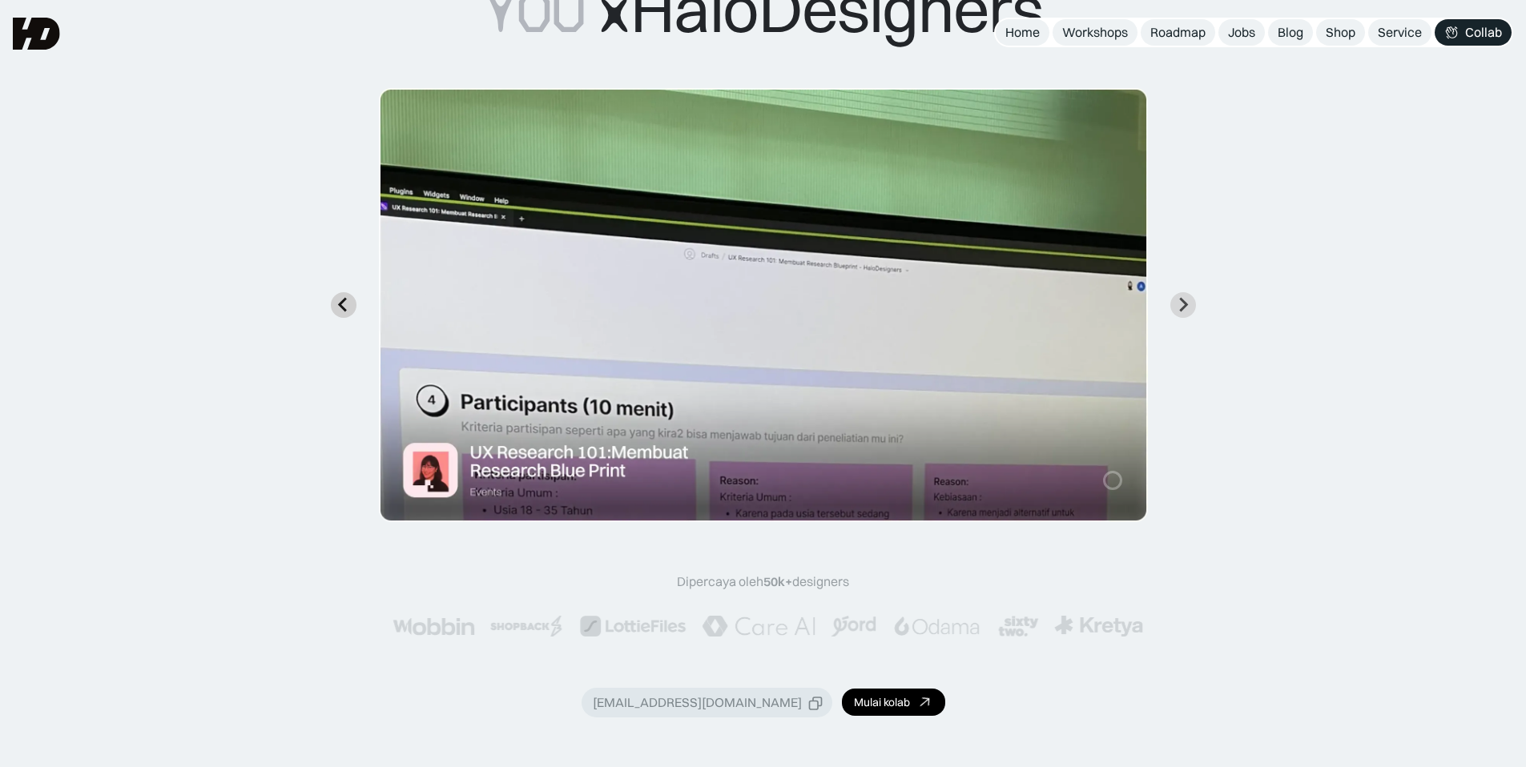
click at [341, 305] on icon "Previous slide" at bounding box center [343, 304] width 15 height 15
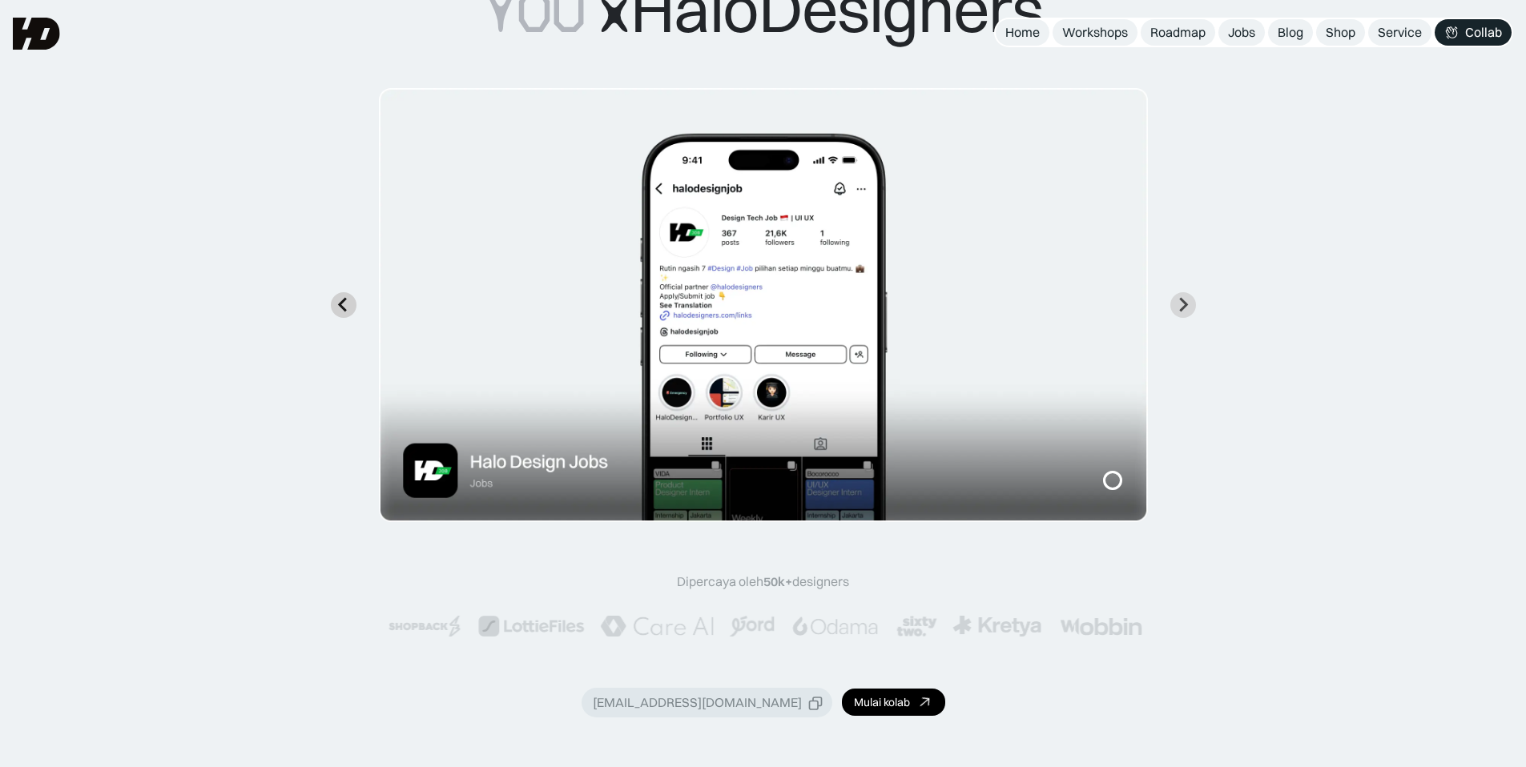
click at [341, 305] on icon "Previous slide" at bounding box center [343, 304] width 15 height 15
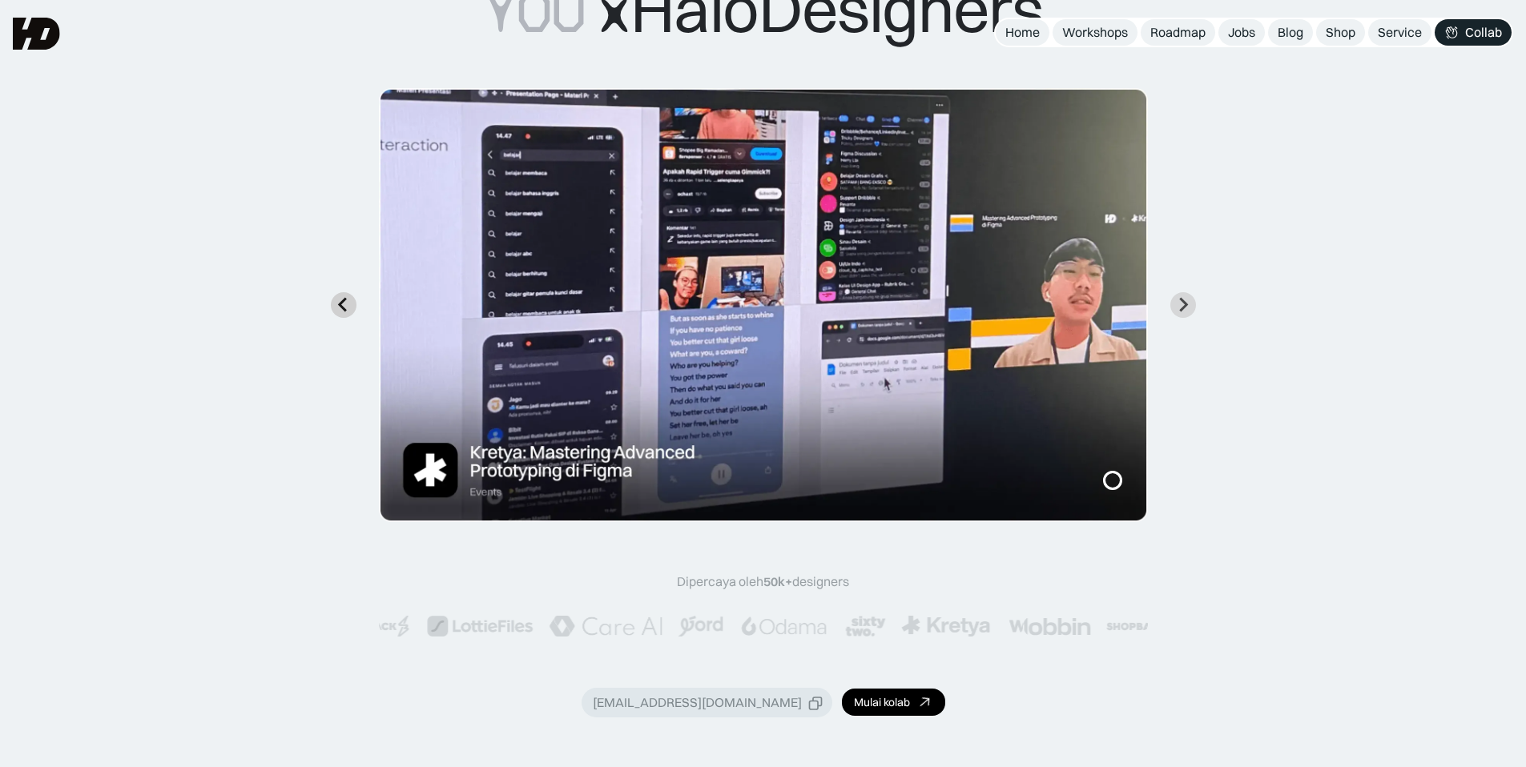
click at [341, 305] on icon "Previous slide" at bounding box center [343, 304] width 15 height 15
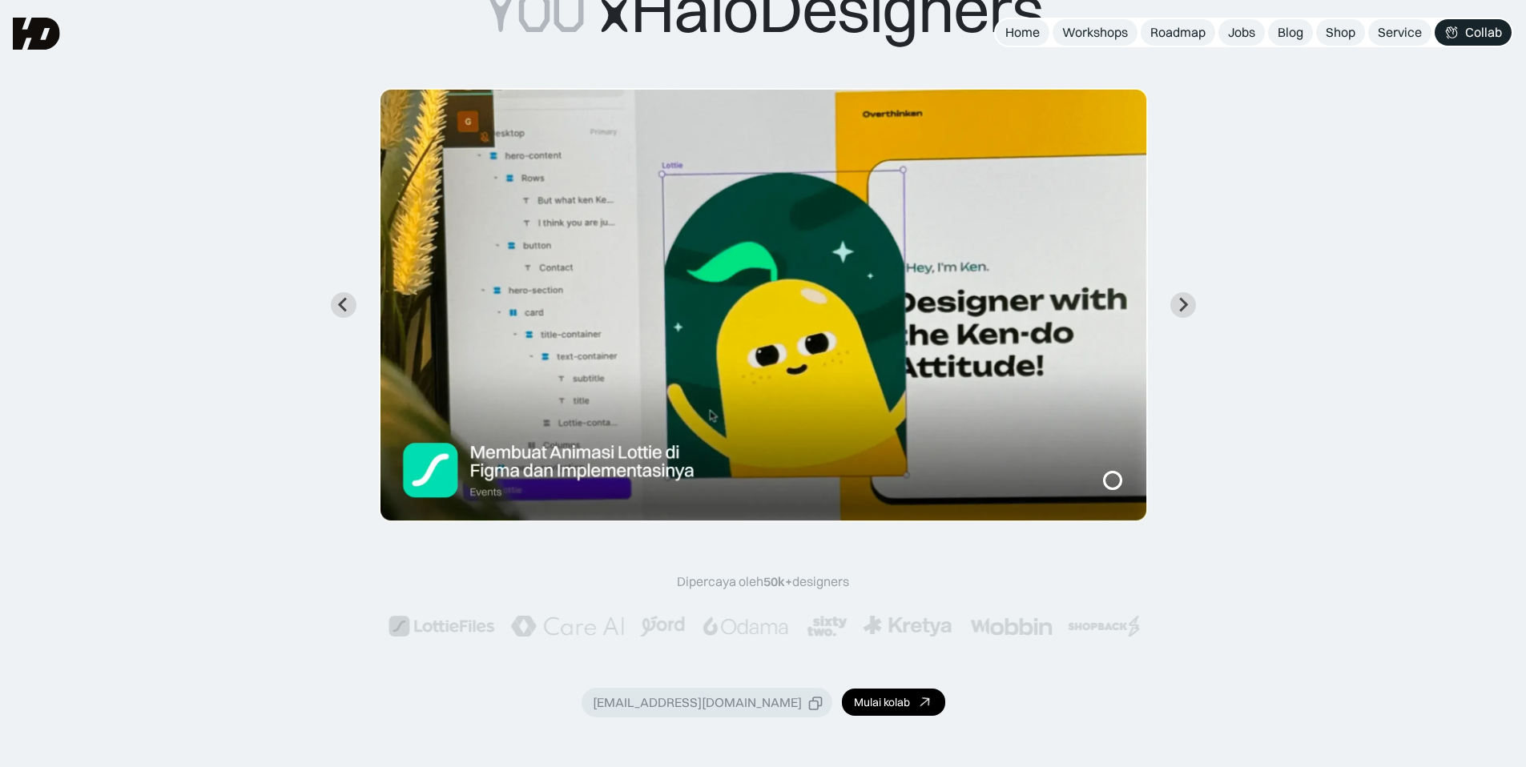
click at [899, 291] on img "2 of 7" at bounding box center [763, 305] width 769 height 434
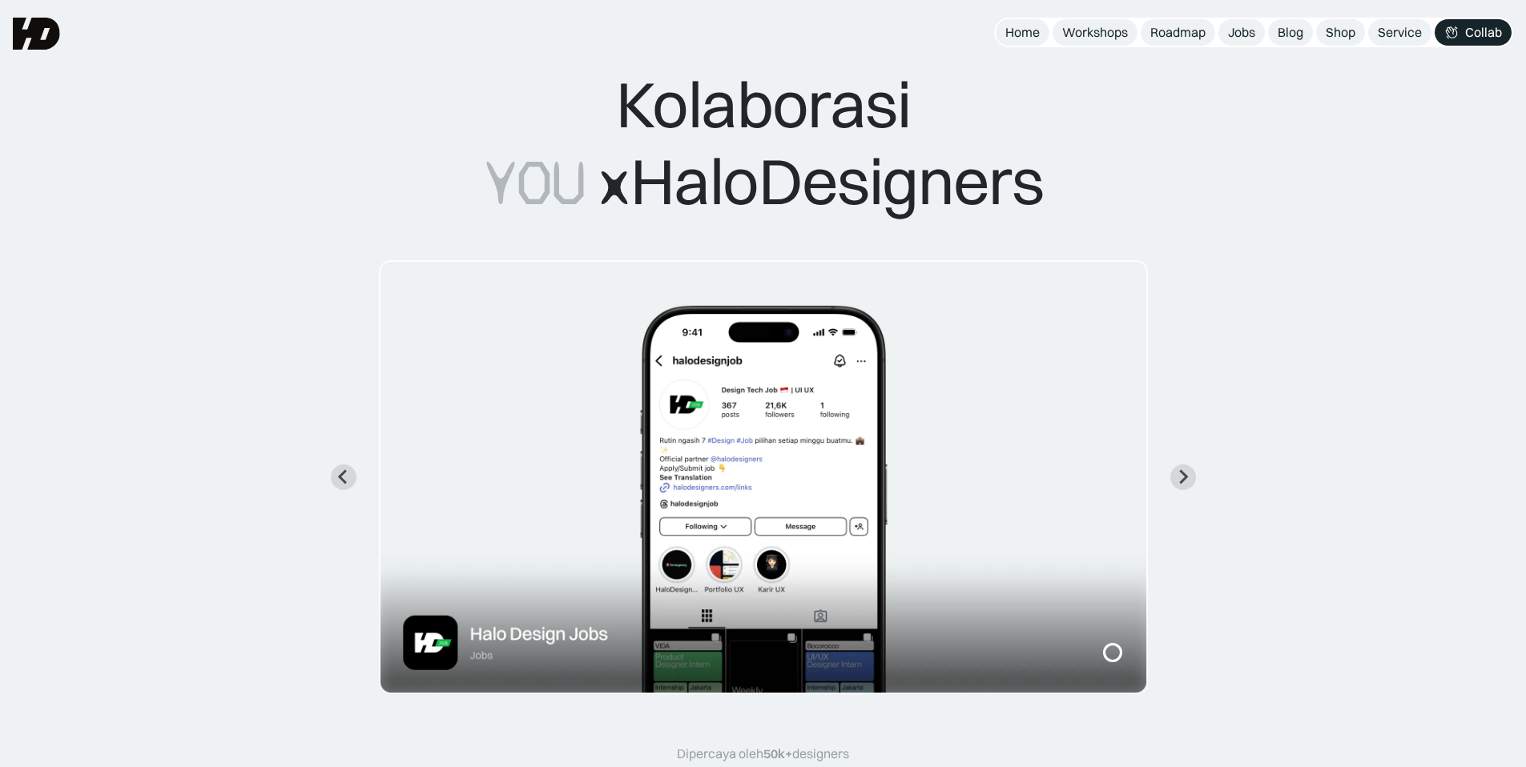
scroll to position [0, 0]
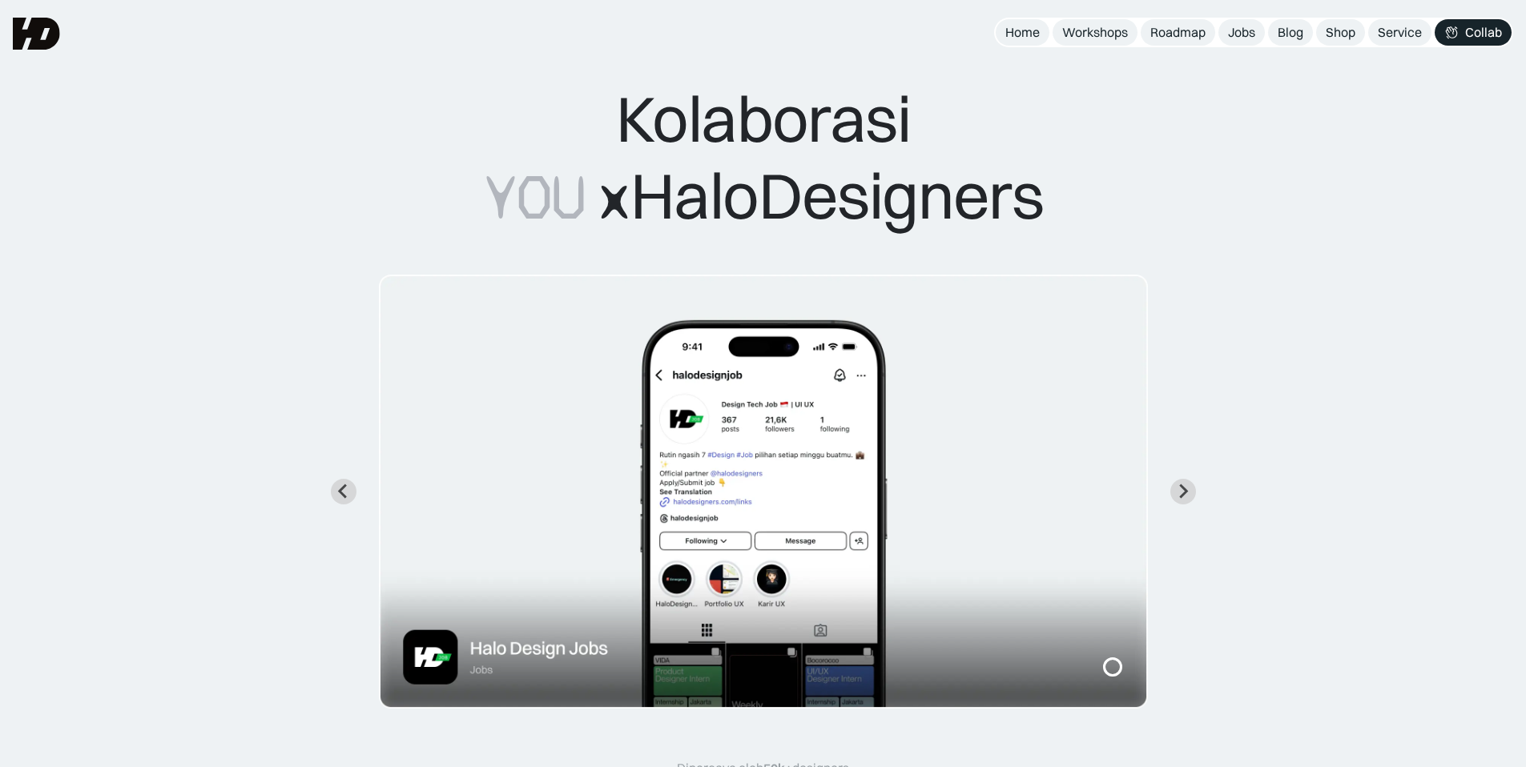
click at [30, 35] on img at bounding box center [36, 34] width 47 height 32
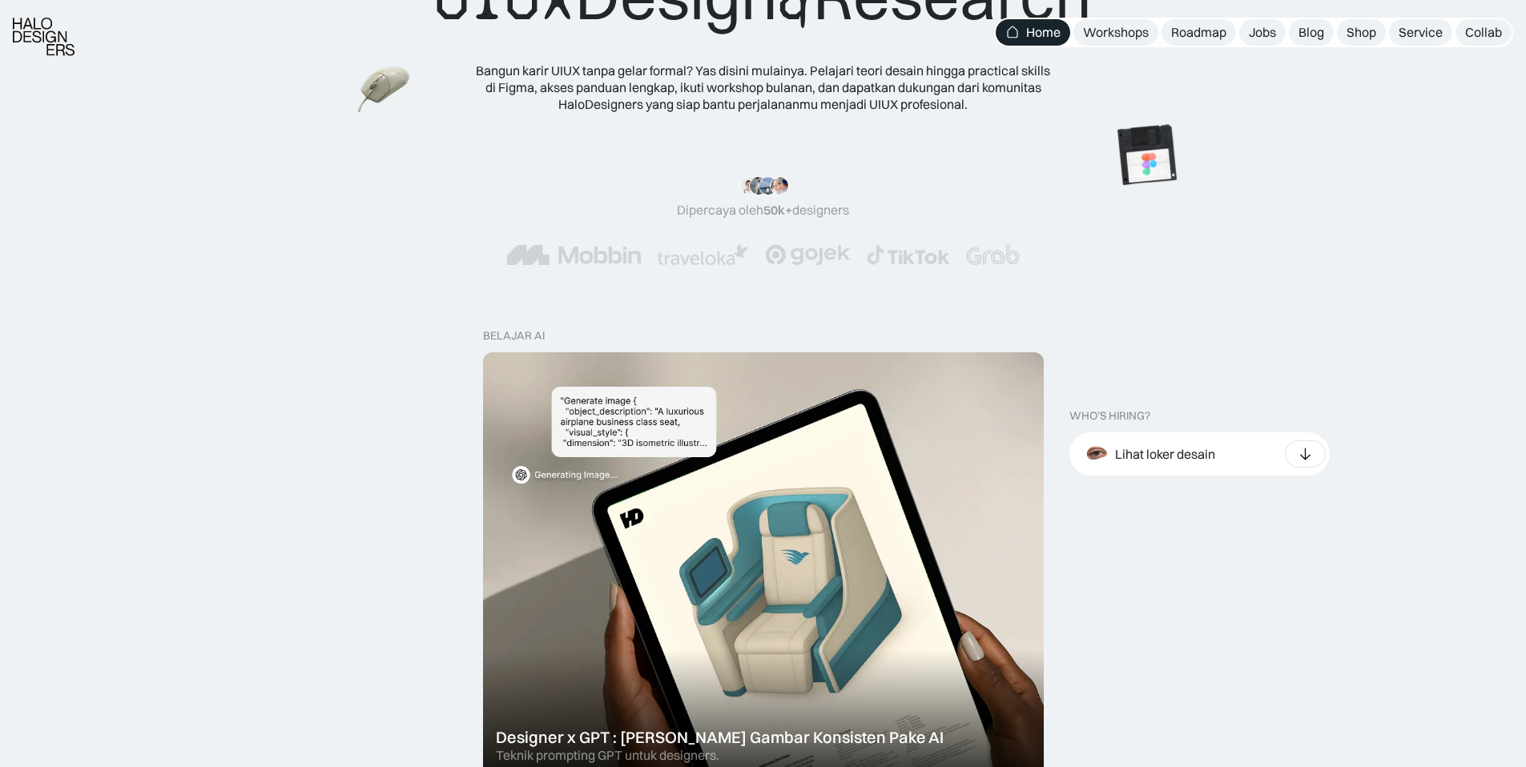
scroll to position [205, 0]
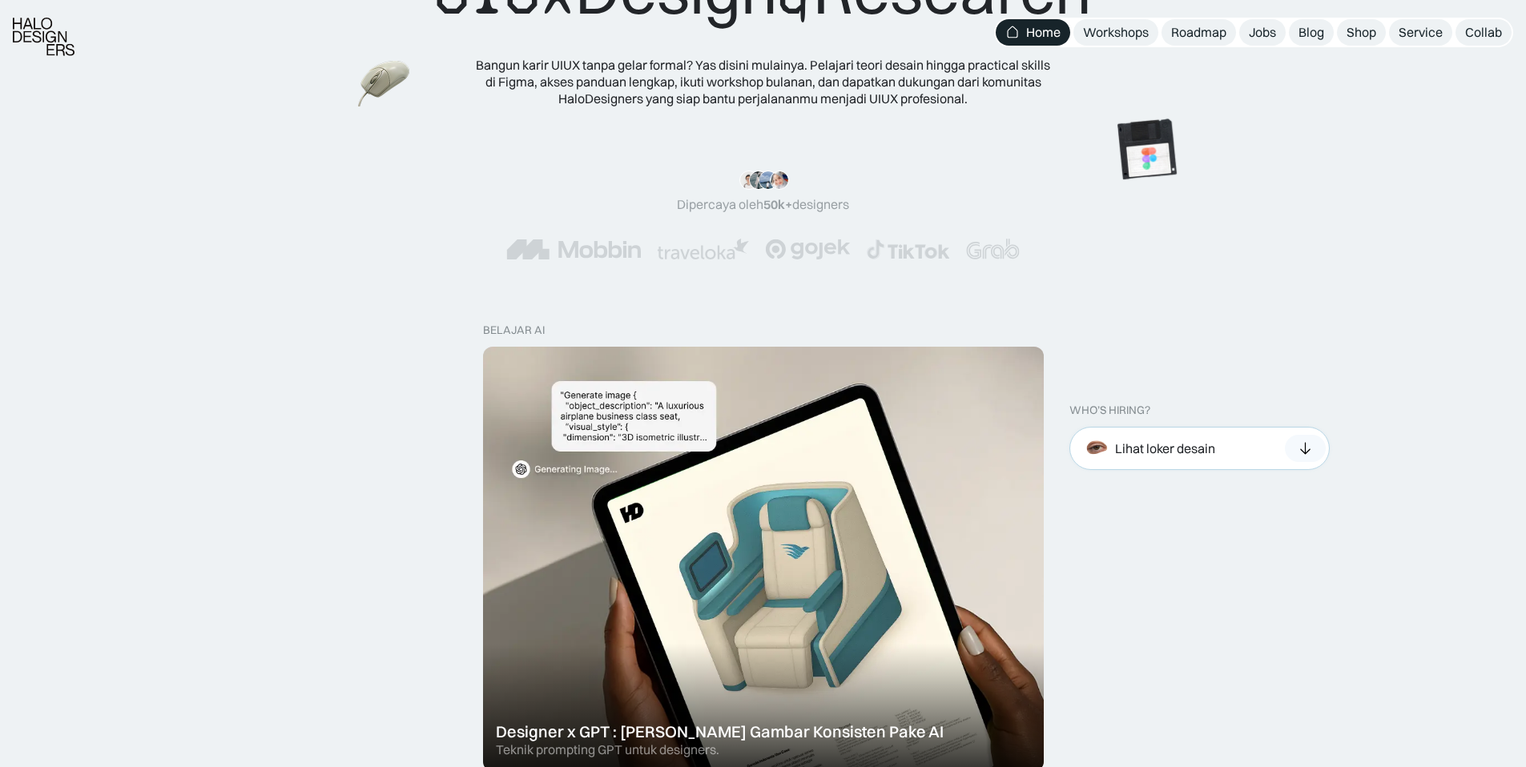
click at [1300, 456] on div at bounding box center [1305, 448] width 41 height 27
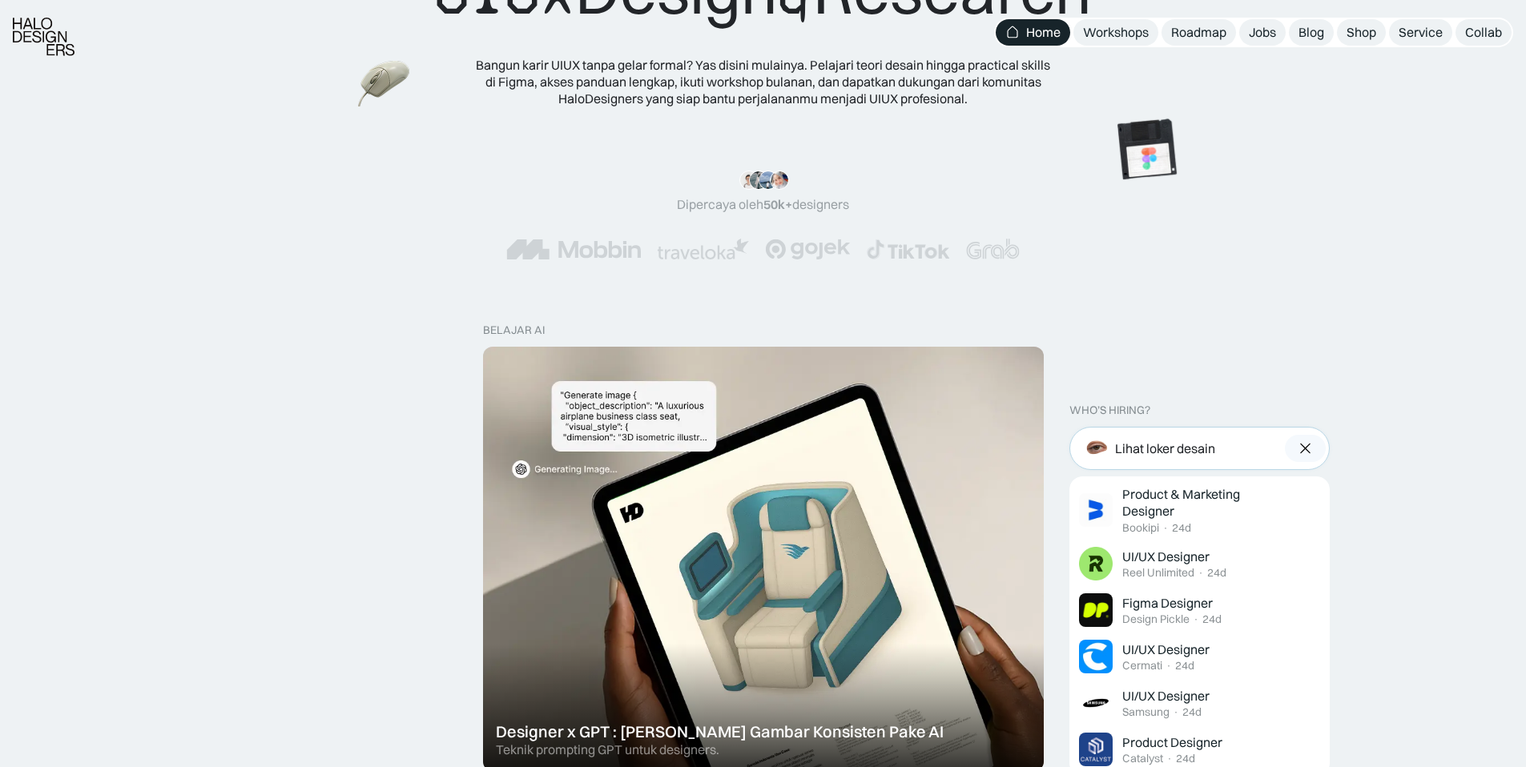
click at [1300, 461] on div at bounding box center [1305, 448] width 41 height 27
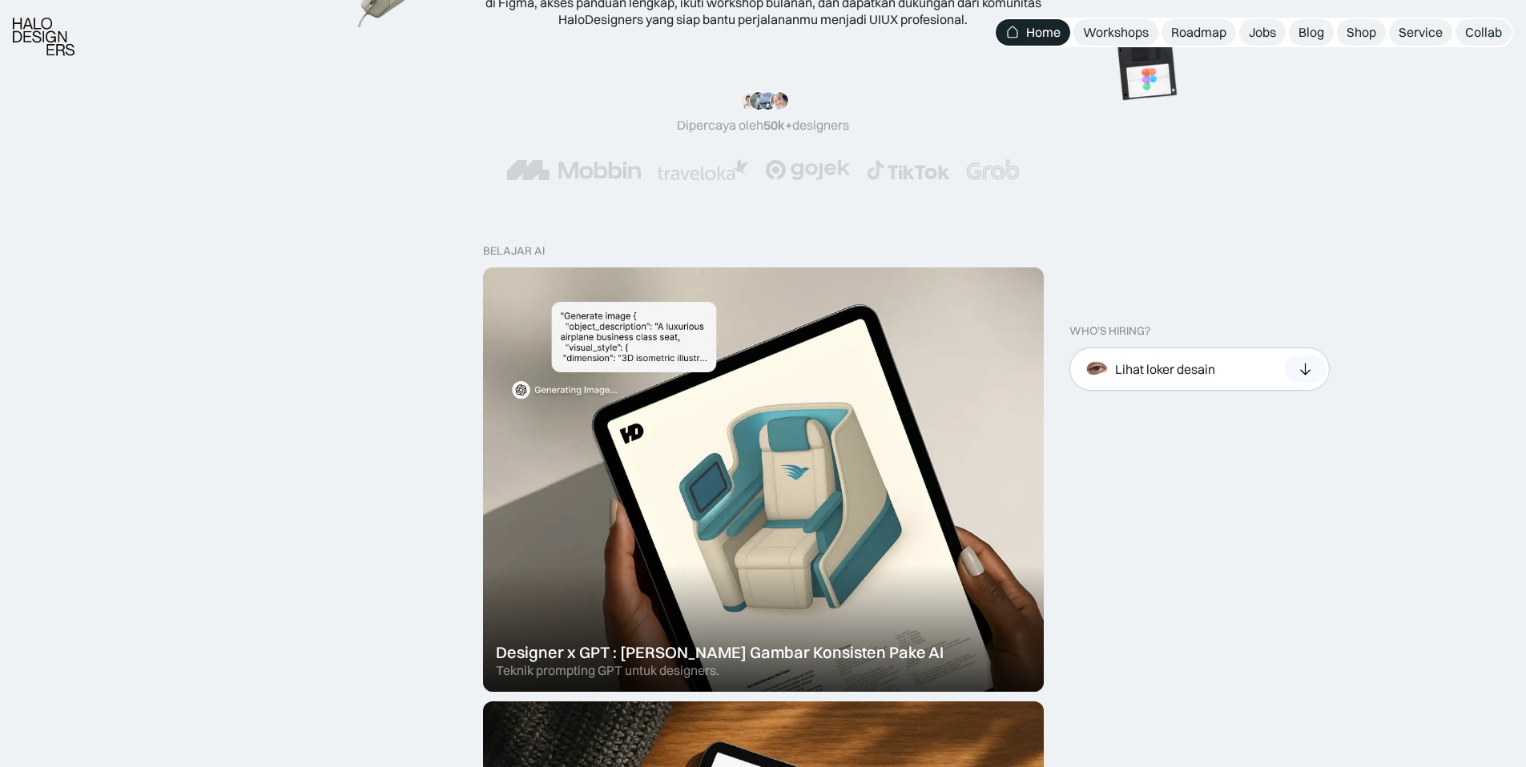
scroll to position [288, 0]
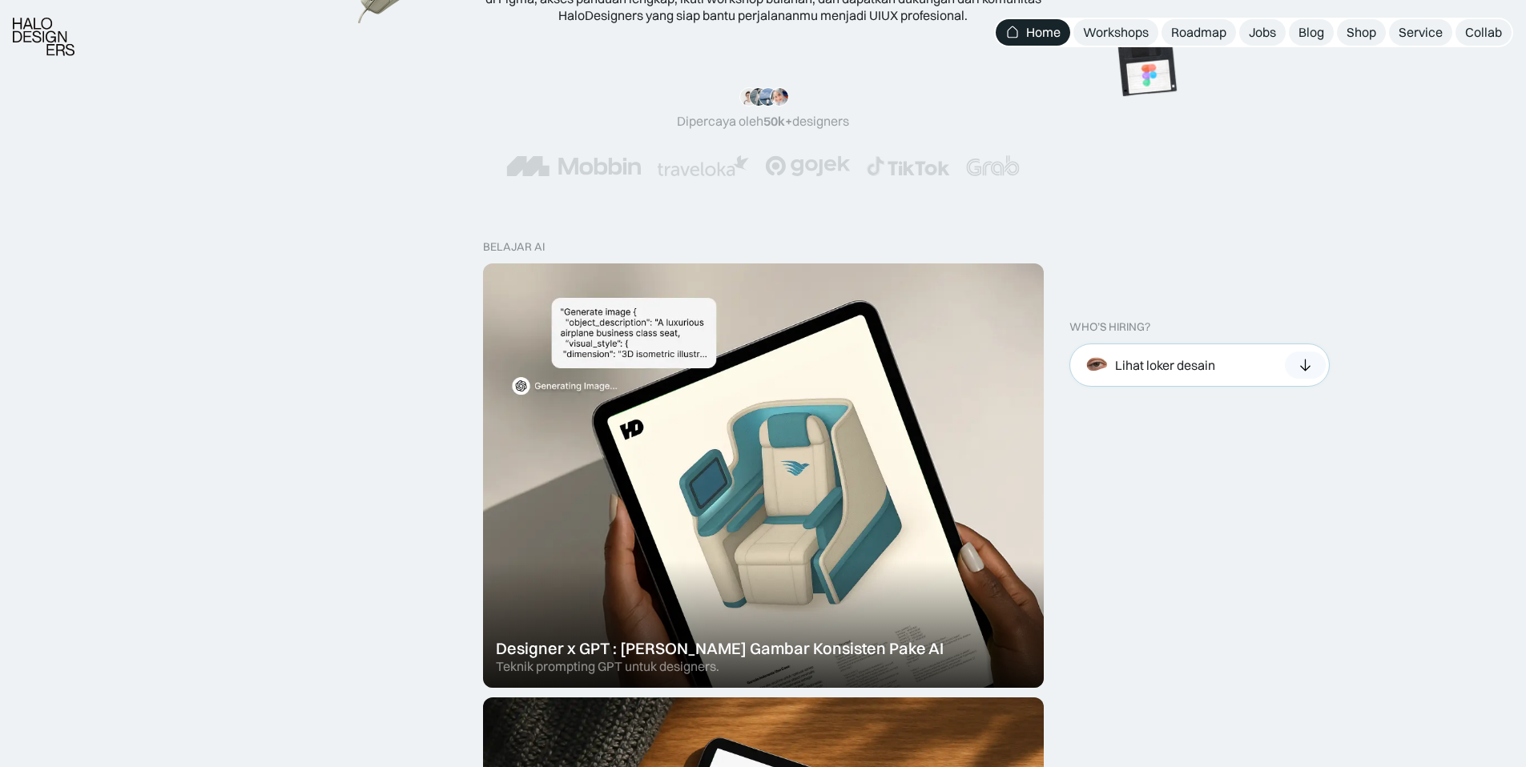
click at [1312, 362] on icon at bounding box center [1305, 365] width 17 height 16
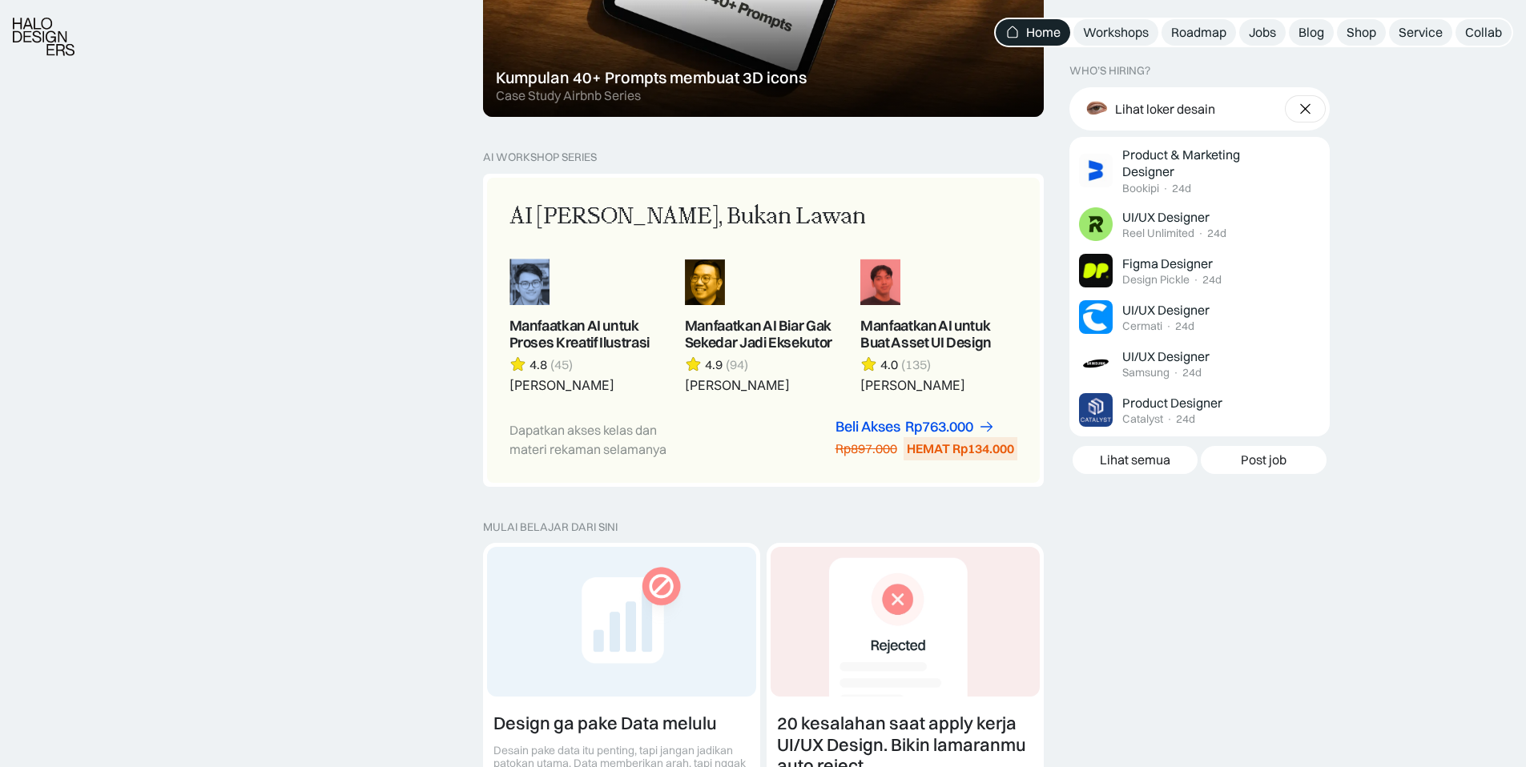
scroll to position [1299, 0]
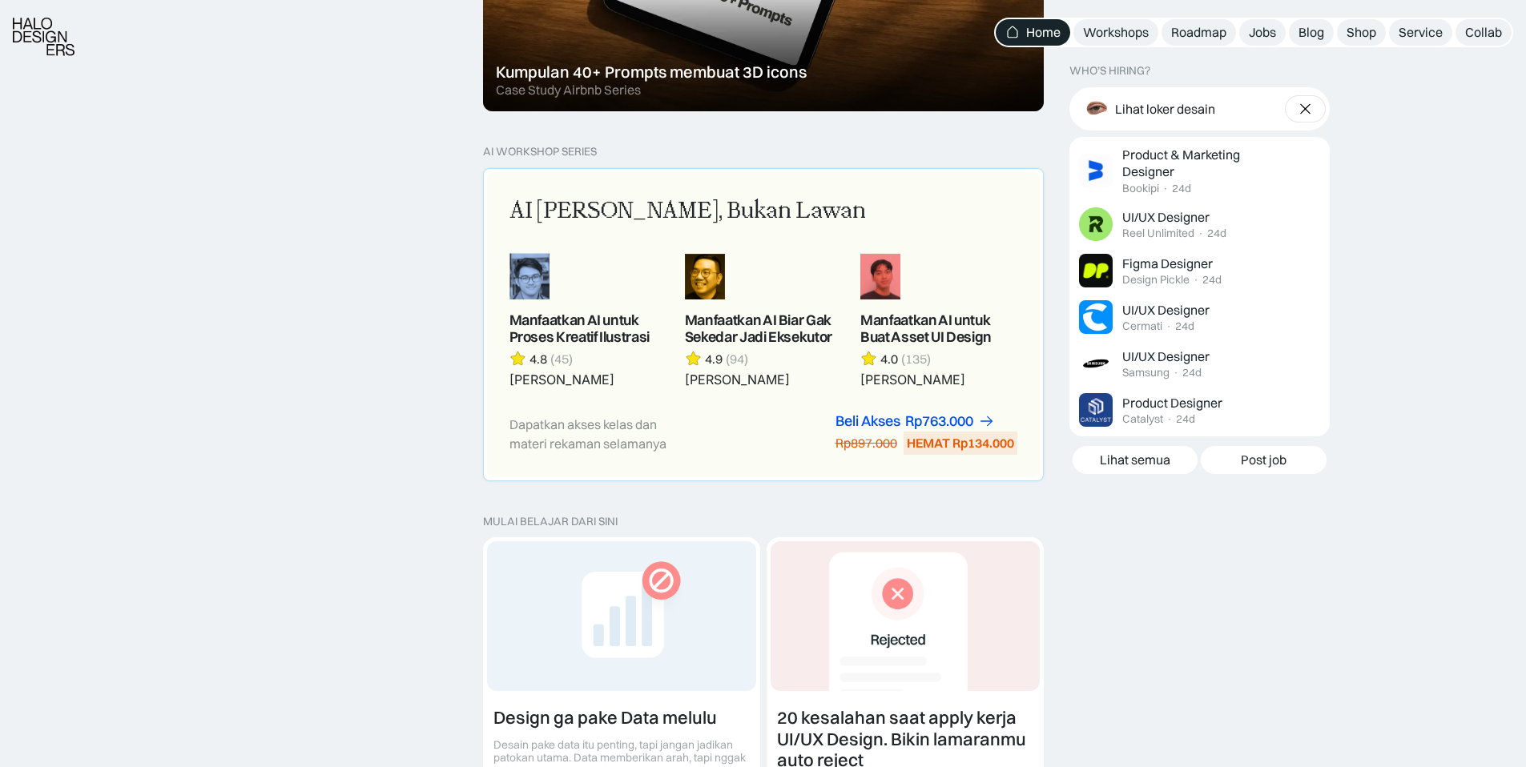
click at [903, 338] on link at bounding box center [938, 320] width 156 height 135
click at [535, 321] on link at bounding box center [587, 320] width 156 height 135
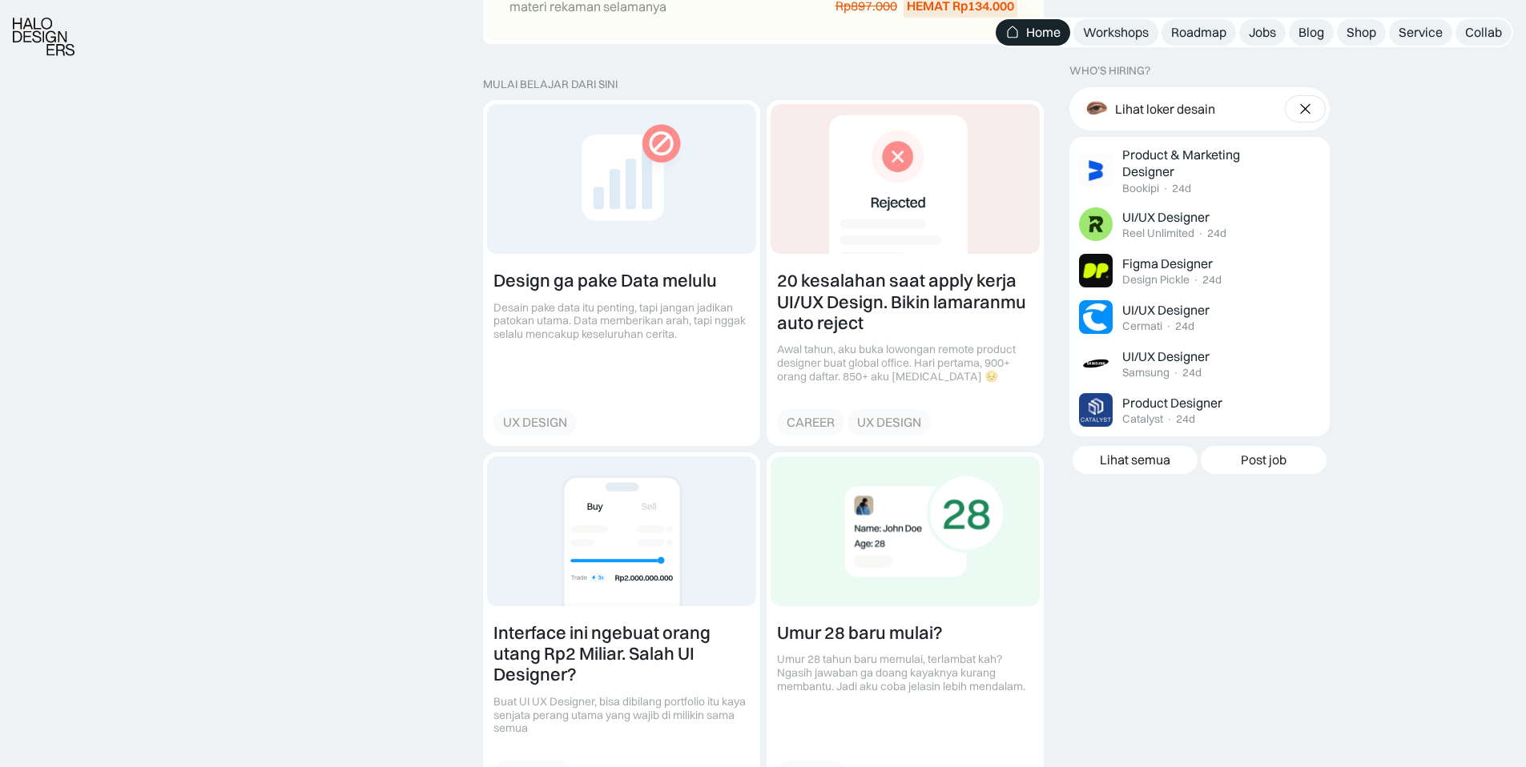
scroll to position [1738, 0]
click at [612, 316] on link at bounding box center [621, 271] width 275 height 344
click at [850, 338] on link at bounding box center [904, 271] width 275 height 344
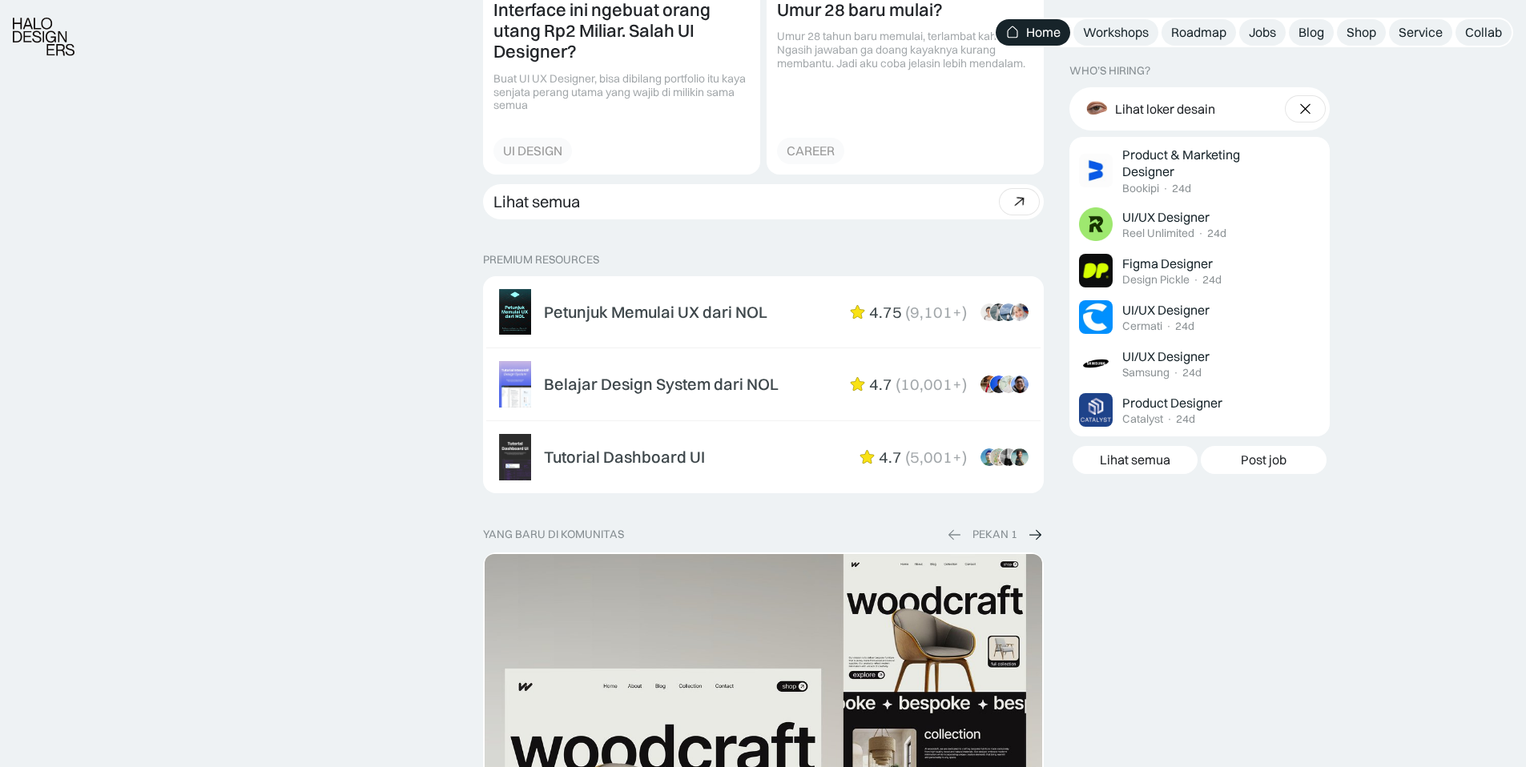
scroll to position [2367, 0]
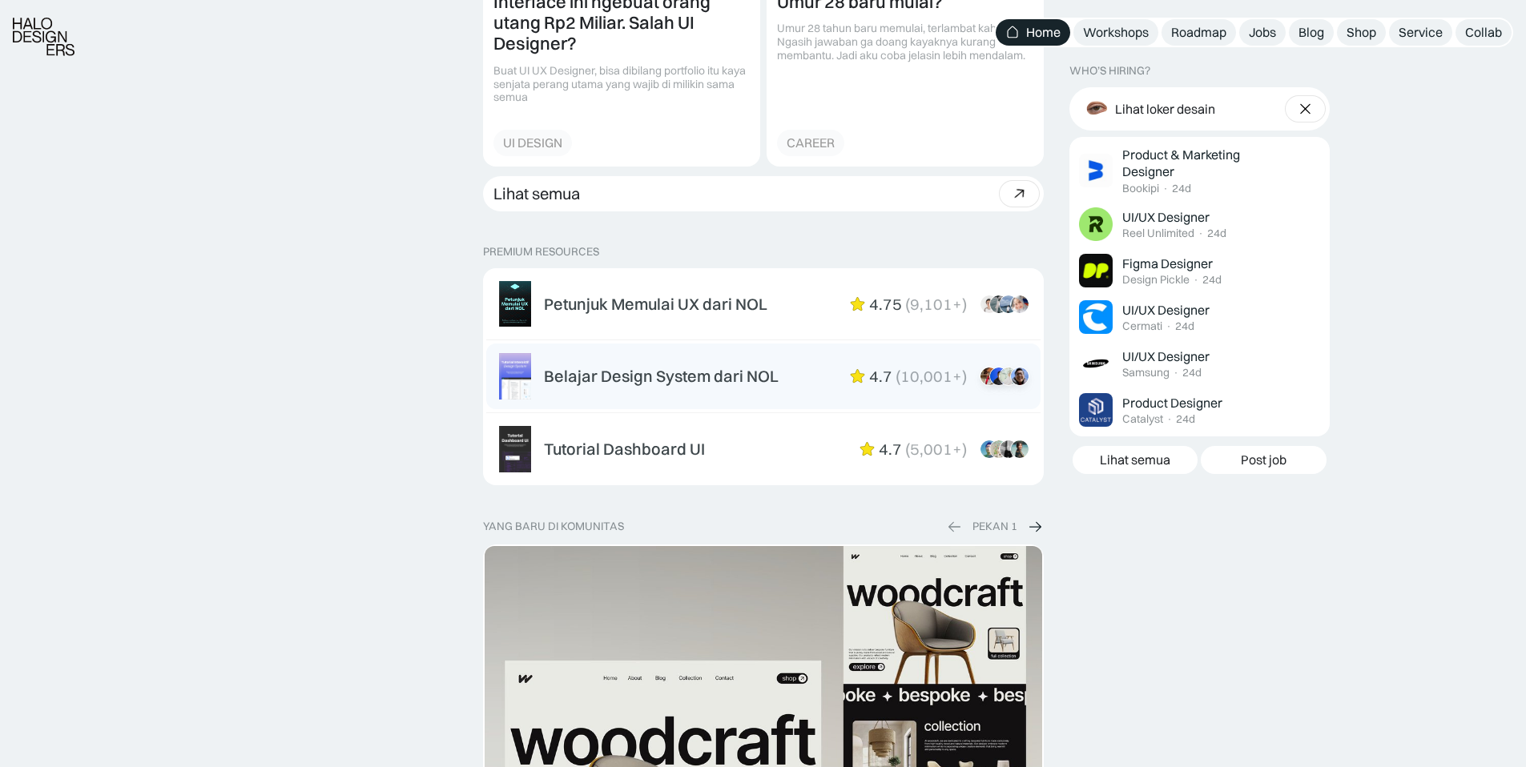
click at [659, 376] on div "Belajar Design System dari NOL" at bounding box center [661, 376] width 235 height 19
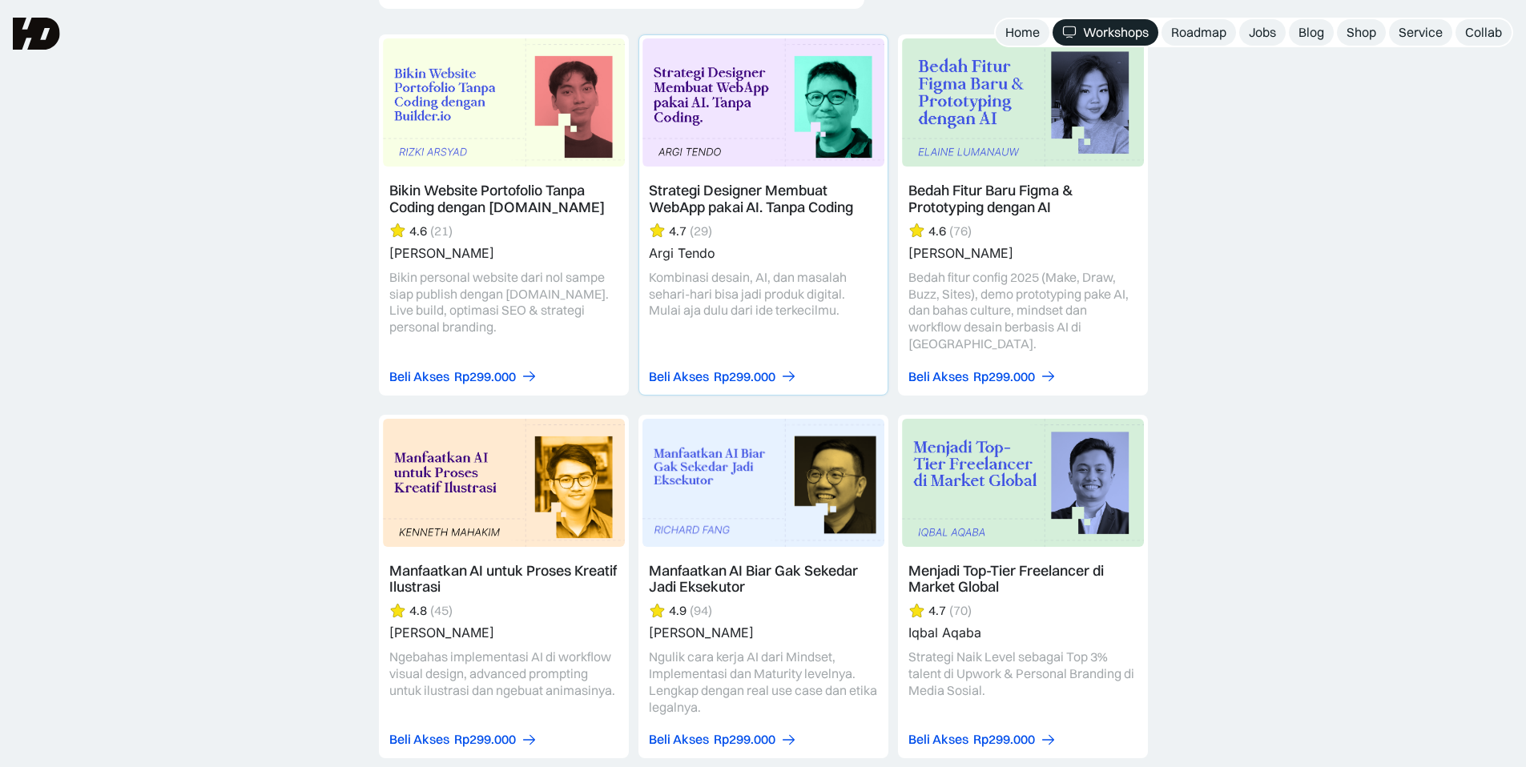
scroll to position [4045, 0]
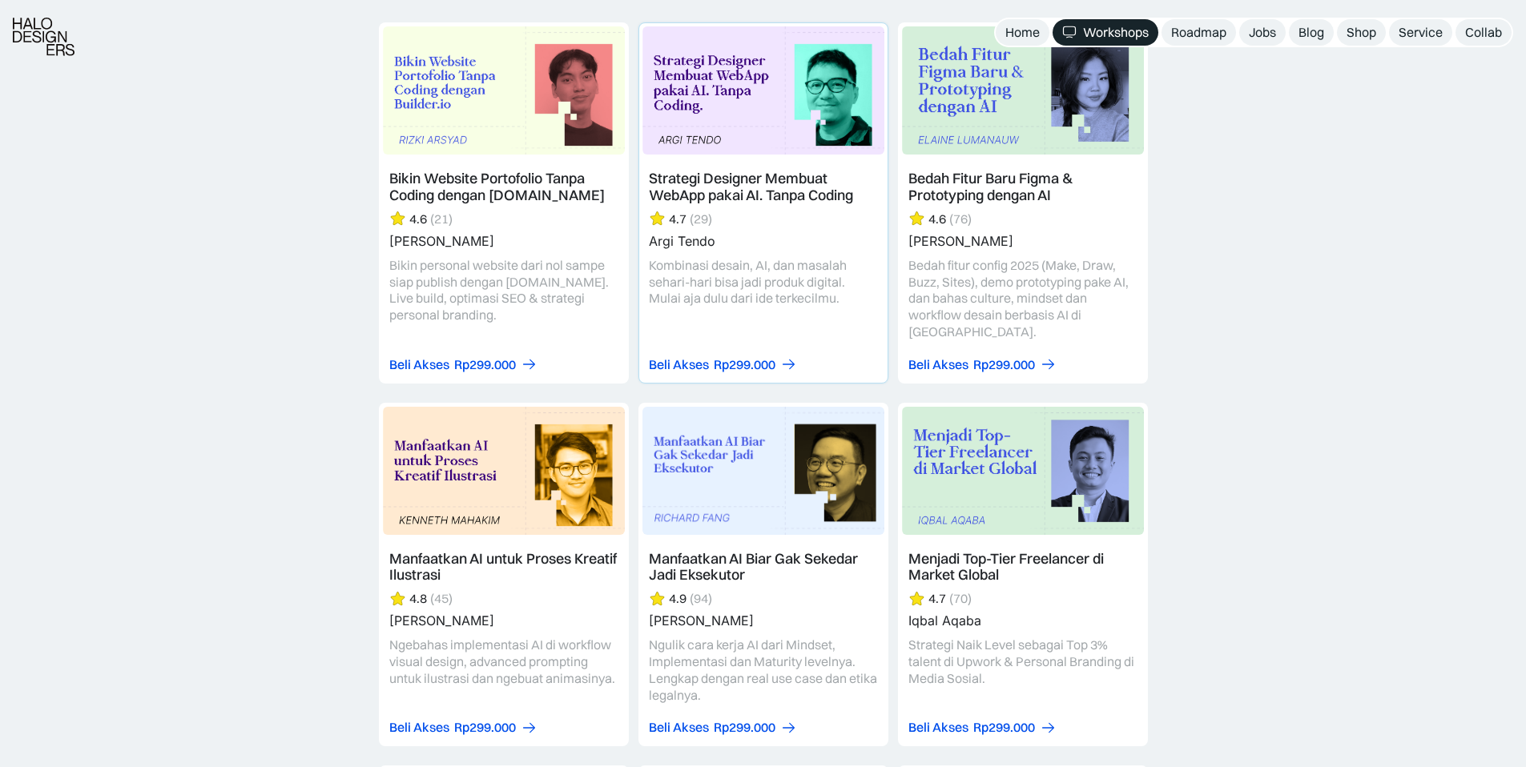
click at [723, 187] on link at bounding box center [763, 202] width 248 height 359
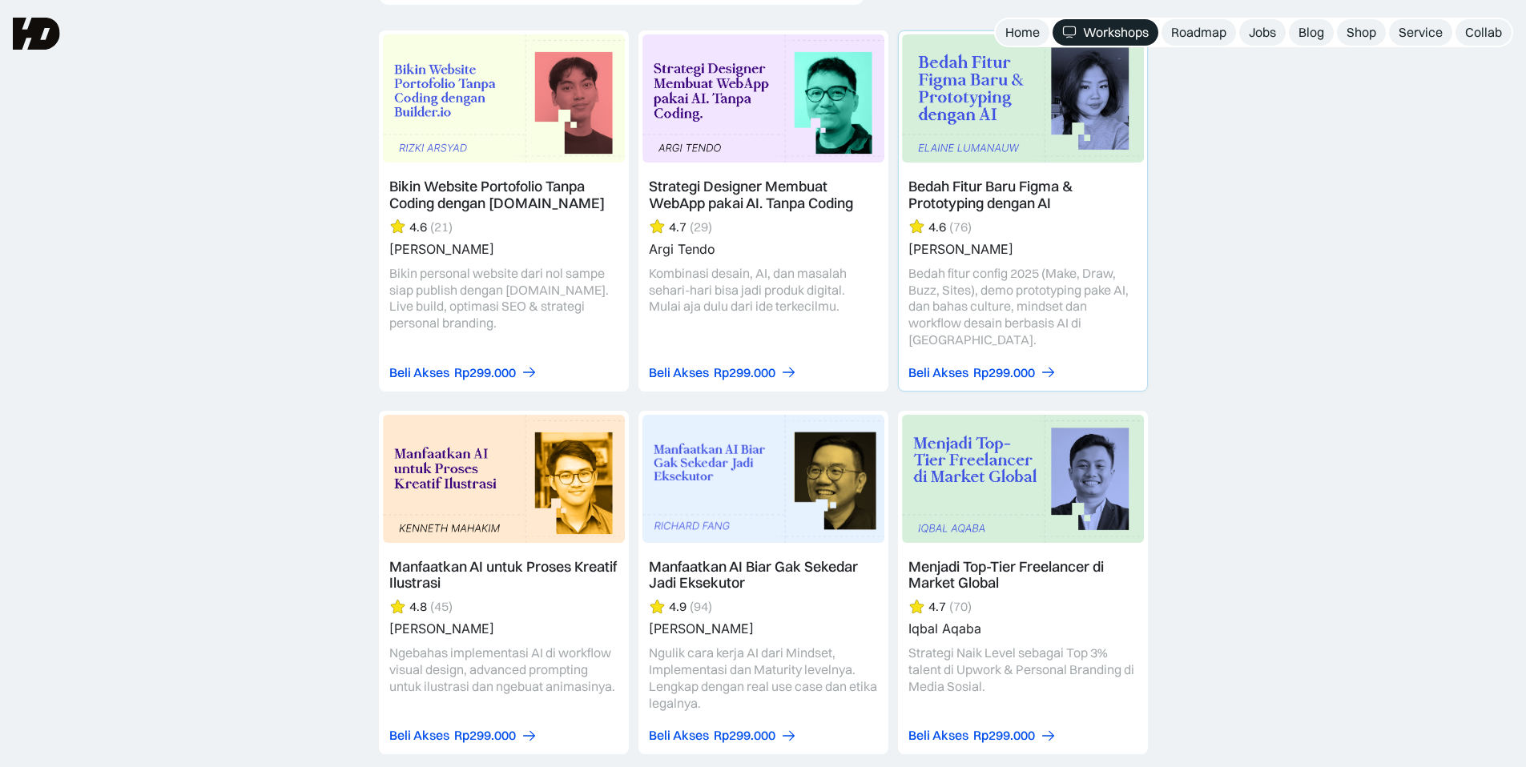
scroll to position [4034, 0]
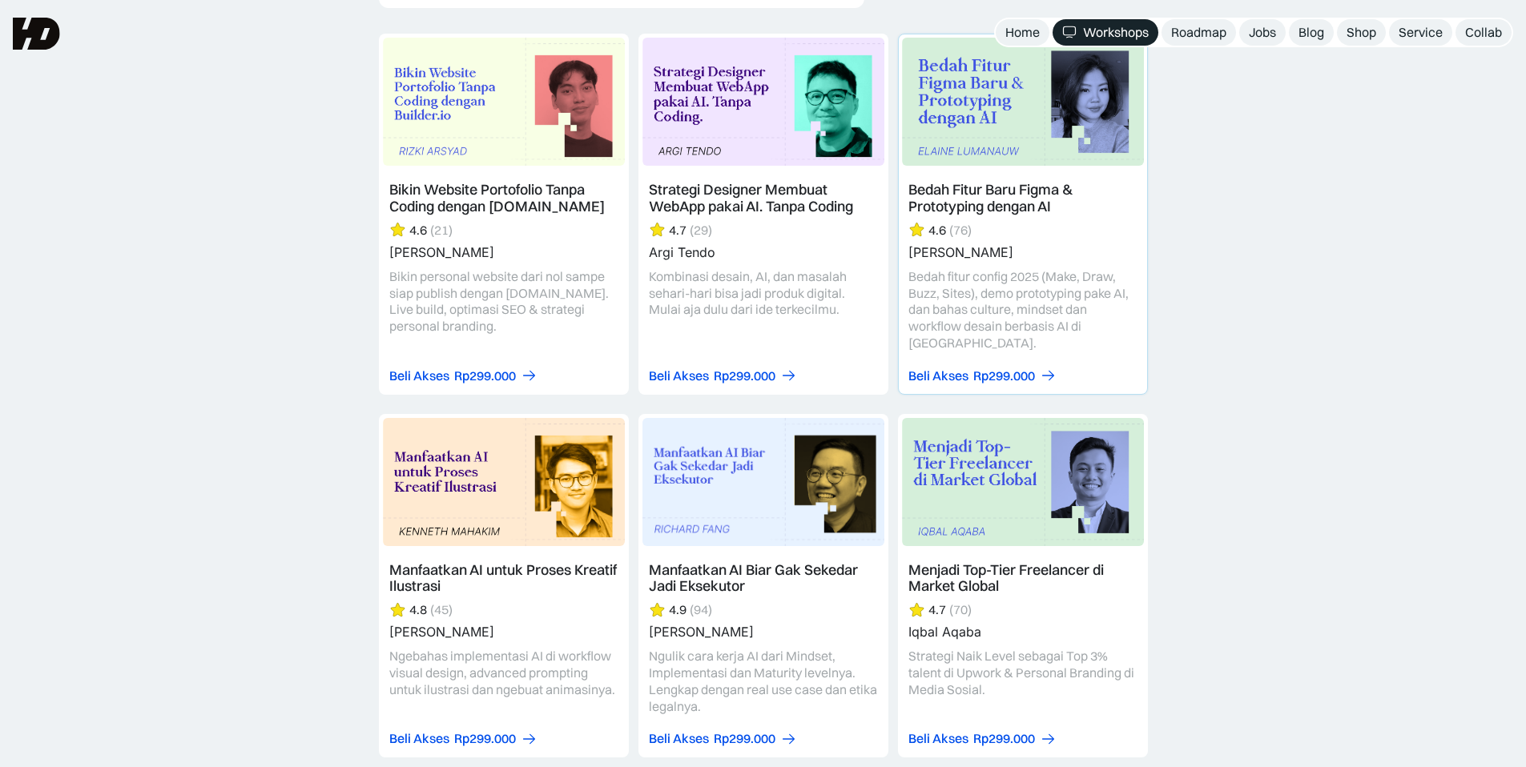
click at [979, 203] on link at bounding box center [1023, 213] width 248 height 359
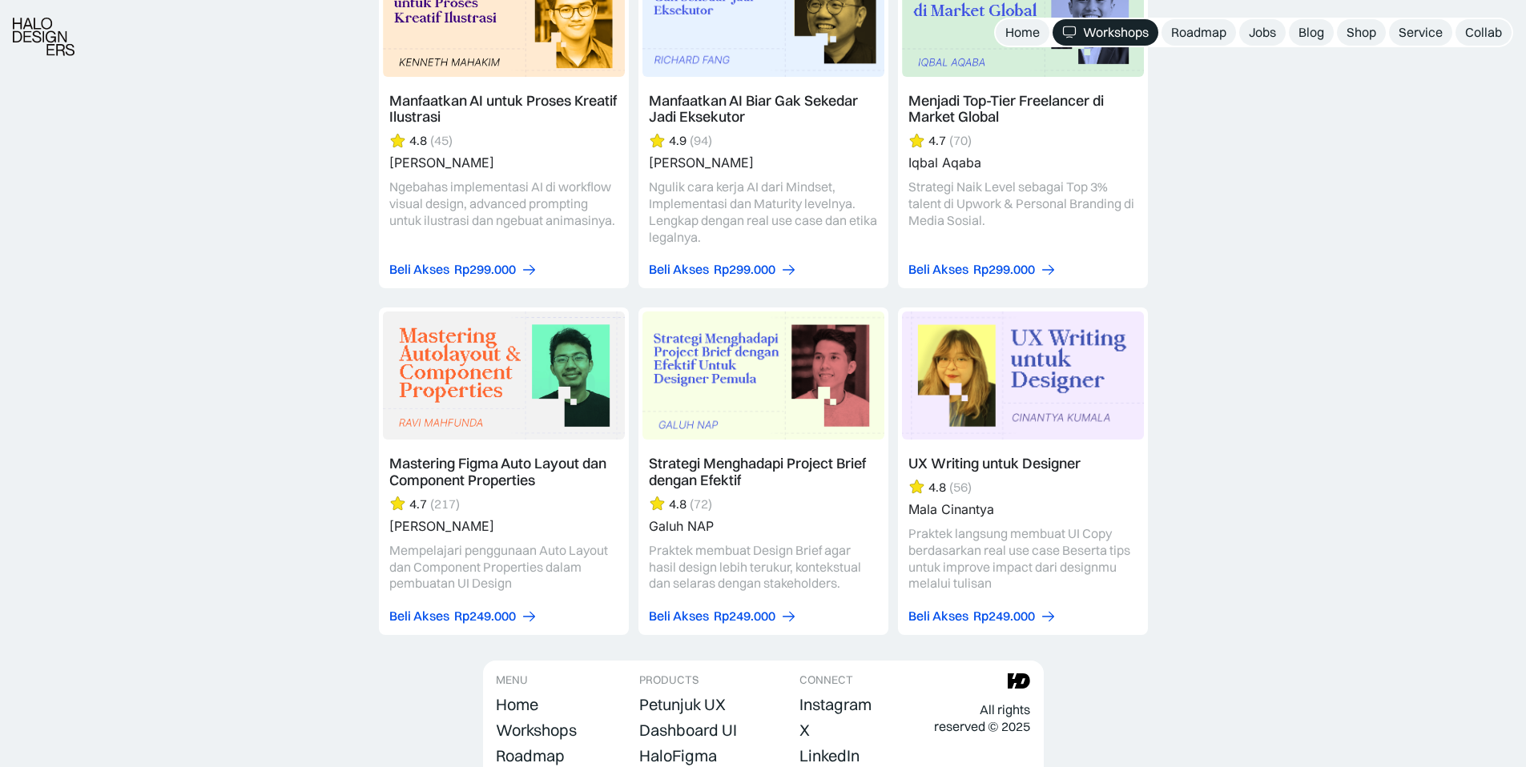
scroll to position [4523, 0]
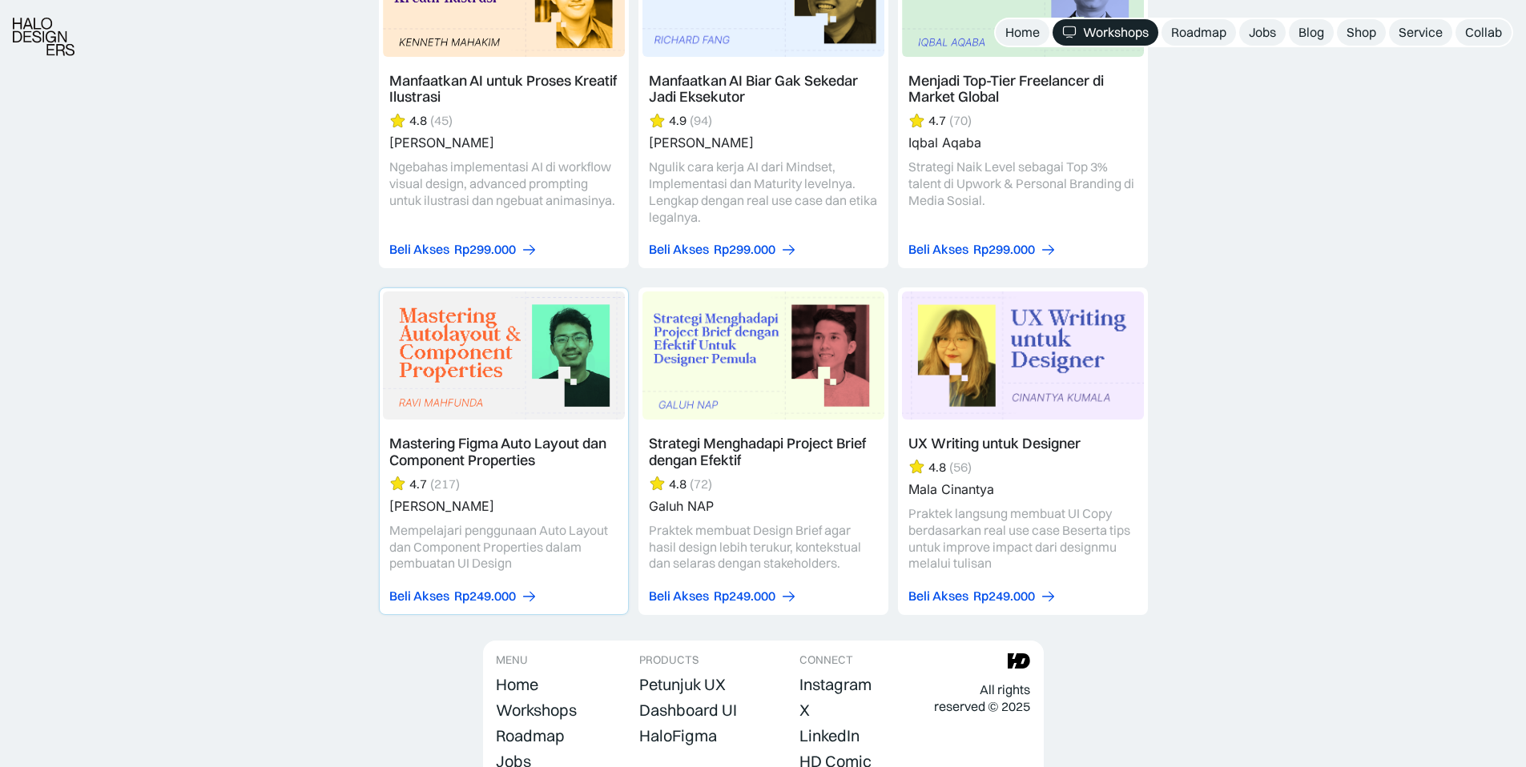
click at [499, 439] on link at bounding box center [504, 451] width 248 height 326
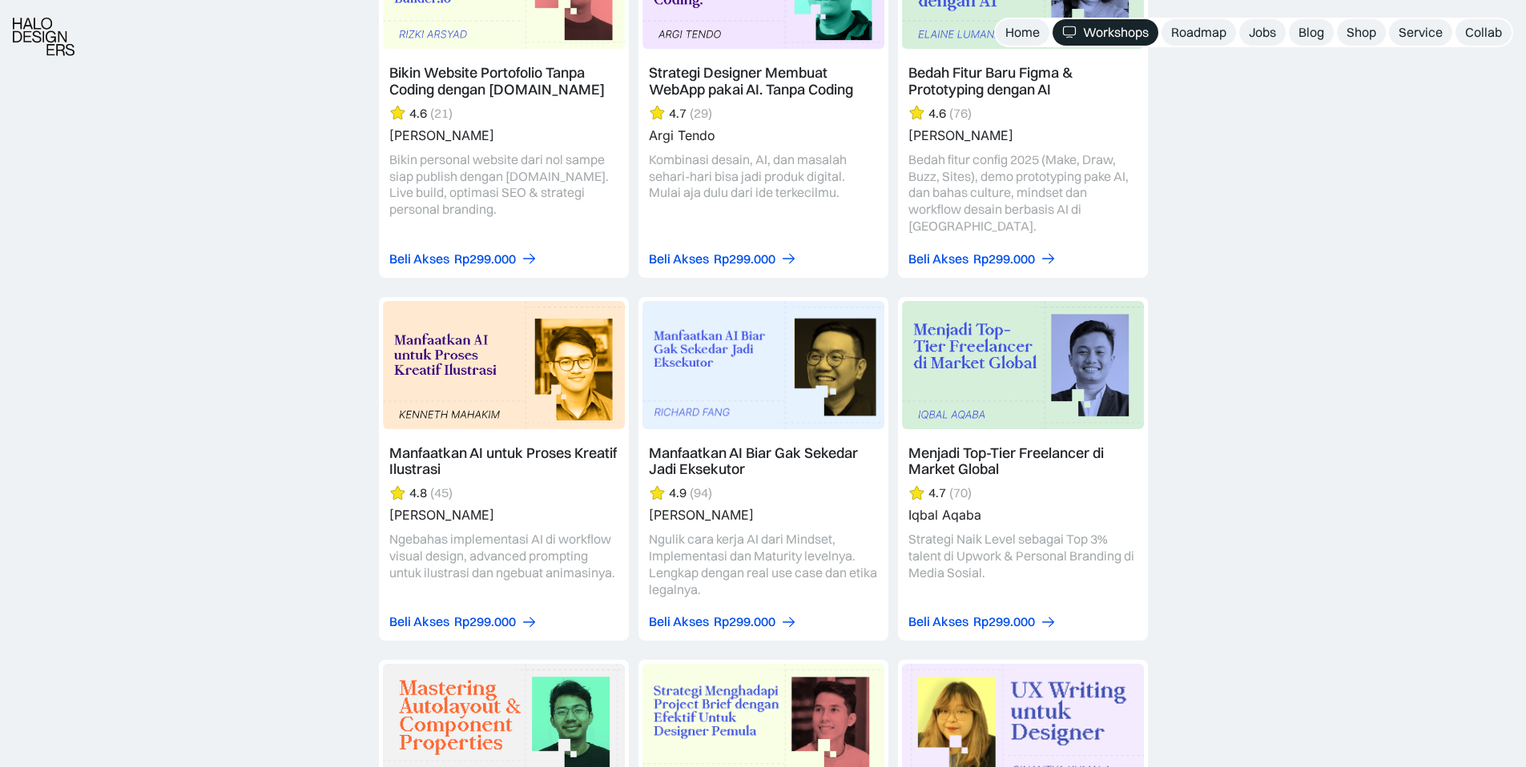
scroll to position [4693, 0]
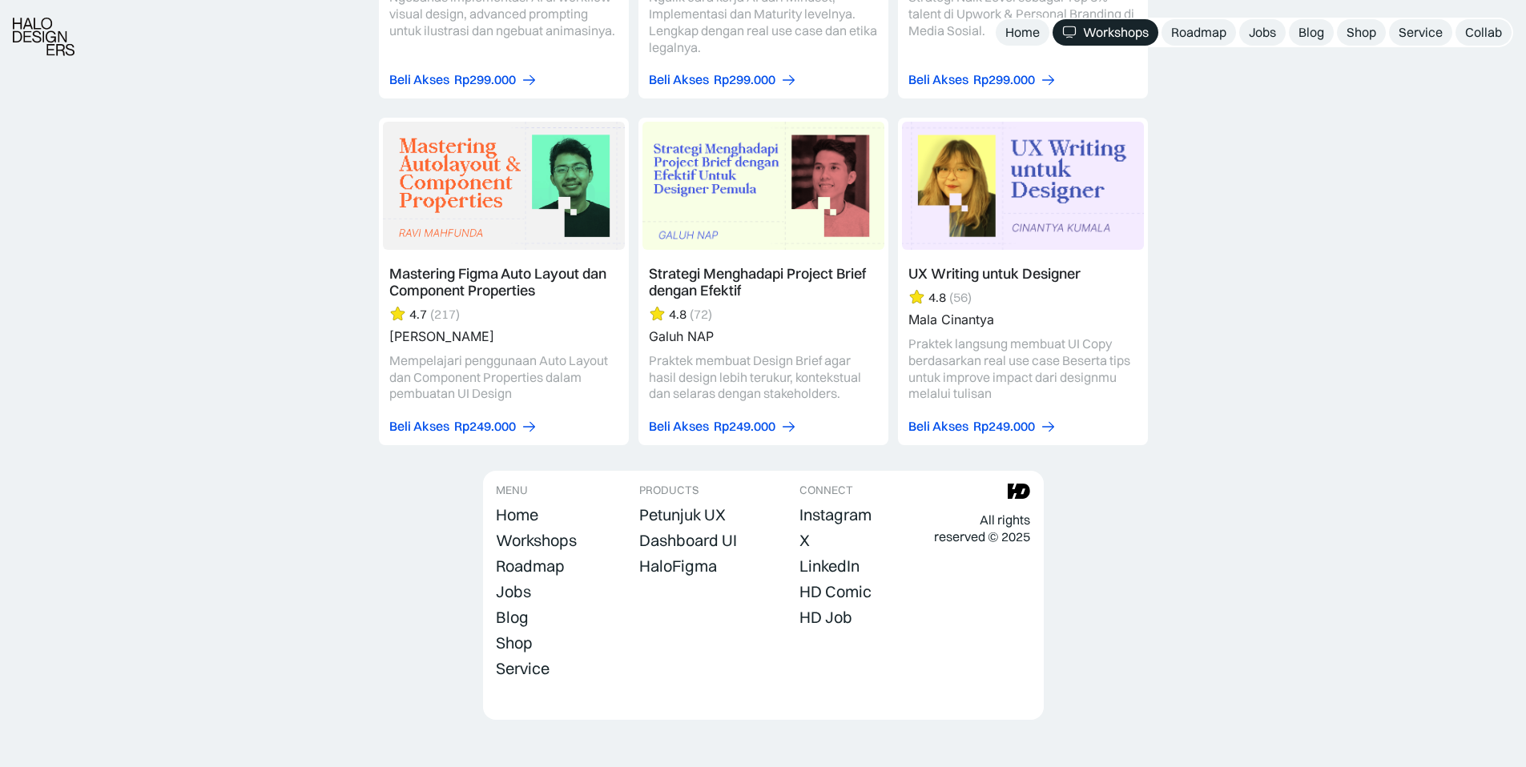
click at [1084, 34] on div "Workshops" at bounding box center [1116, 32] width 66 height 17
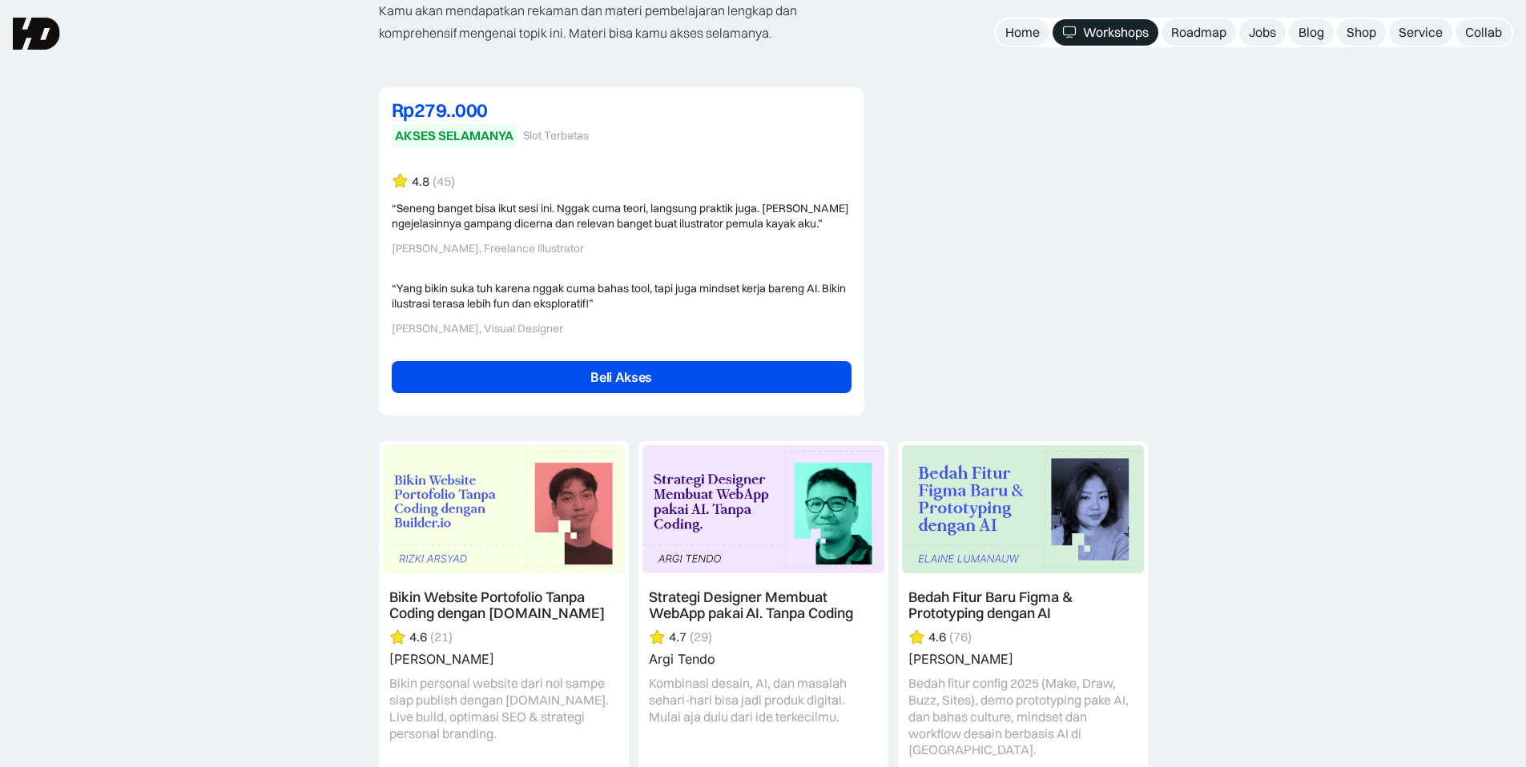
scroll to position [3208, 0]
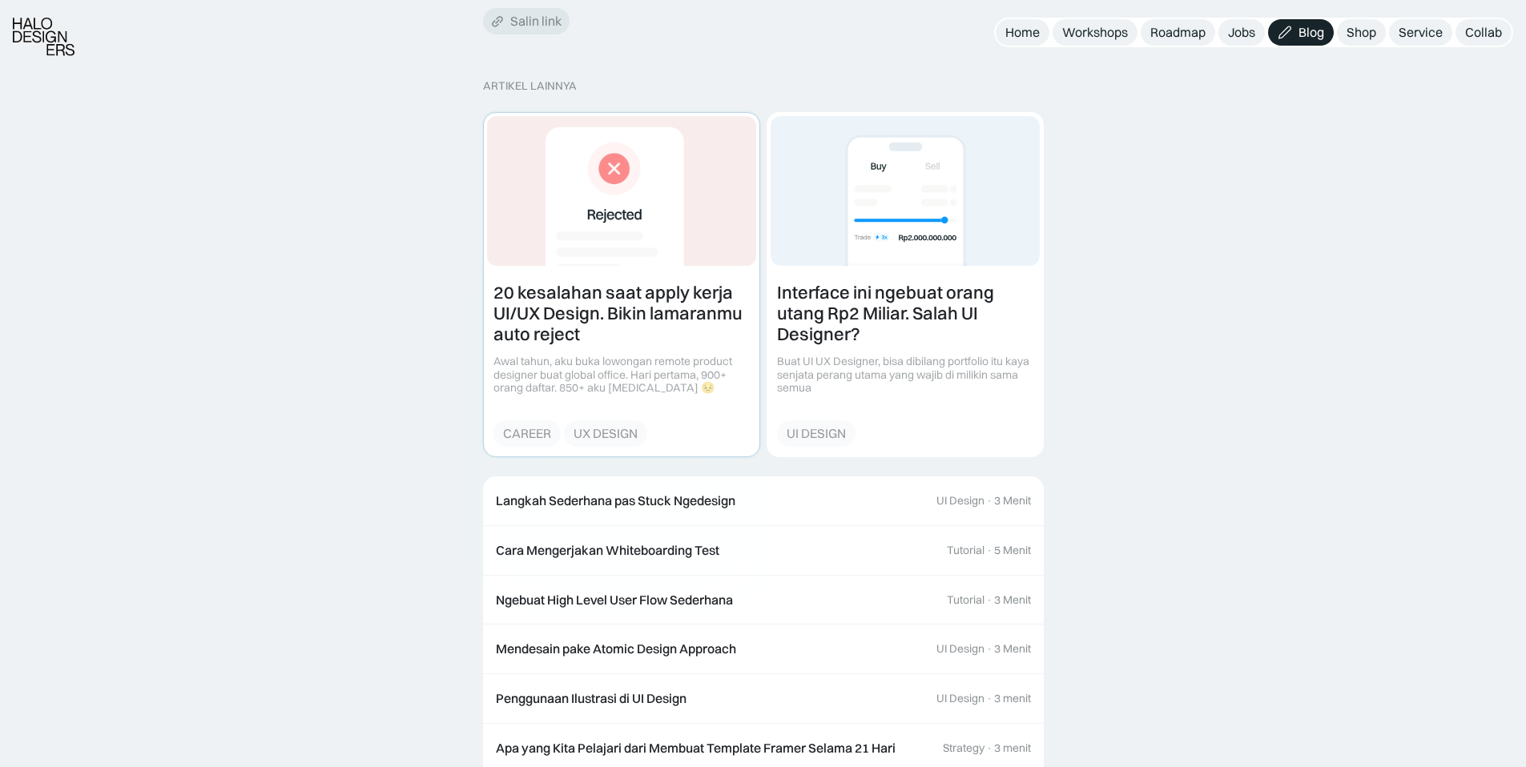
scroll to position [1582, 0]
click at [676, 553] on div "Cara Mengerjakan Whiteboarding Test" at bounding box center [607, 549] width 223 height 17
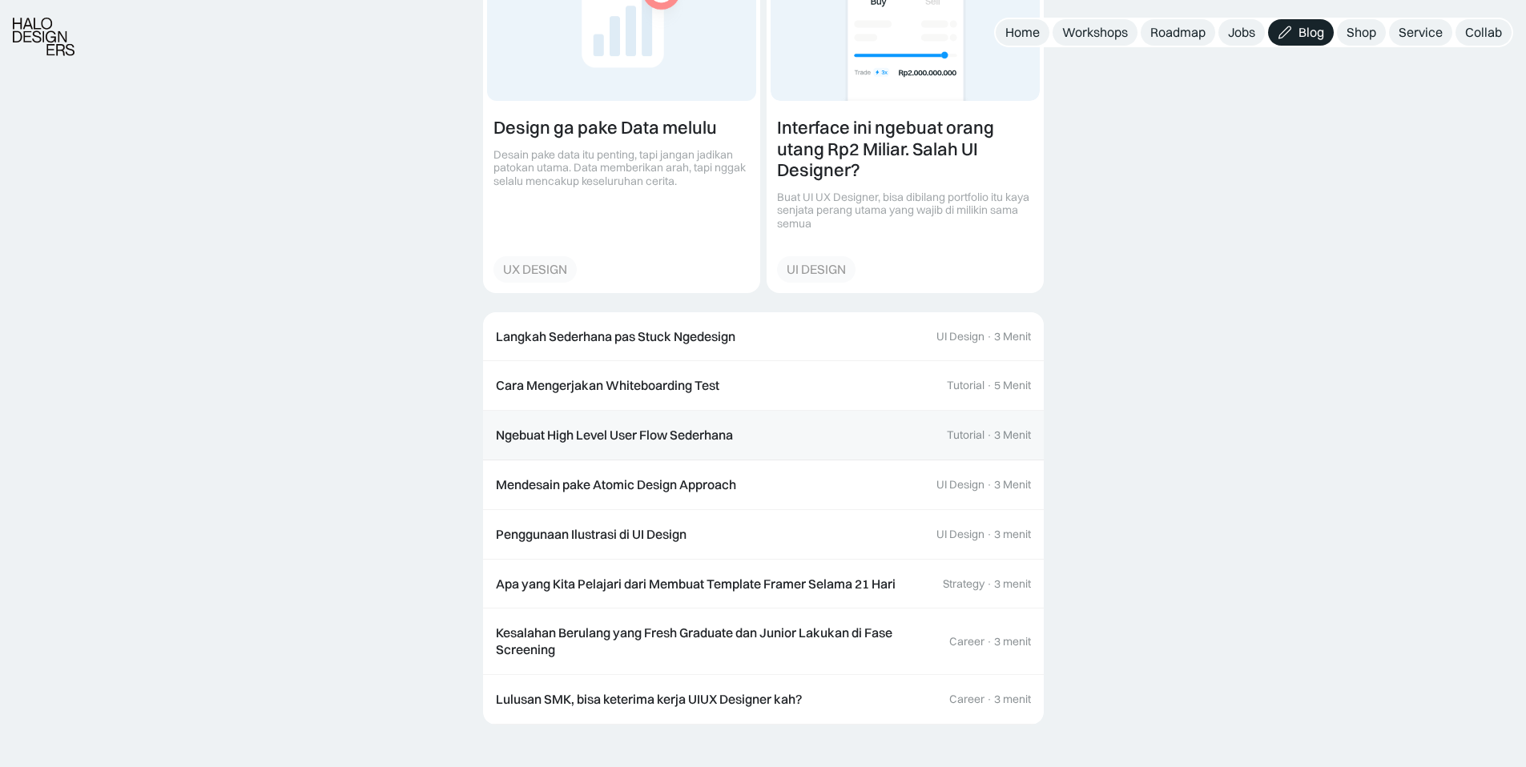
scroll to position [2768, 0]
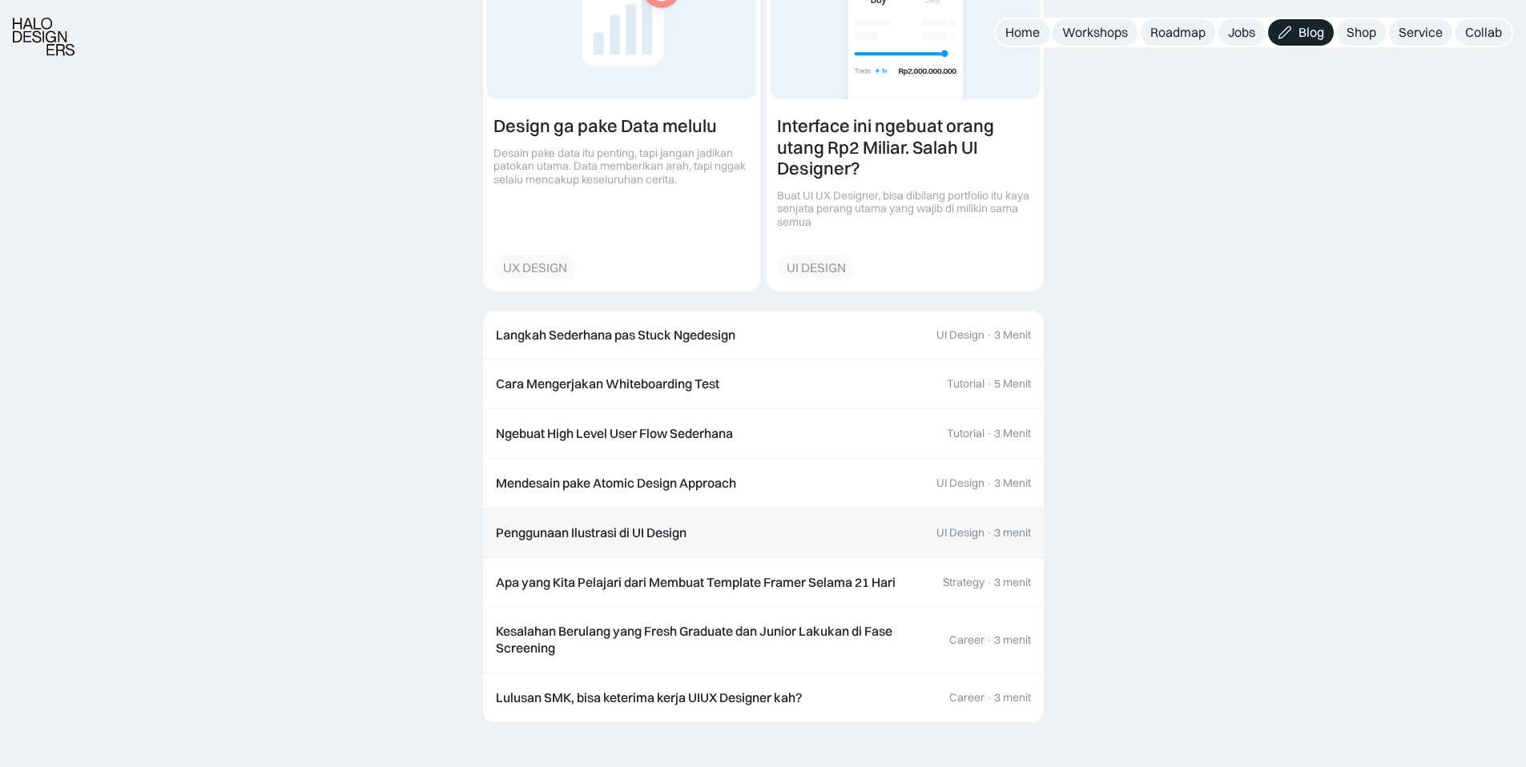
click at [648, 525] on div "Penggunaan Ilustrasi di UI Design" at bounding box center [591, 533] width 191 height 17
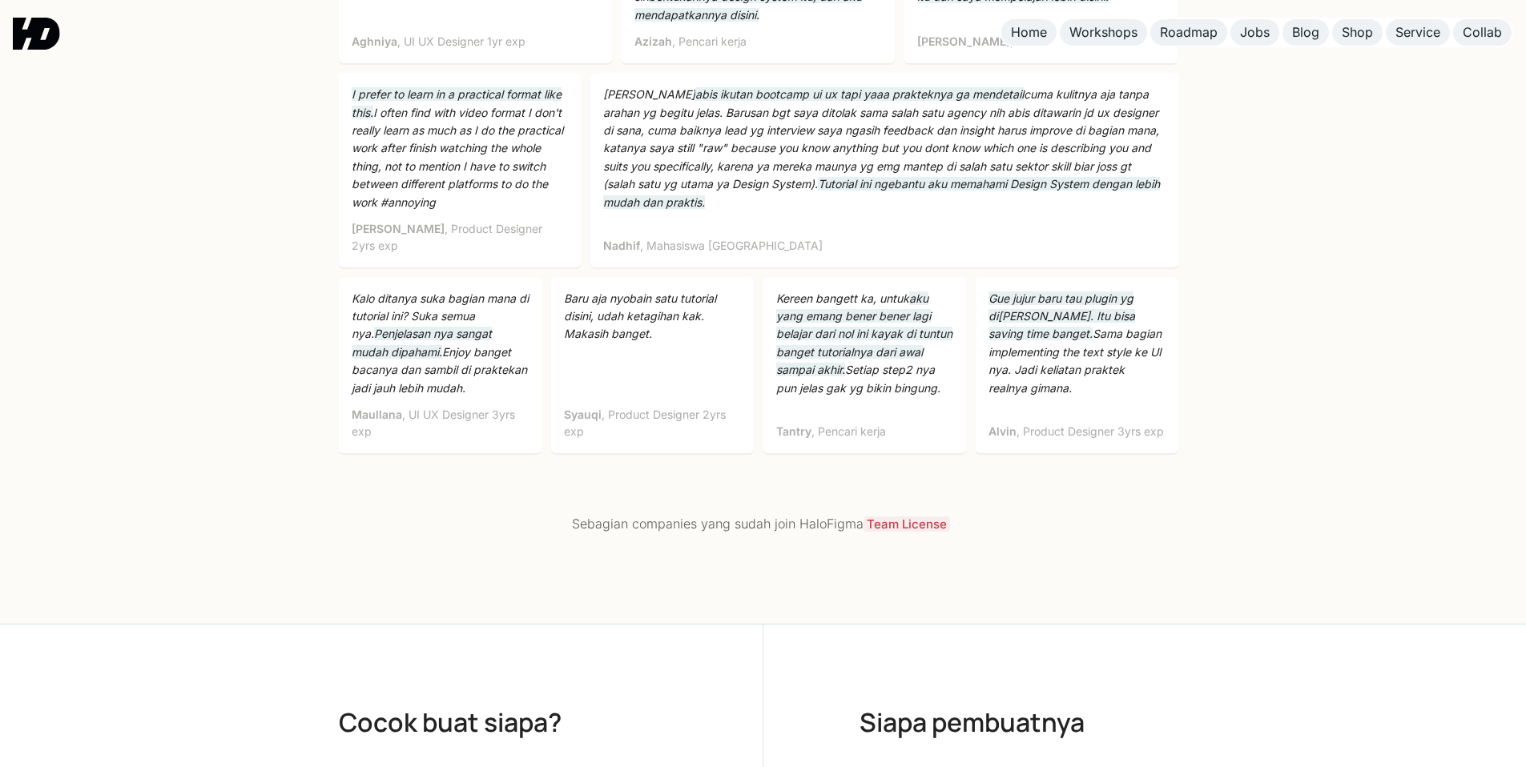
scroll to position [5265, 0]
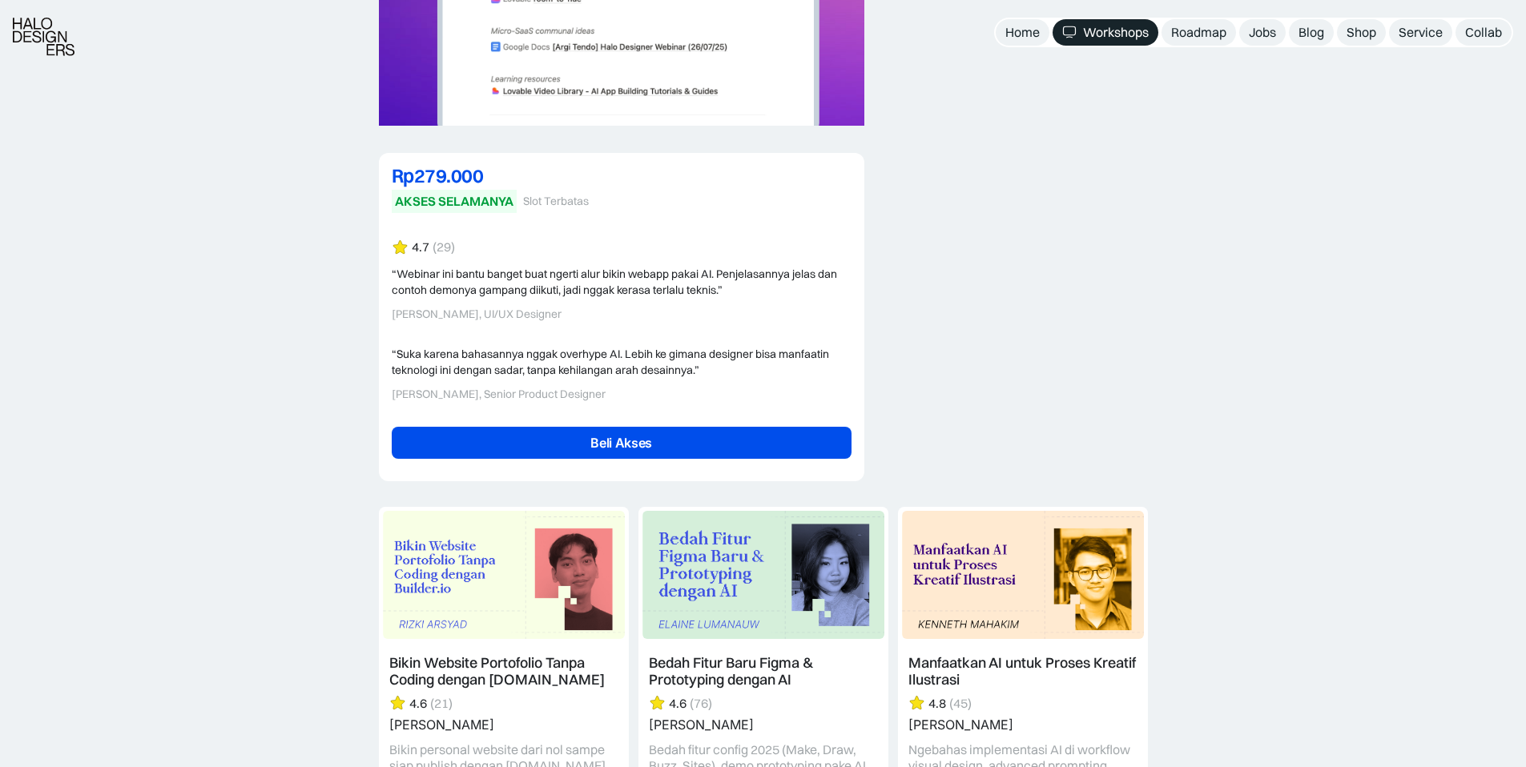
scroll to position [3898, 0]
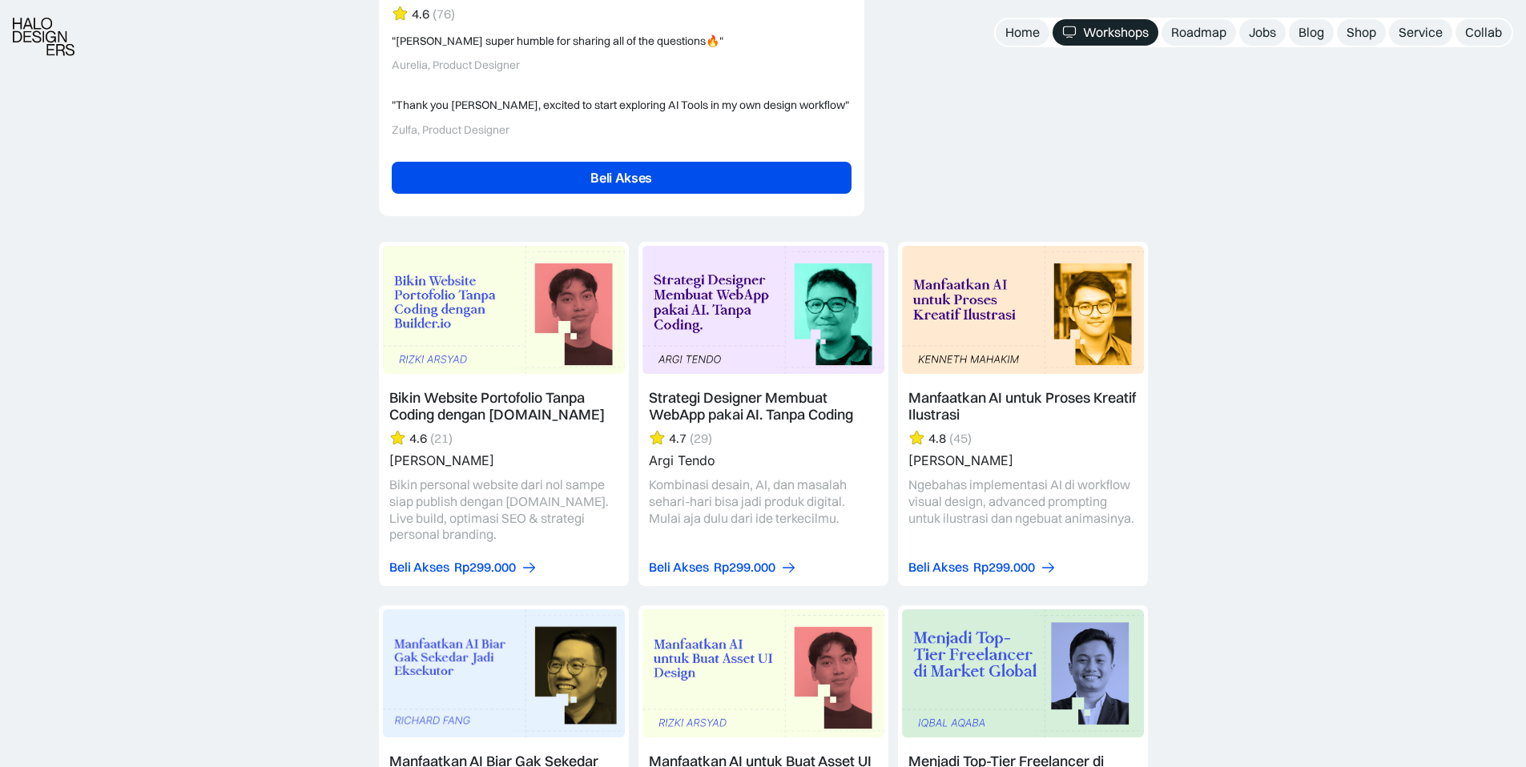
scroll to position [3983, 0]
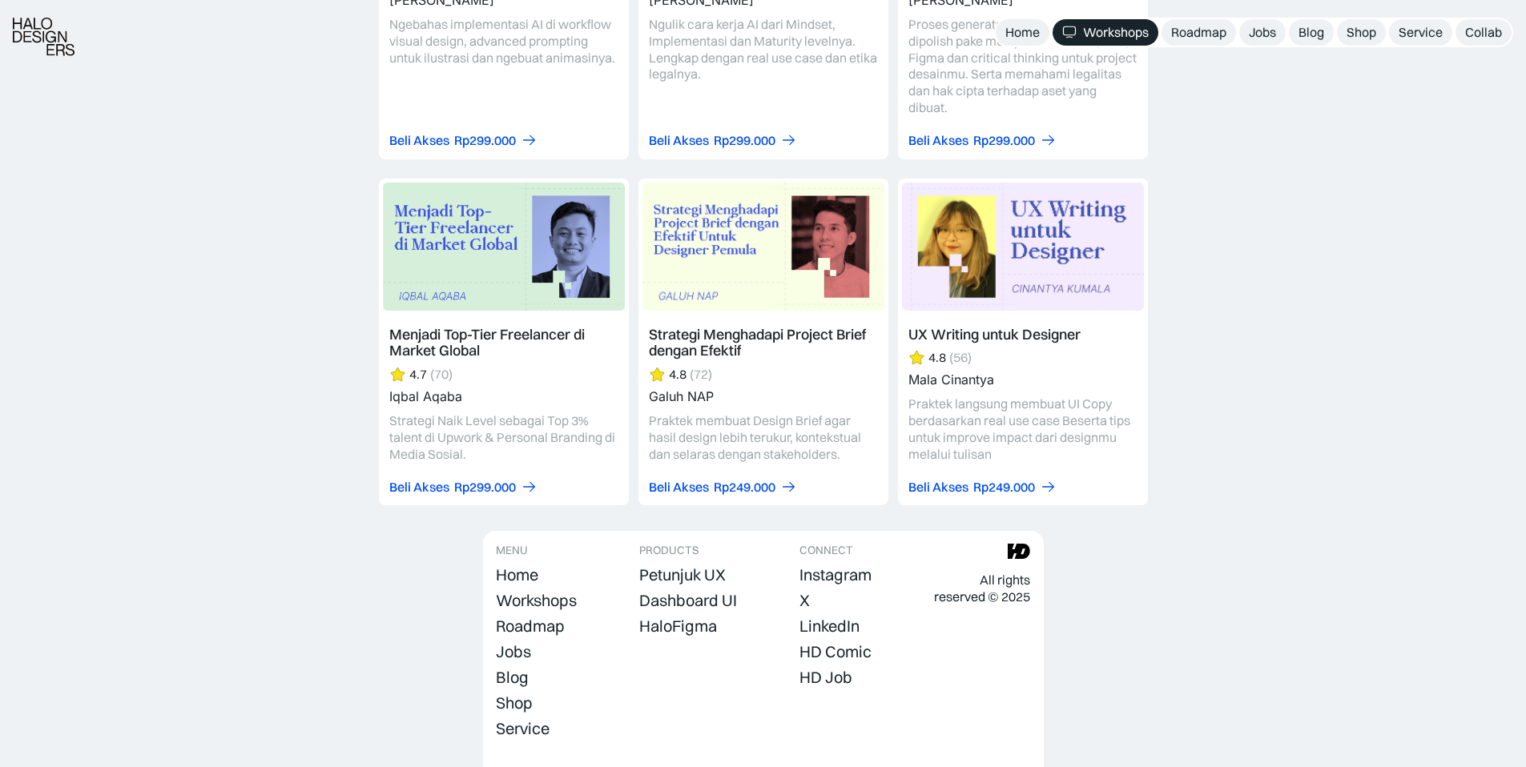
scroll to position [4896, 0]
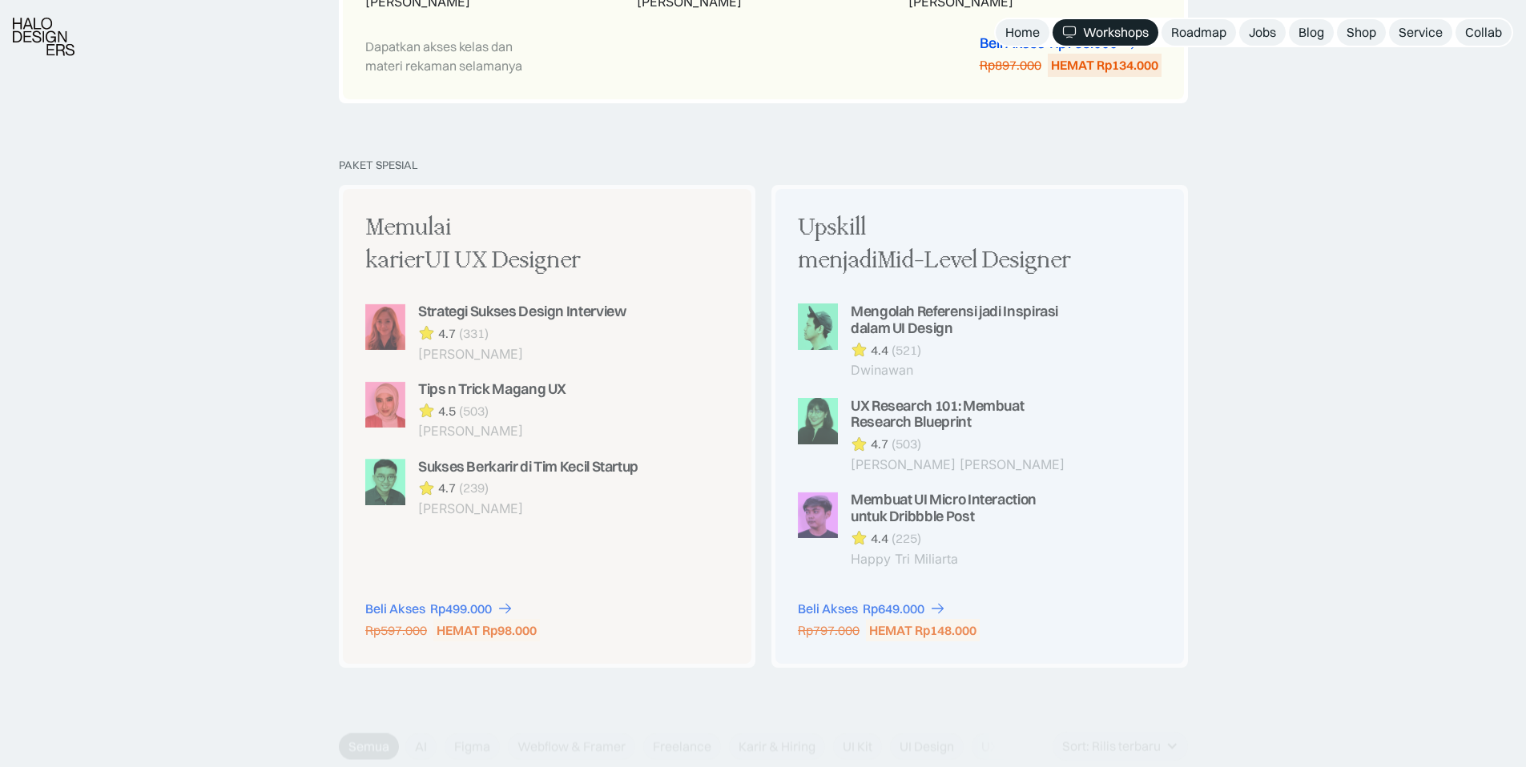
scroll to position [1260, 0]
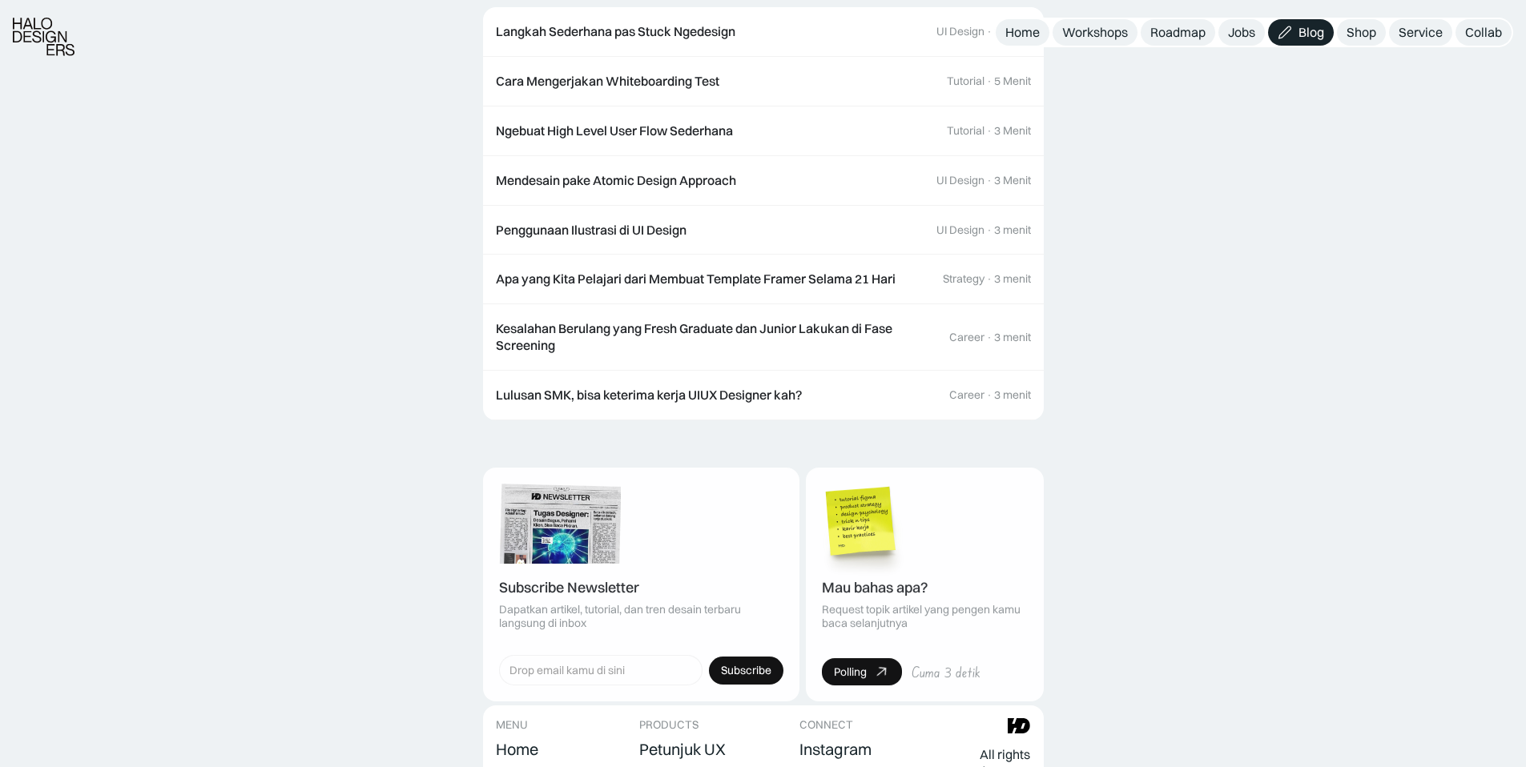
scroll to position [2740, 0]
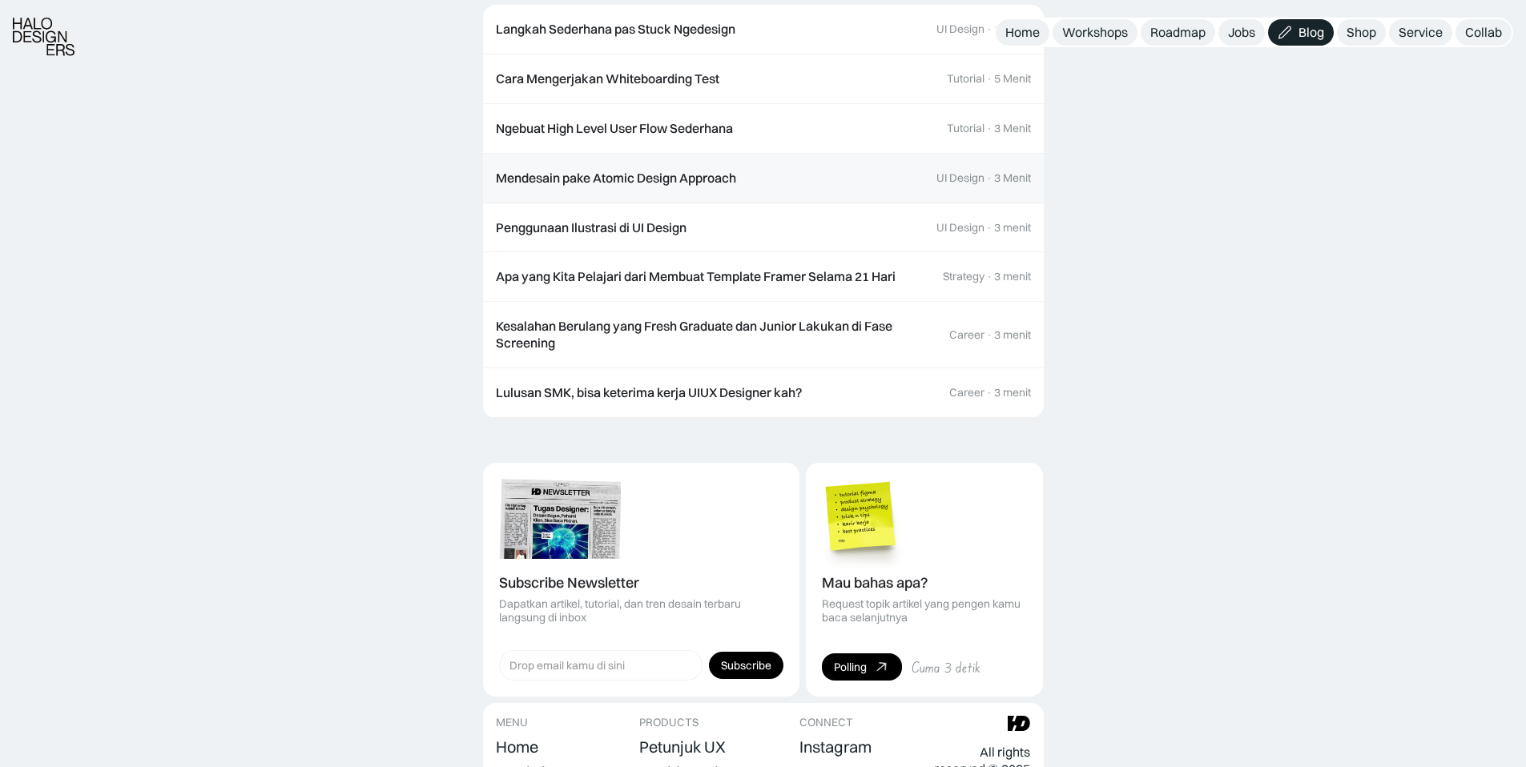
click at [645, 173] on div "Mendesain pake Atomic Design Approach" at bounding box center [616, 178] width 240 height 17
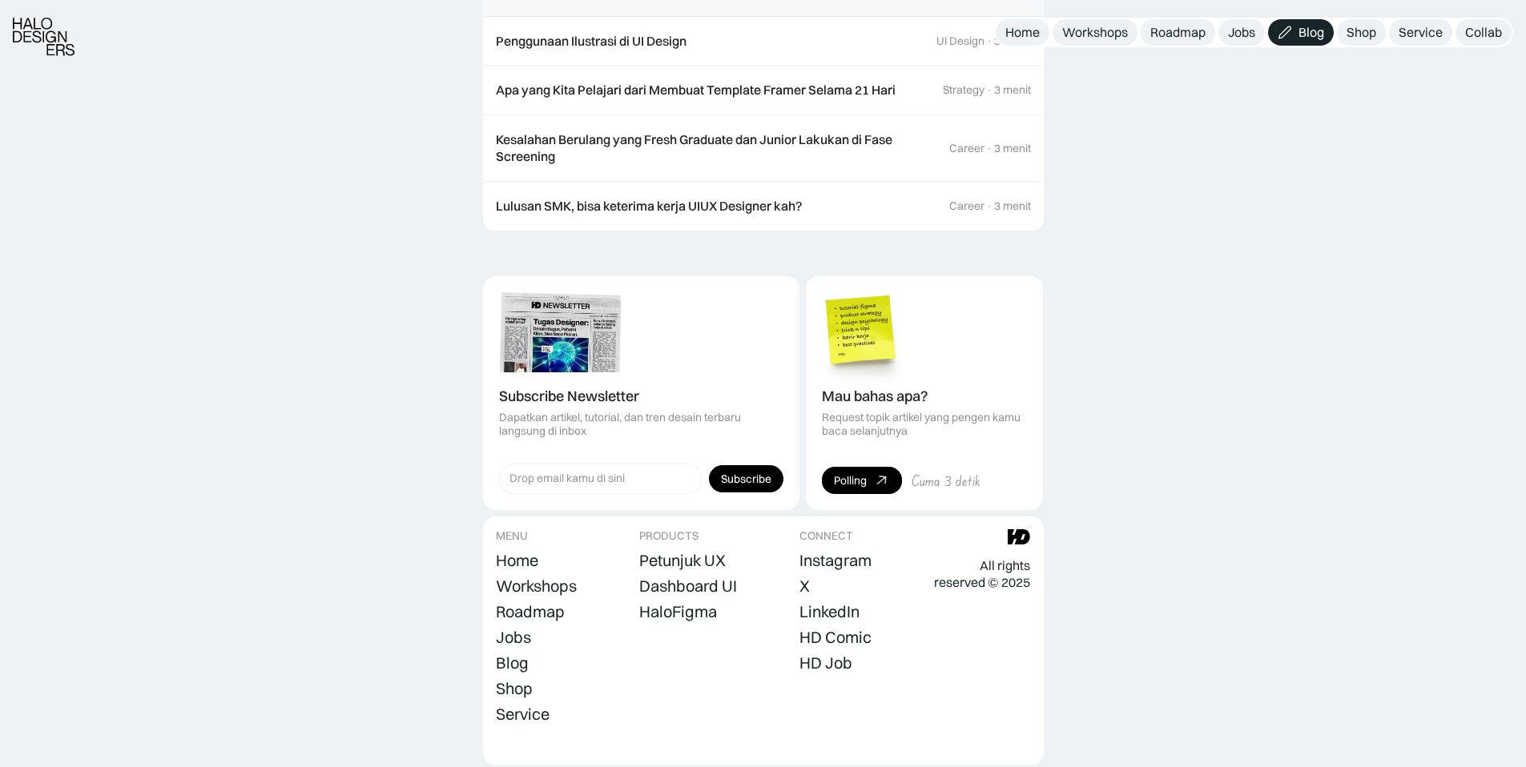
scroll to position [3795, 0]
